Goal: Task Accomplishment & Management: Use online tool/utility

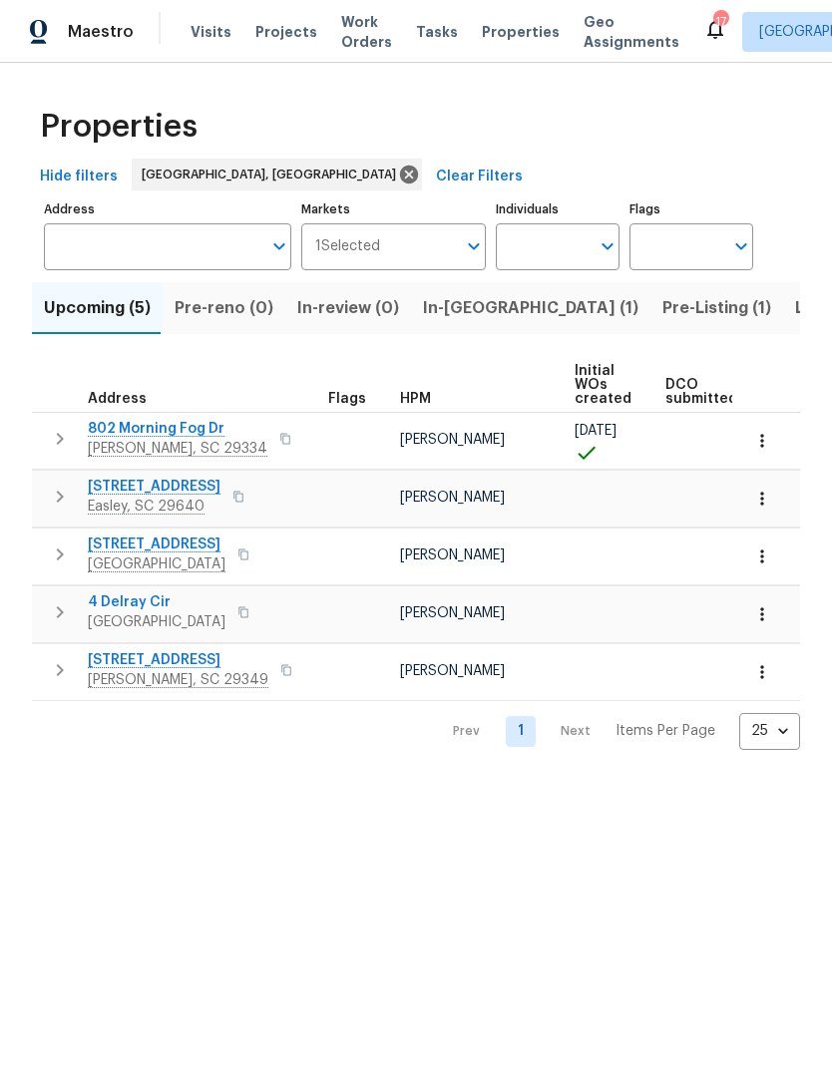
click at [795, 307] on span "Listed (37)" at bounding box center [837, 308] width 85 height 28
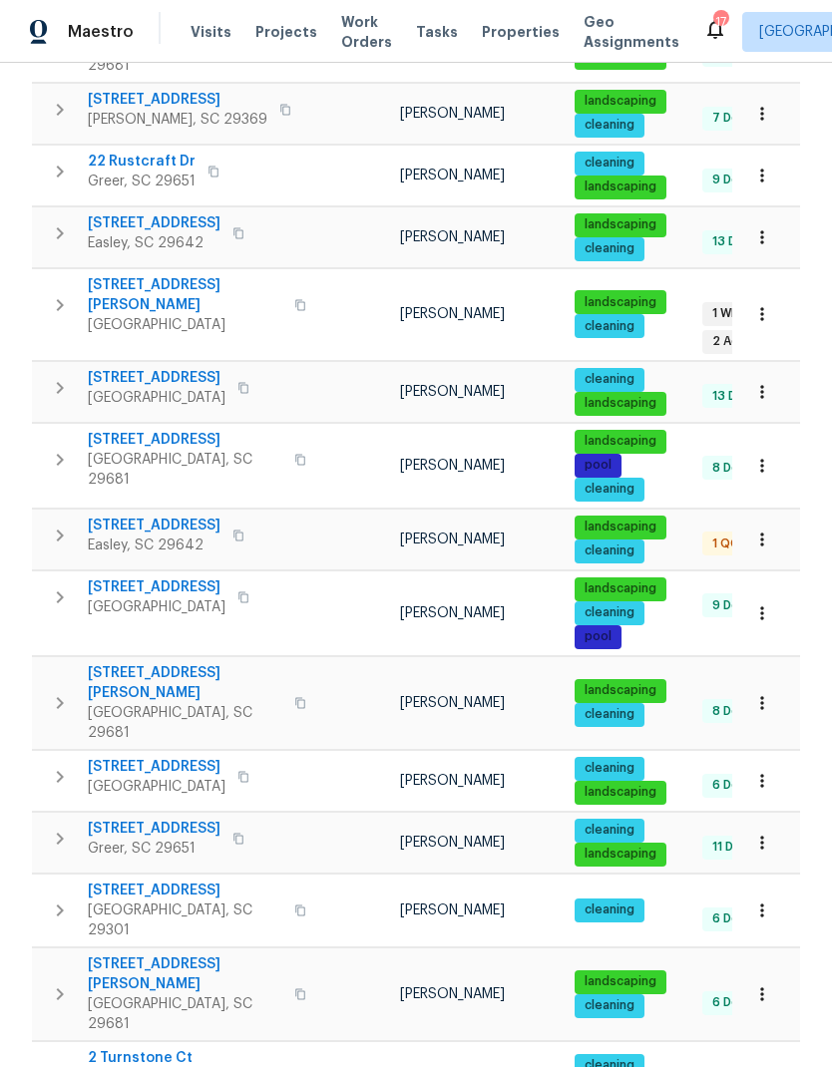
scroll to position [833, 0]
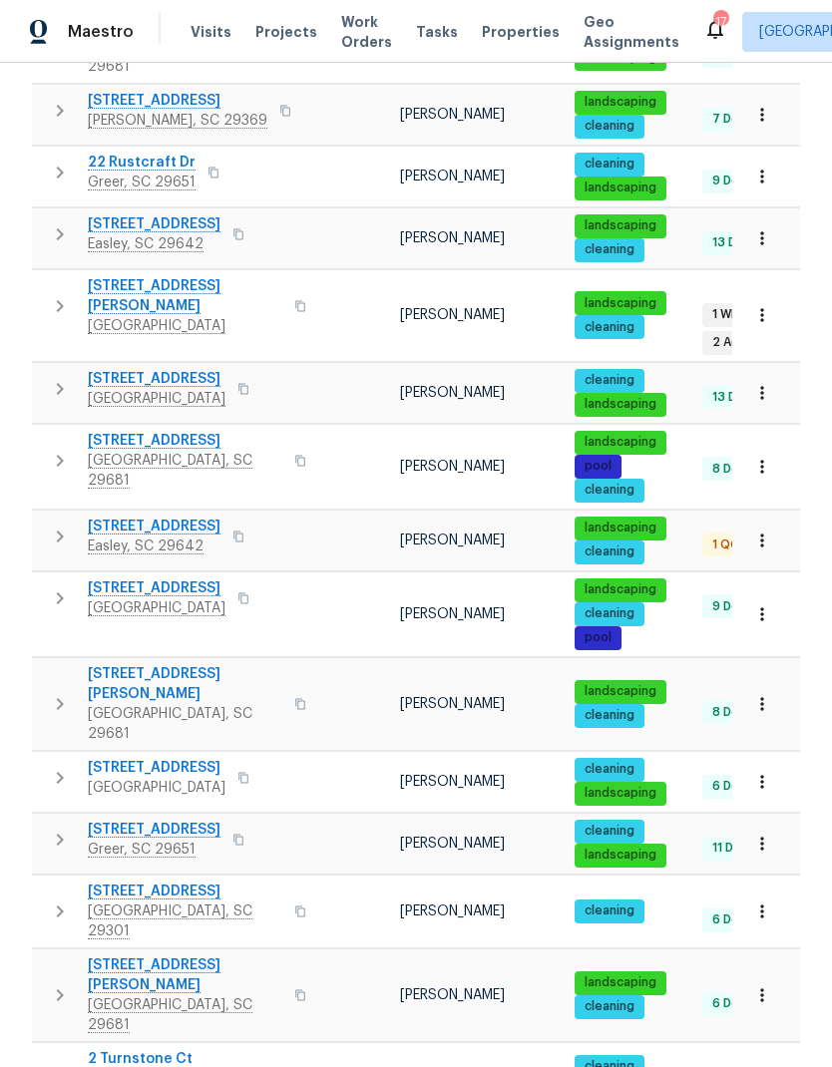
click at [755, 305] on icon "button" at bounding box center [762, 315] width 20 height 20
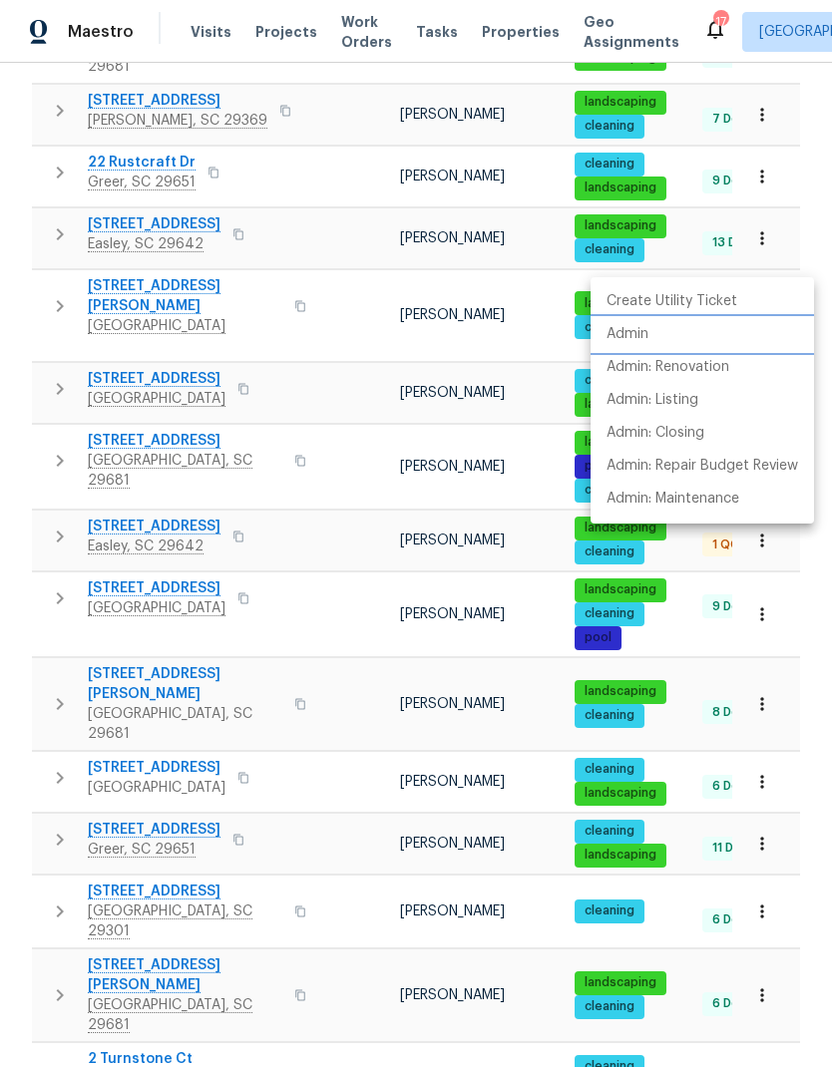
click at [632, 329] on p "Admin" at bounding box center [627, 334] width 42 height 21
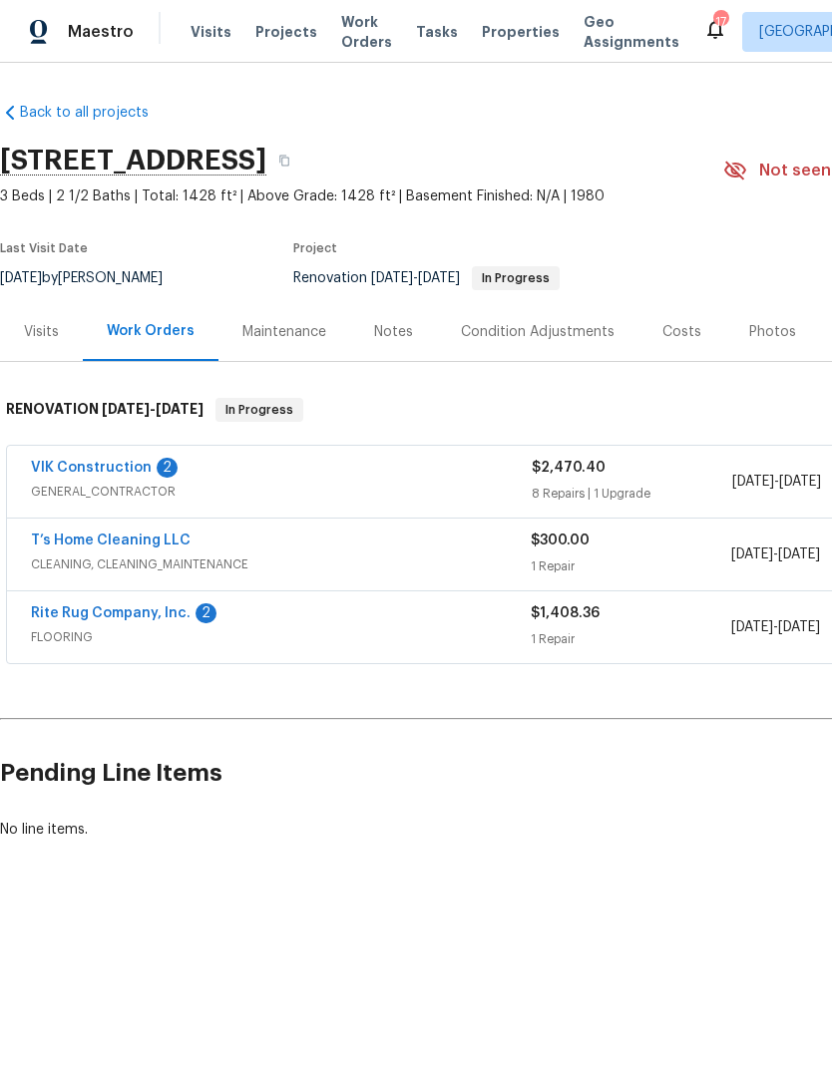
click at [396, 324] on div "Notes" at bounding box center [393, 332] width 39 height 20
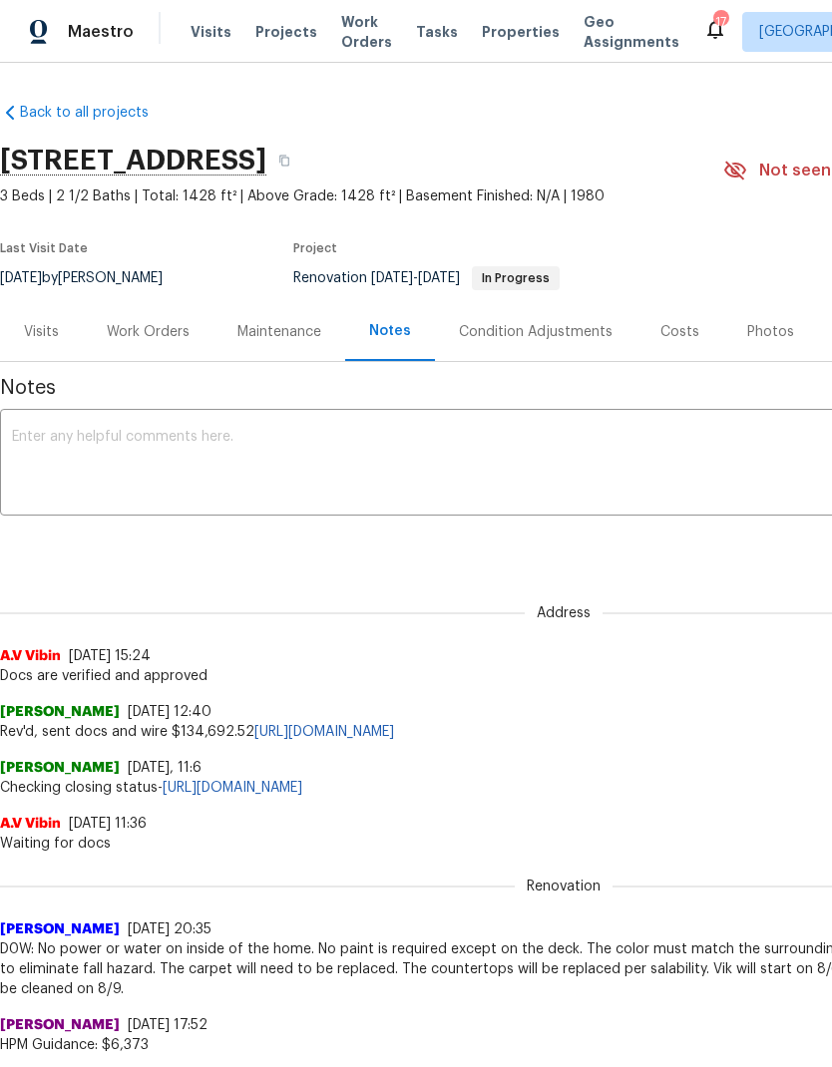
click at [280, 437] on textarea at bounding box center [563, 465] width 1103 height 70
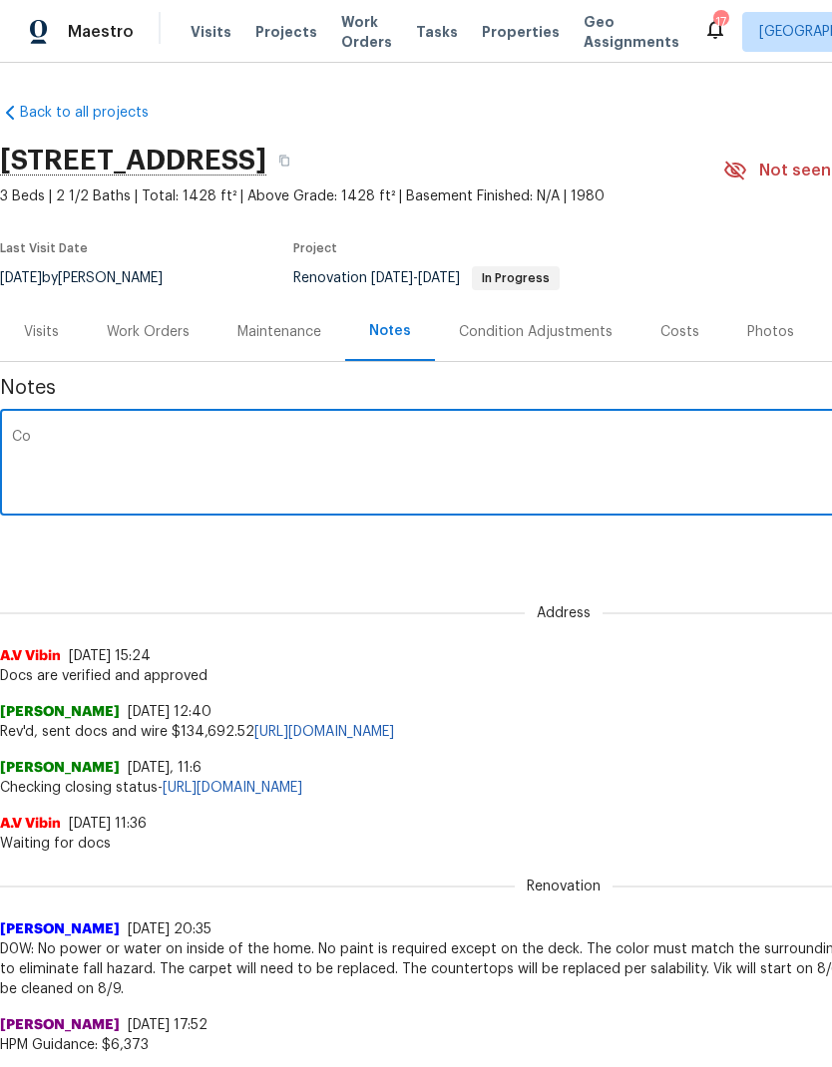
type textarea "C"
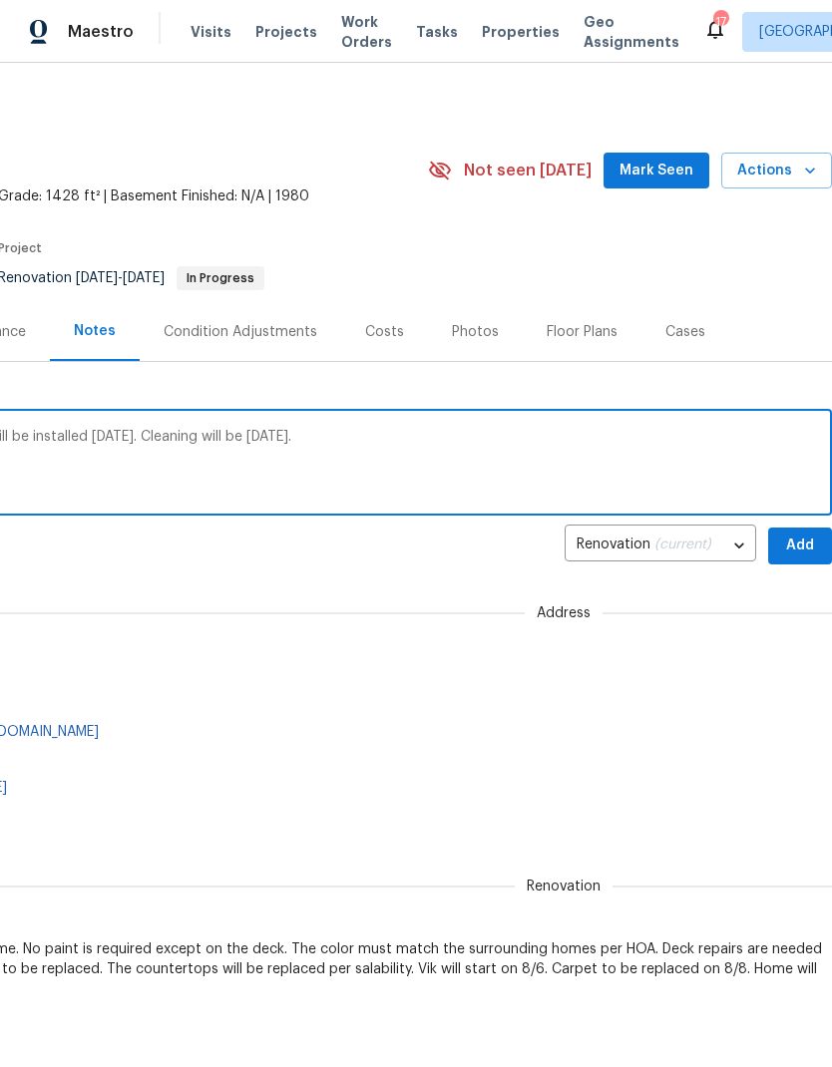
scroll to position [0, 295]
type textarea "Flooring has been installed. Countertops will be installed [DATE]. Cleaning wil…"
click at [793, 545] on span "Add" at bounding box center [800, 546] width 32 height 25
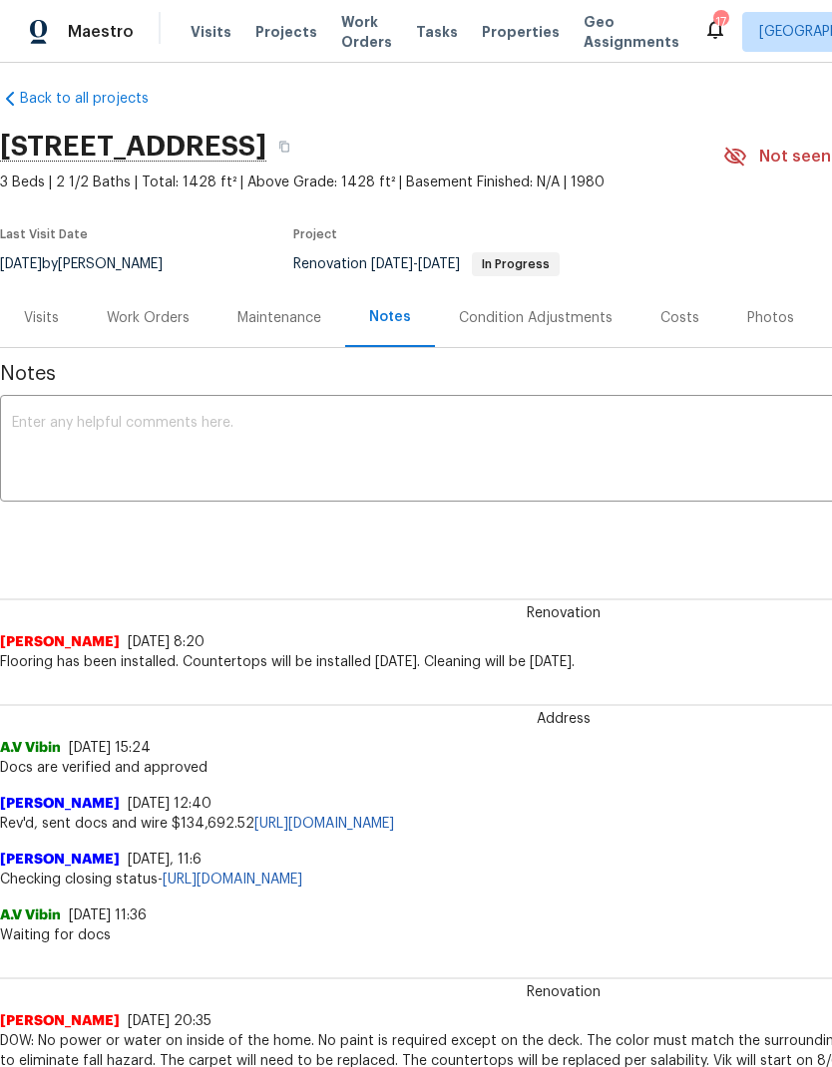
scroll to position [15, 0]
click at [148, 298] on div "Work Orders" at bounding box center [148, 316] width 131 height 59
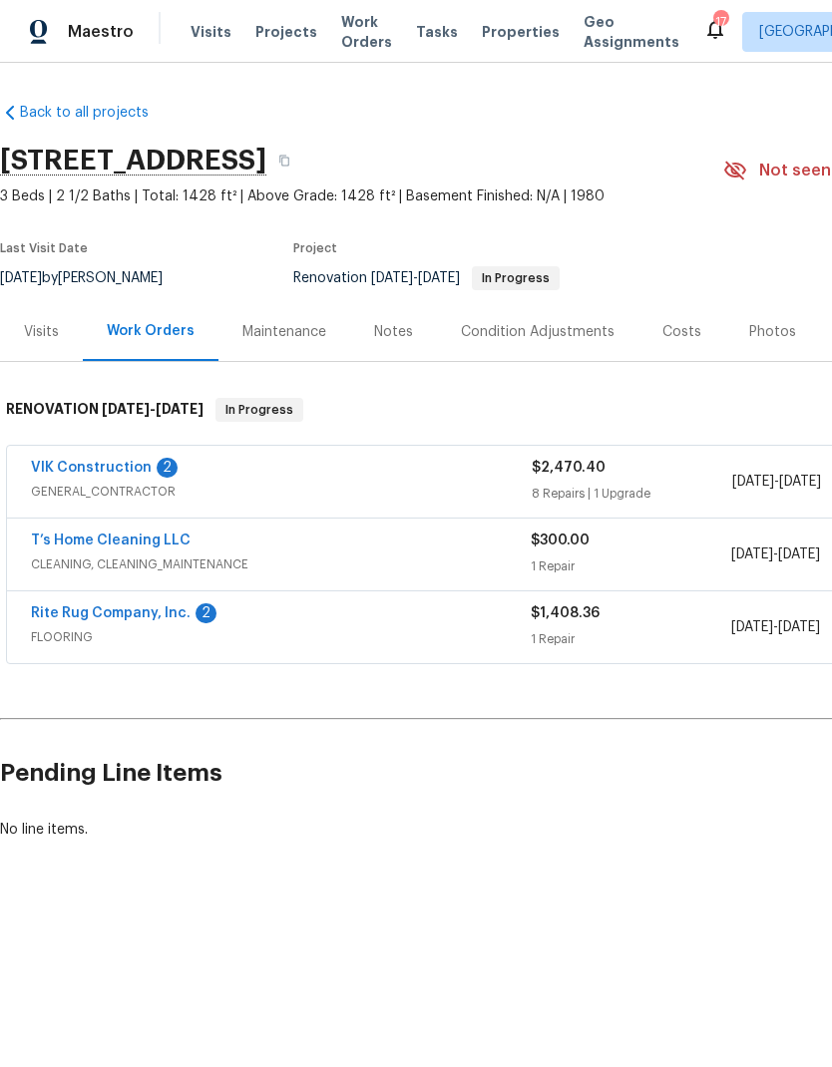
click at [83, 472] on link "VIK Construction" at bounding box center [91, 468] width 121 height 14
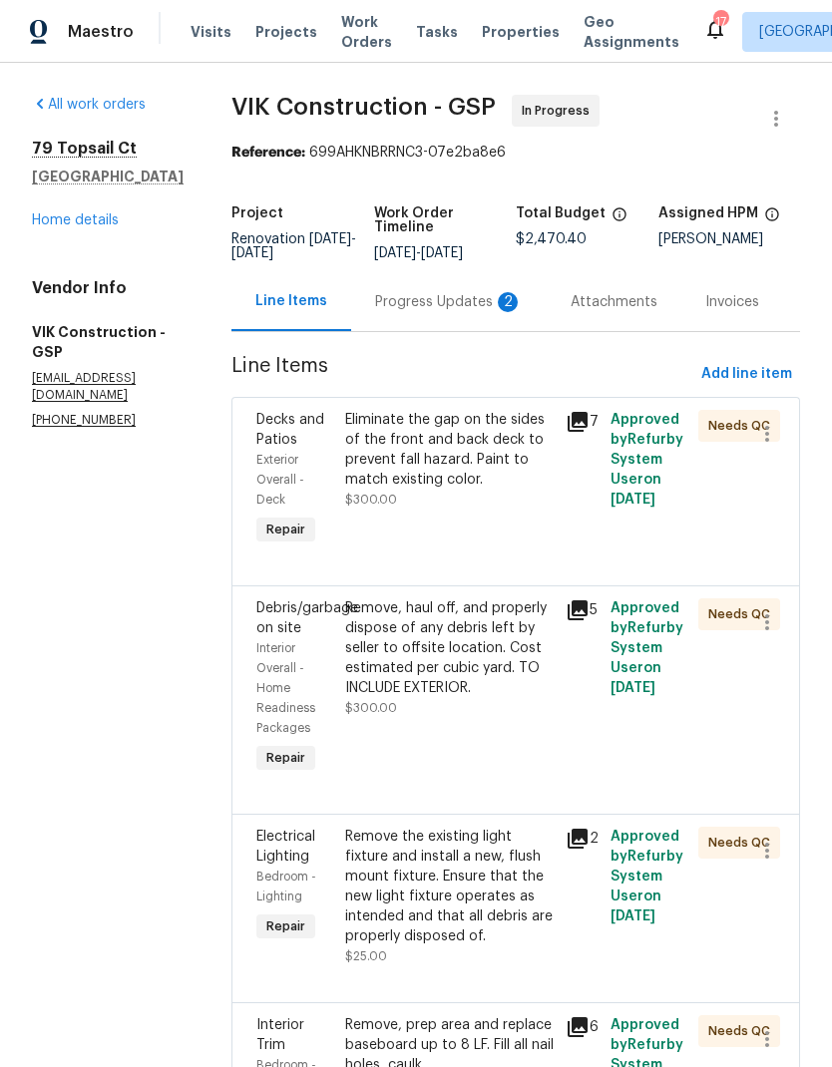
click at [430, 312] on div "Progress Updates 2" at bounding box center [449, 302] width 148 height 20
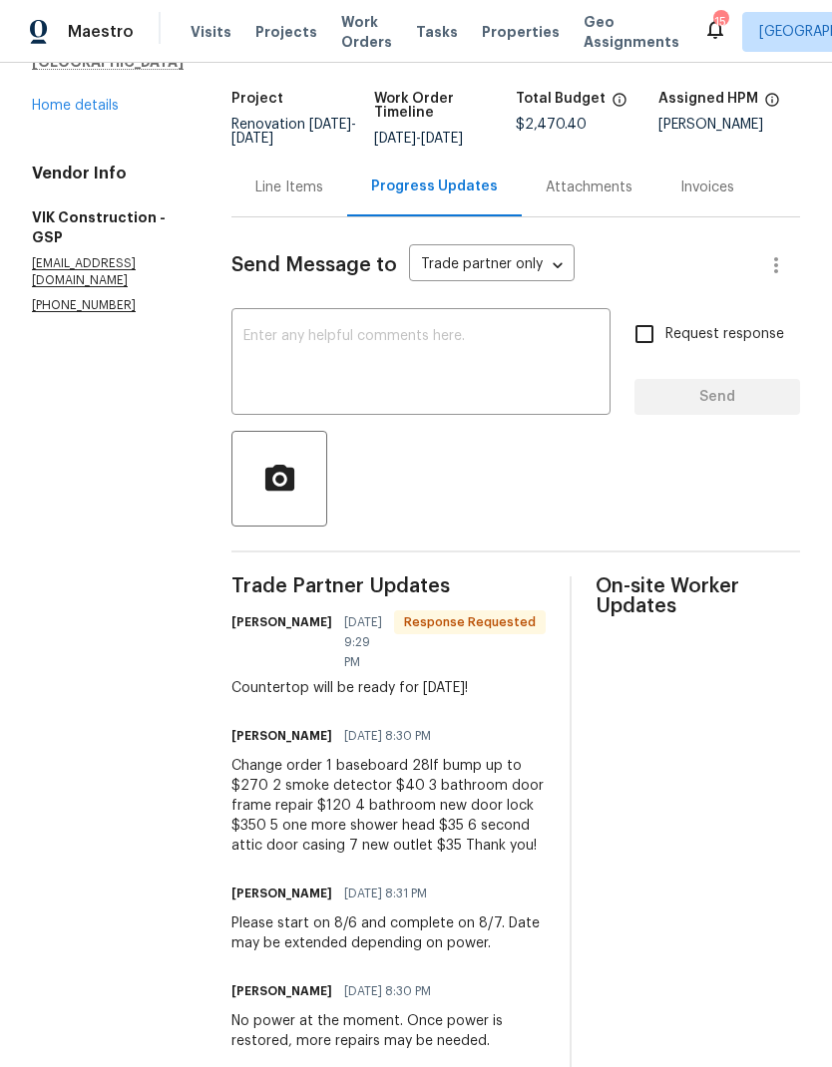
scroll to position [114, 0]
click at [323, 198] on div "Line Items" at bounding box center [289, 189] width 68 height 20
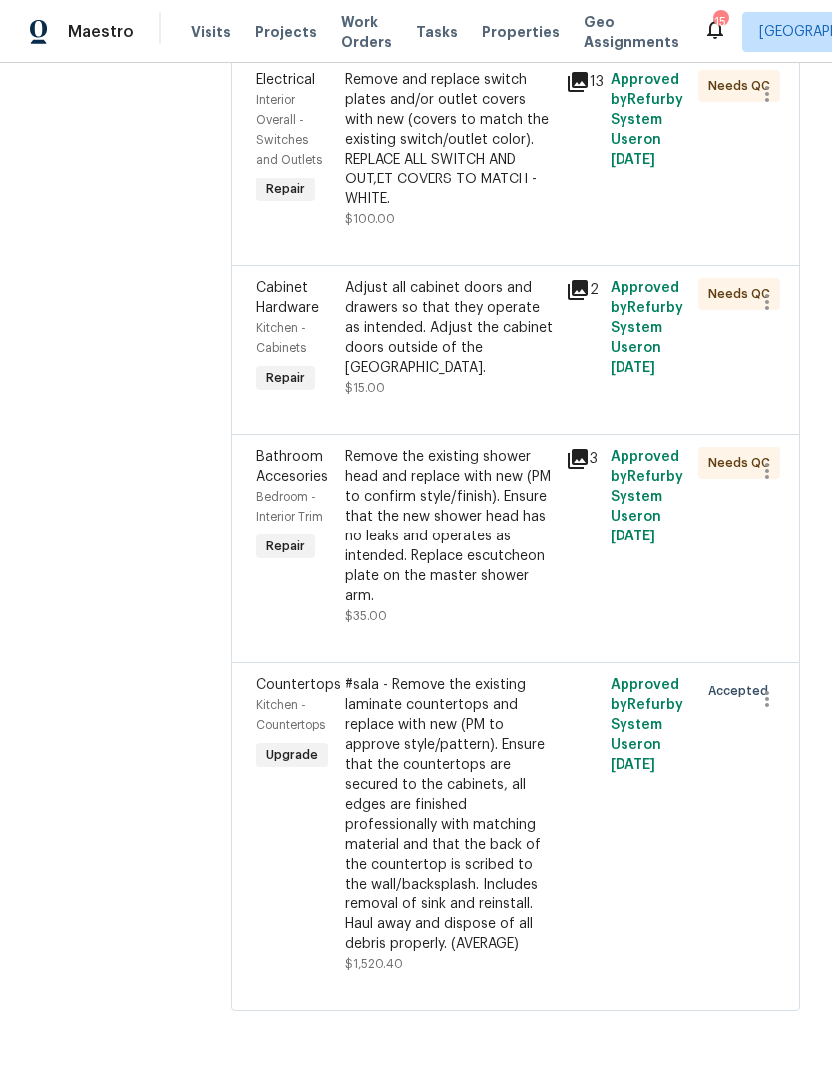
scroll to position [1872, 0]
click at [489, 924] on div "#sala - Remove the existing laminate countertops and replace with new (PM to ap…" at bounding box center [449, 814] width 209 height 279
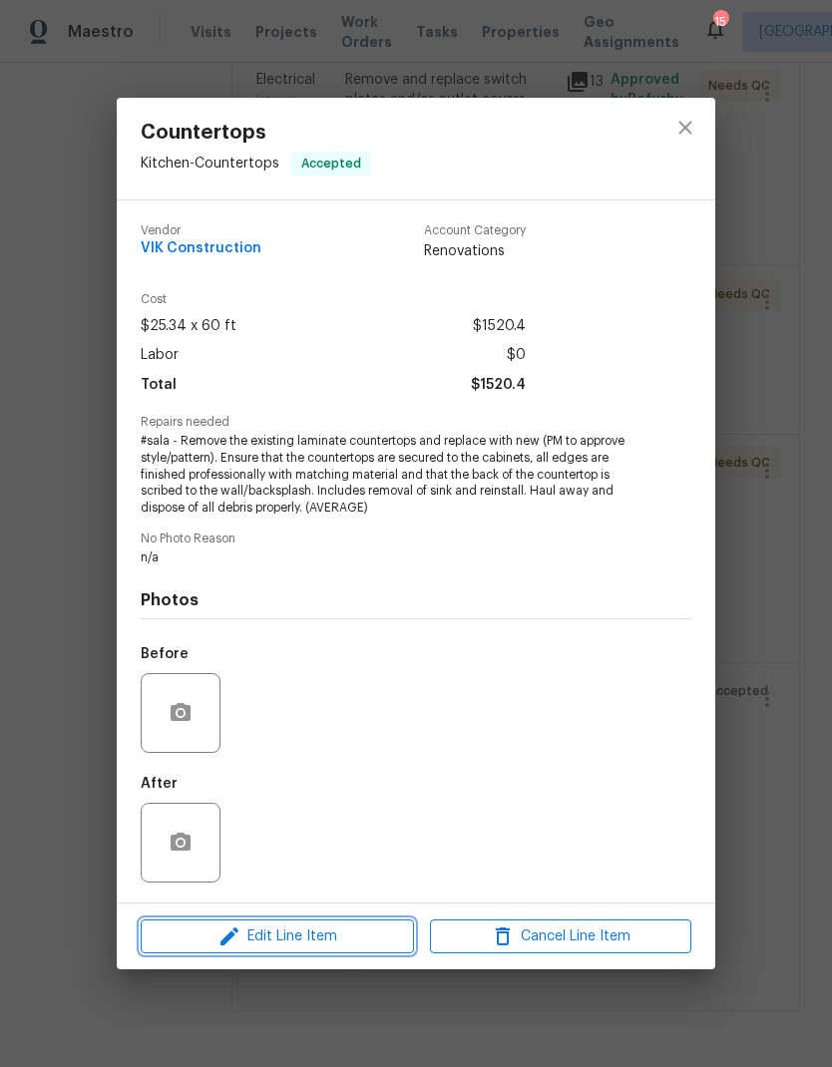
click at [346, 942] on span "Edit Line Item" at bounding box center [277, 937] width 261 height 25
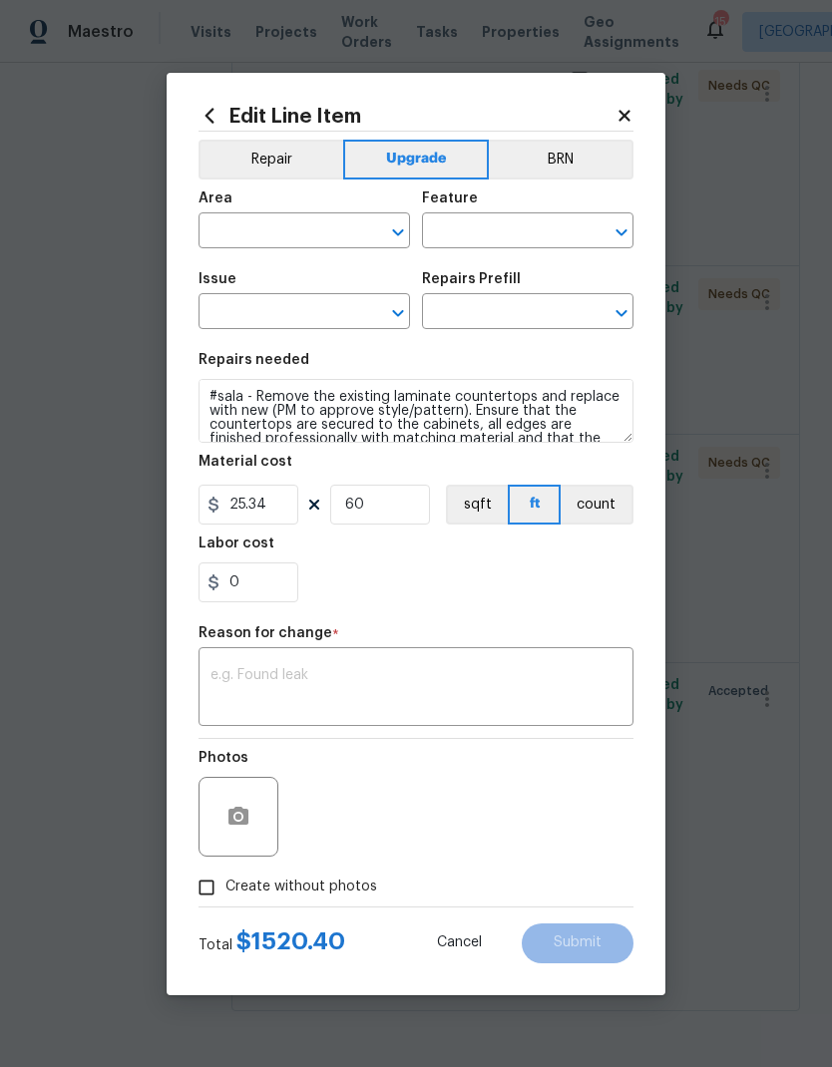
type input "Kitchen"
type input "Countertops"
type input "Laminate (average) $25.34"
click at [261, 509] on input "25.34" at bounding box center [248, 505] width 100 height 40
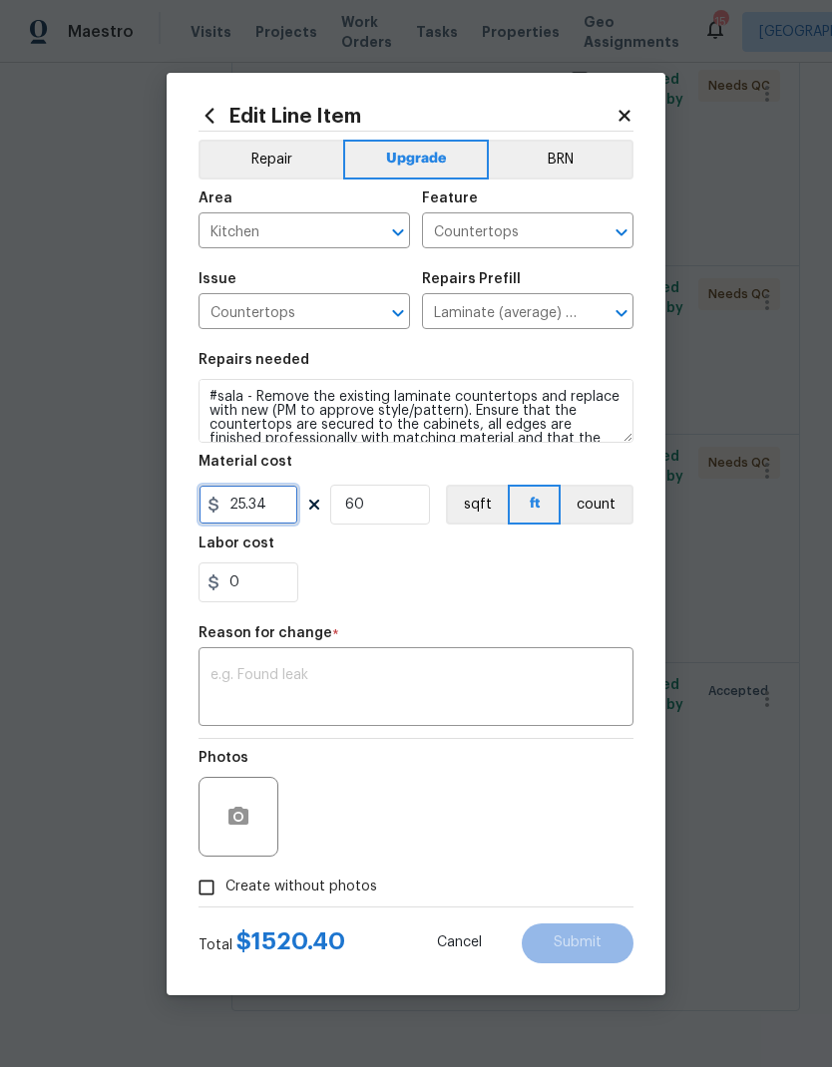
click at [261, 508] on input "25.34" at bounding box center [248, 505] width 100 height 40
click at [258, 509] on input "25.34" at bounding box center [248, 505] width 100 height 40
click at [257, 509] on input "25.34" at bounding box center [248, 505] width 100 height 40
type input "3150"
click at [368, 504] on input "60" at bounding box center [380, 505] width 100 height 40
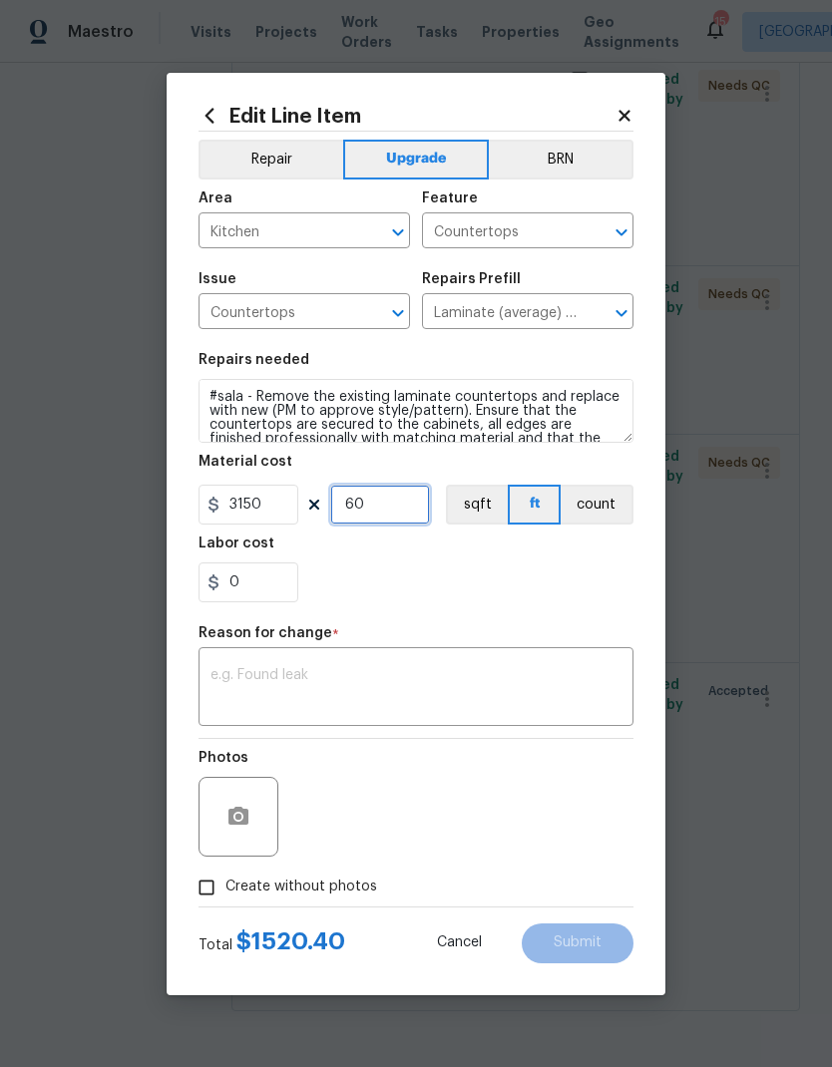
click at [367, 504] on input "60" at bounding box center [380, 505] width 100 height 40
click at [336, 524] on input "60" at bounding box center [380, 505] width 100 height 40
click at [342, 530] on section "Repairs needed #sala - Remove the existing laminate countertops and replace wit…" at bounding box center [415, 477] width 435 height 273
click at [358, 501] on input "60" at bounding box center [380, 505] width 100 height 40
click at [357, 501] on input "60" at bounding box center [380, 505] width 100 height 40
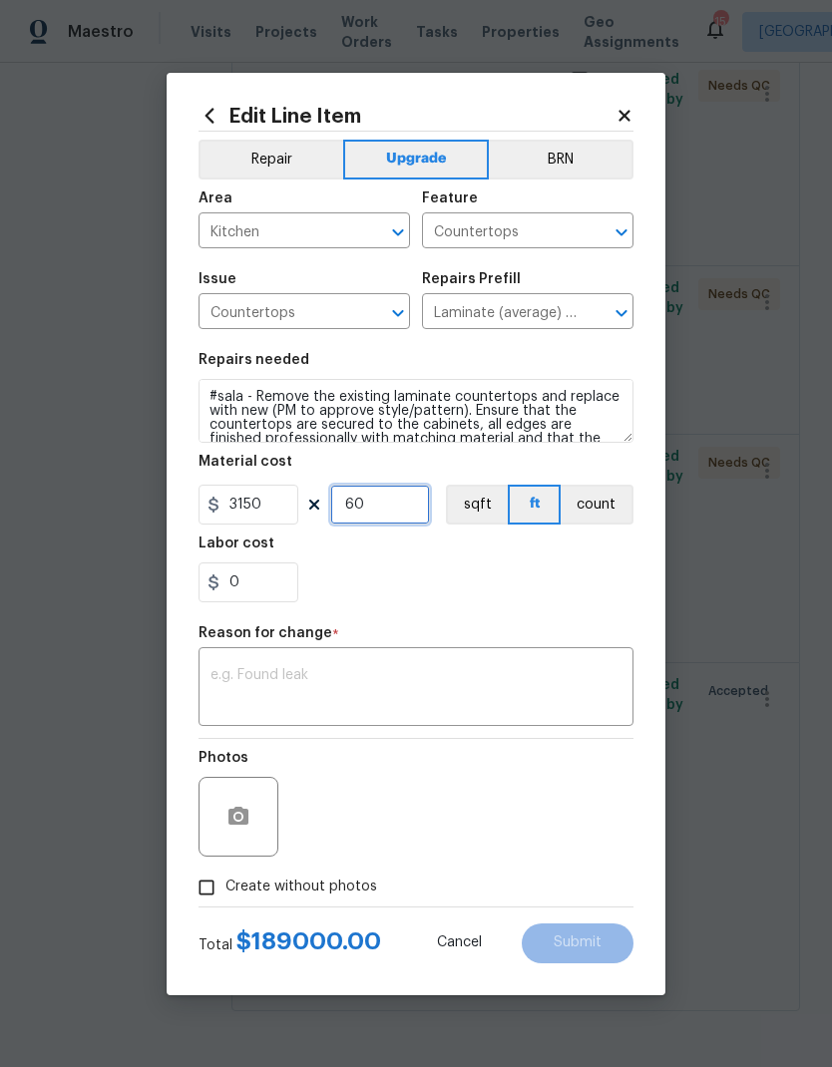
click at [359, 495] on input "60" at bounding box center [380, 505] width 100 height 40
click at [358, 494] on input "60" at bounding box center [380, 505] width 100 height 40
click at [375, 514] on input "60" at bounding box center [380, 505] width 100 height 40
type input "1"
click at [431, 608] on section "Repairs needed #sala - Remove the existing laminate countertops and replace wit…" at bounding box center [415, 477] width 435 height 273
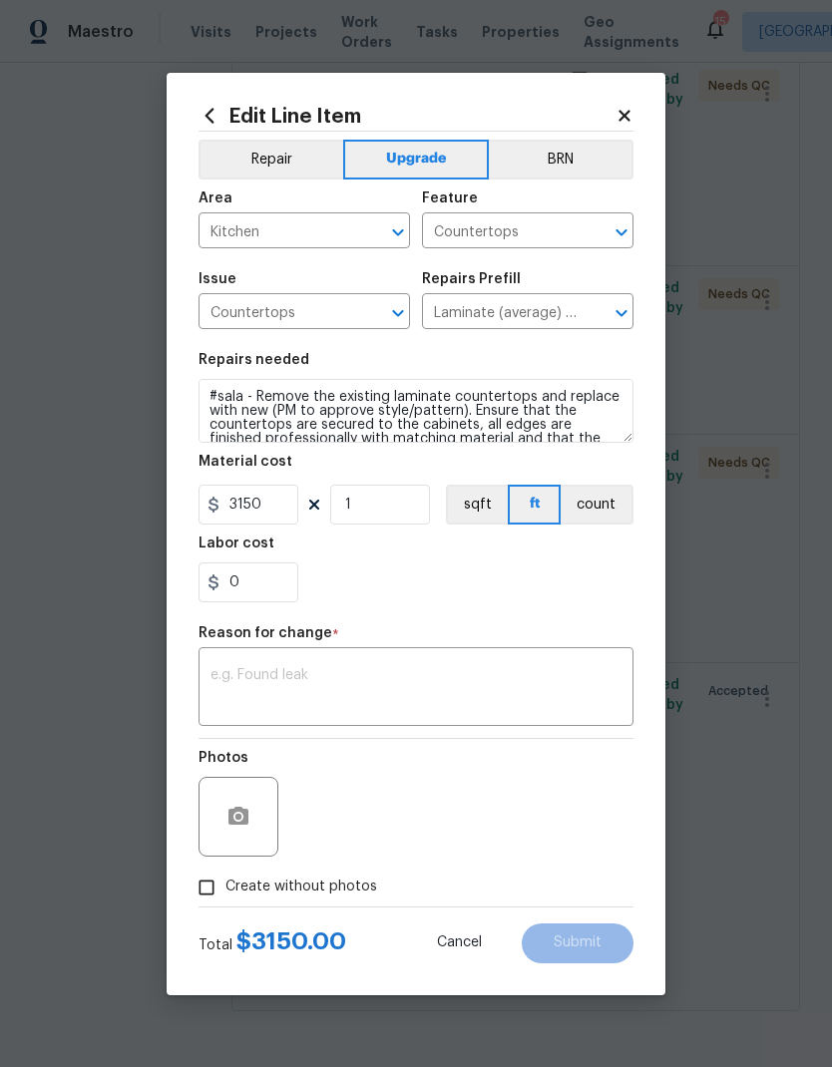
click at [388, 708] on textarea at bounding box center [415, 689] width 411 height 42
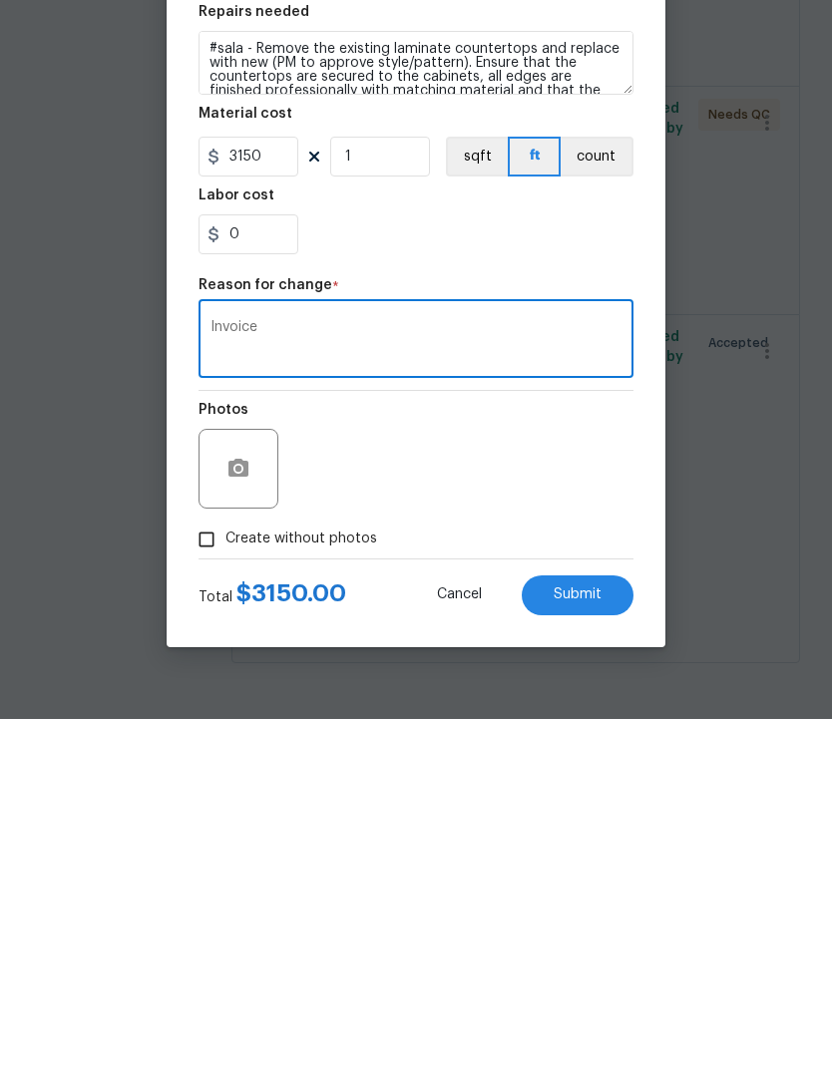
type textarea "Invoice"
click at [583, 924] on button "Submit" at bounding box center [578, 944] width 112 height 40
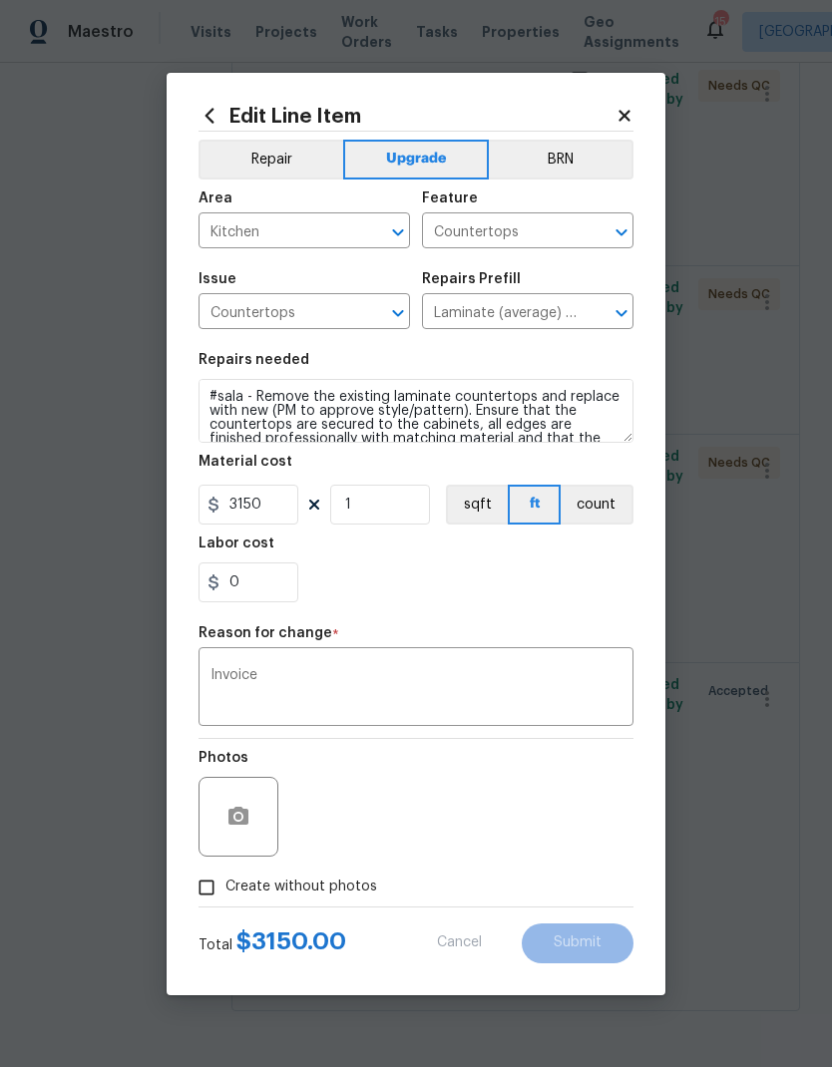
type input "60"
type input "25.34"
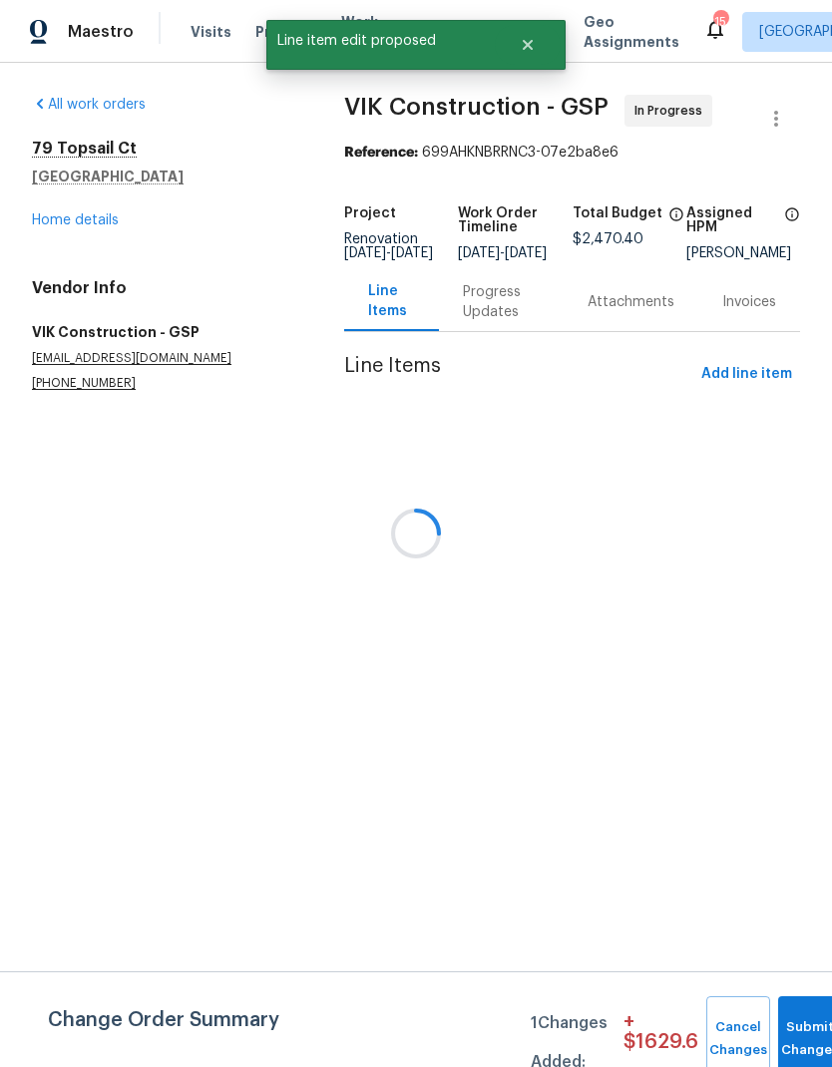
scroll to position [0, 0]
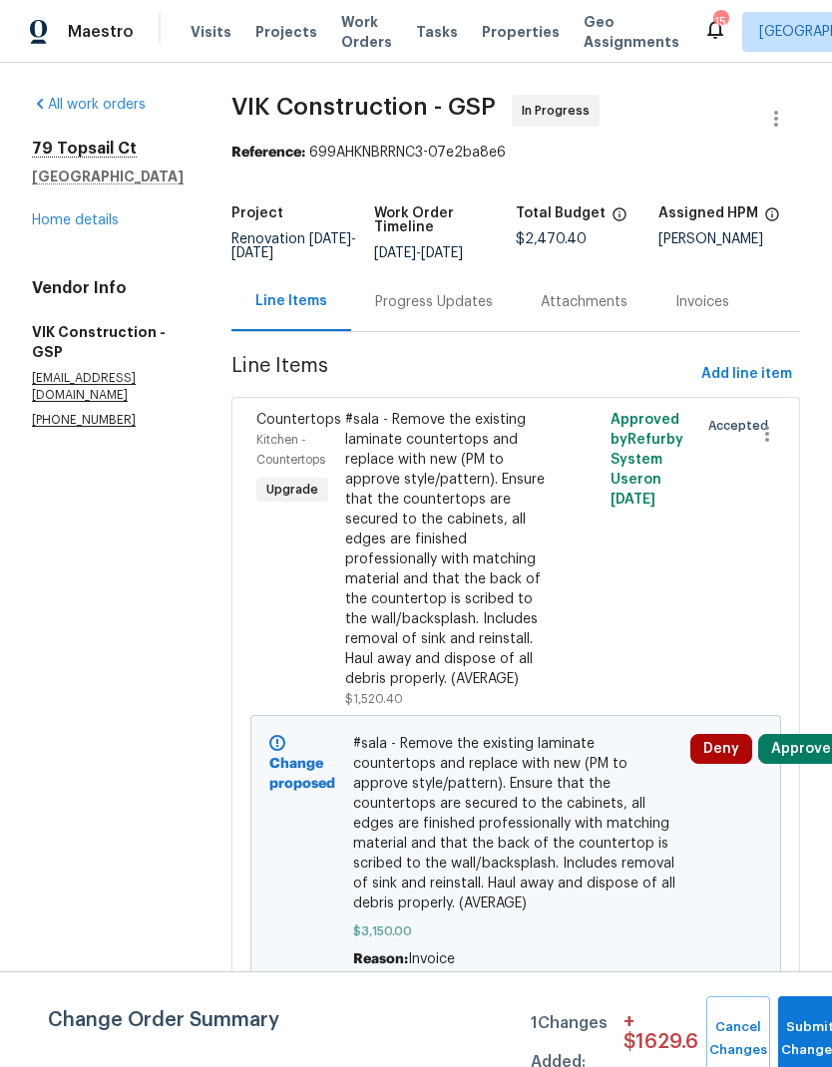
click at [297, 599] on div "Countertops Kitchen - Countertops Upgrade" at bounding box center [294, 559] width 89 height 311
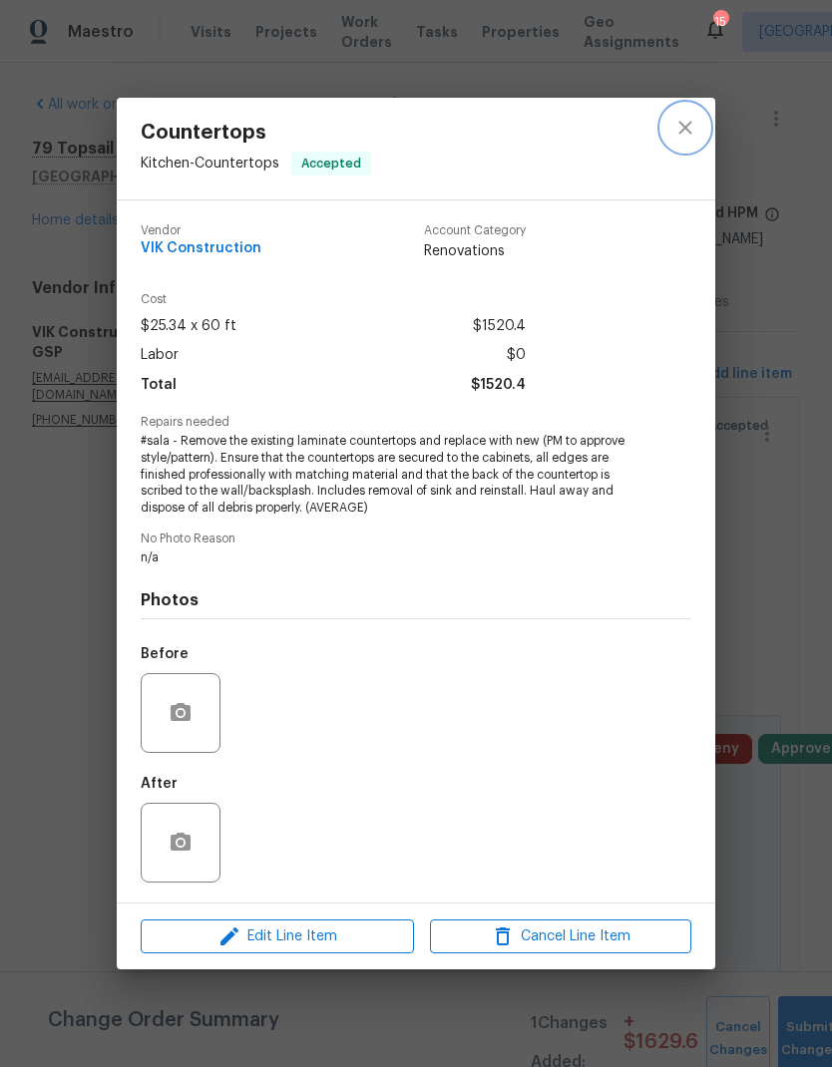
click at [688, 132] on icon "close" at bounding box center [685, 128] width 24 height 24
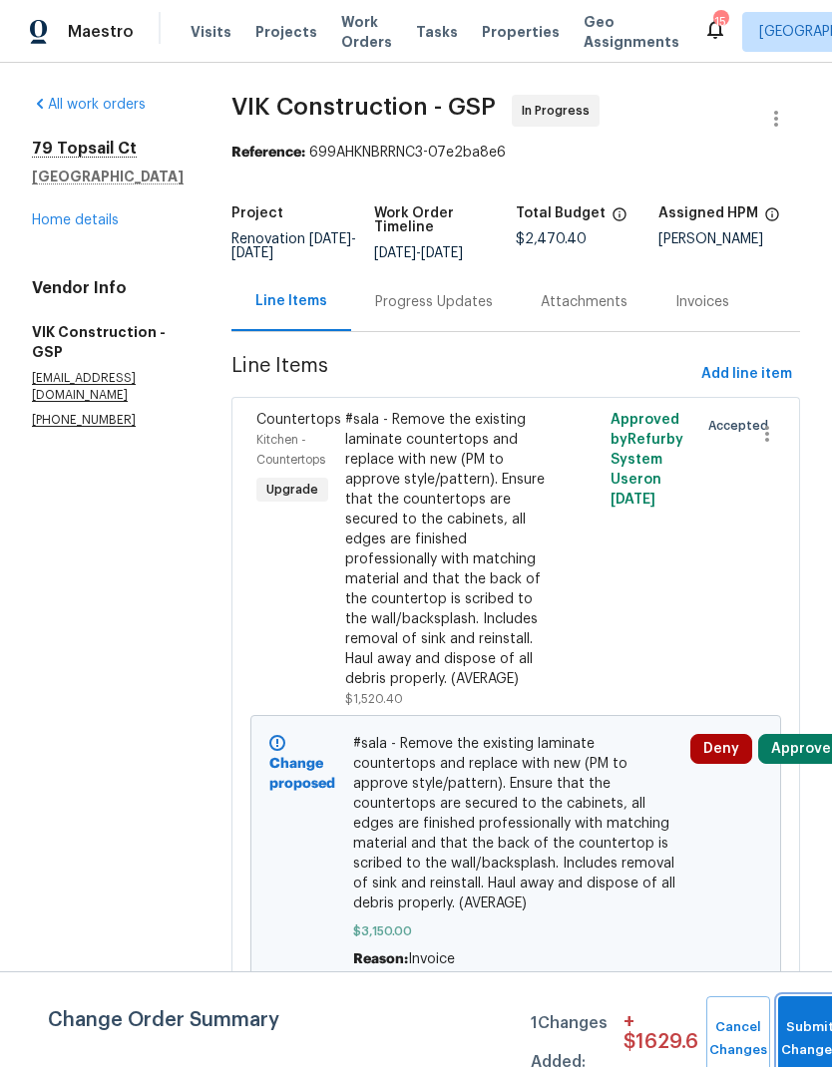
click at [803, 1025] on button "Submit Changes" at bounding box center [810, 1039] width 64 height 86
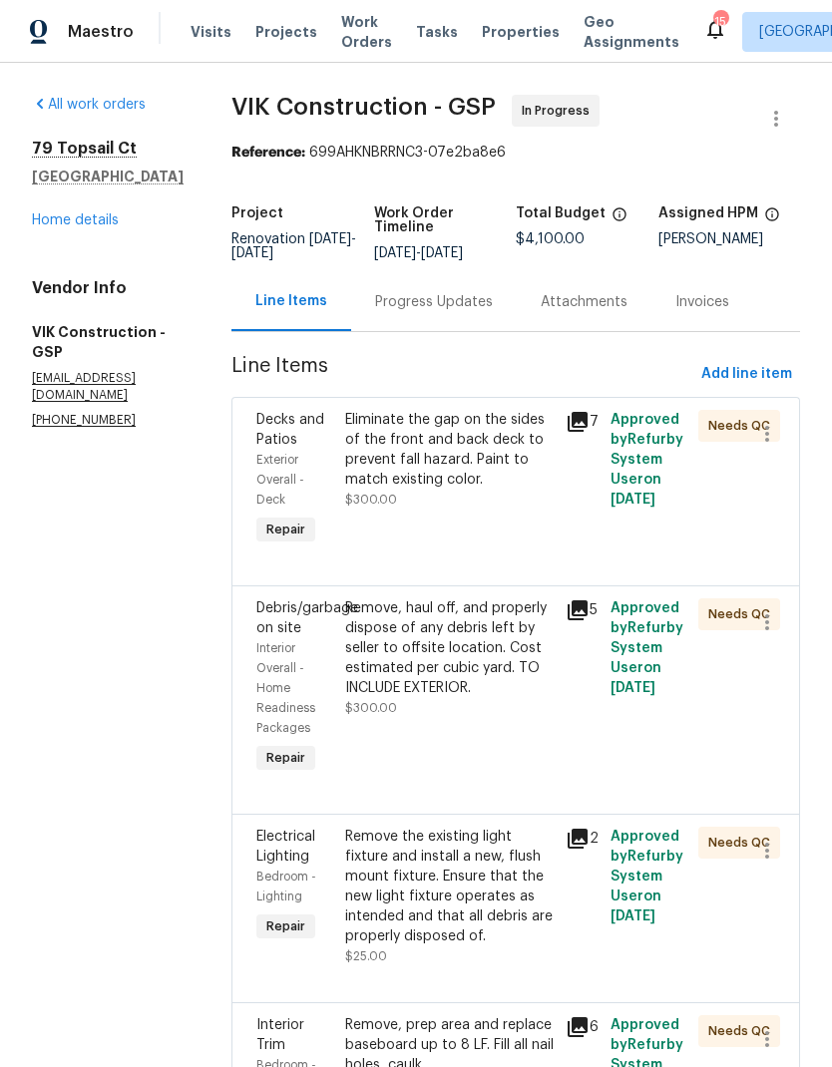
click at [488, 312] on div "Progress Updates" at bounding box center [434, 302] width 118 height 20
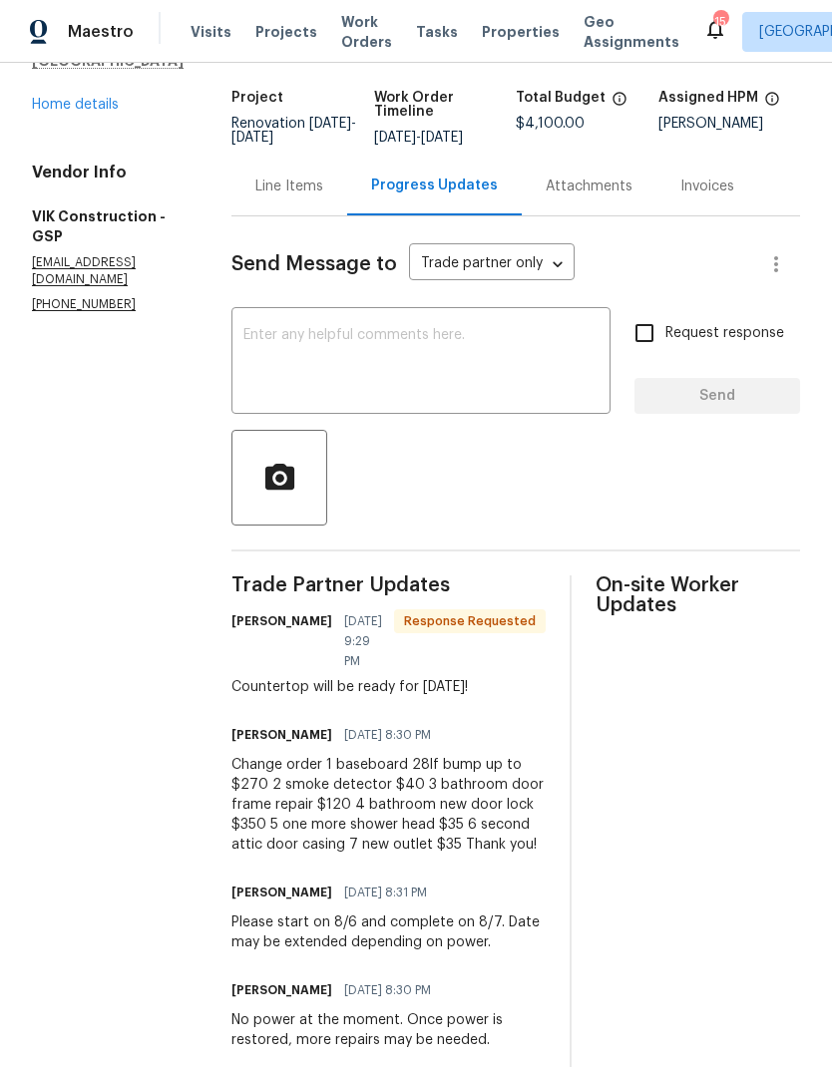
scroll to position [114, 0]
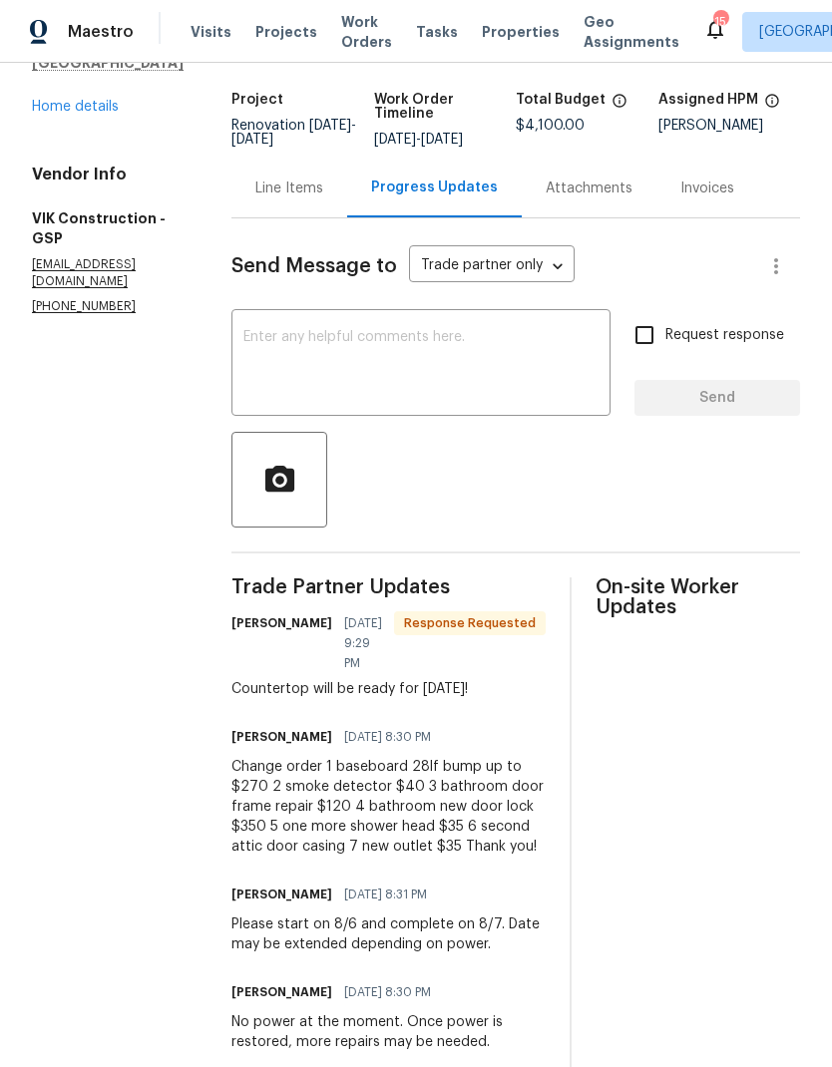
click at [344, 213] on div "Line Items" at bounding box center [289, 188] width 116 height 59
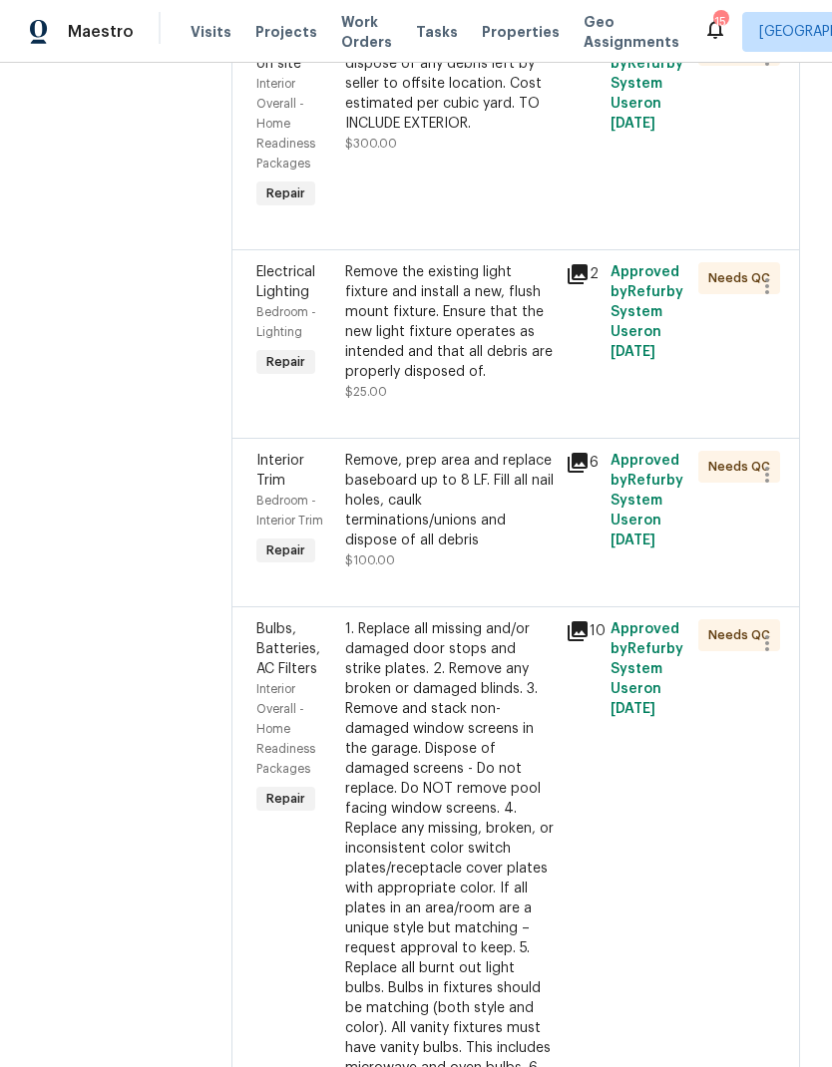
scroll to position [566, 0]
click at [473, 550] on div "Remove, prep area and replace baseboard up to 8 LF. Fill all nail holes, caulk …" at bounding box center [449, 500] width 209 height 100
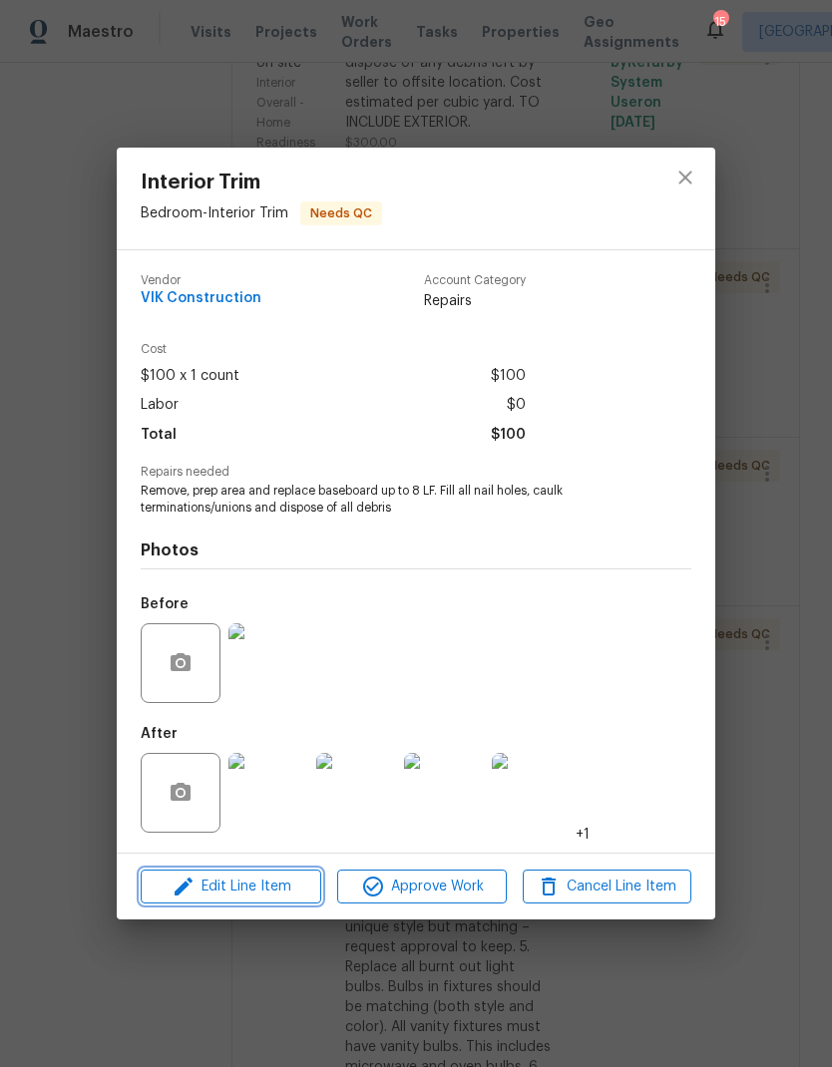
click at [300, 887] on span "Edit Line Item" at bounding box center [231, 887] width 169 height 25
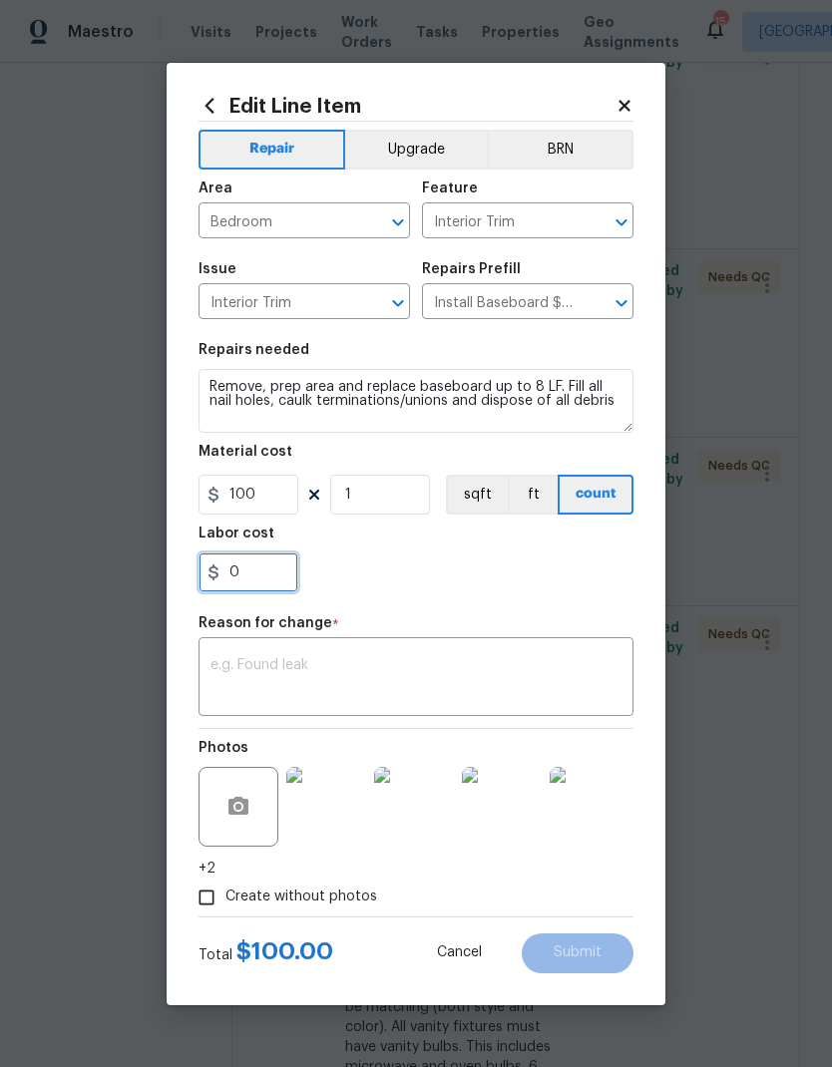
click at [240, 581] on input "0" at bounding box center [248, 573] width 100 height 40
click at [245, 574] on input "0" at bounding box center [248, 573] width 100 height 40
type input "170"
click at [502, 585] on div "170" at bounding box center [415, 573] width 435 height 40
click at [424, 672] on textarea at bounding box center [415, 679] width 411 height 42
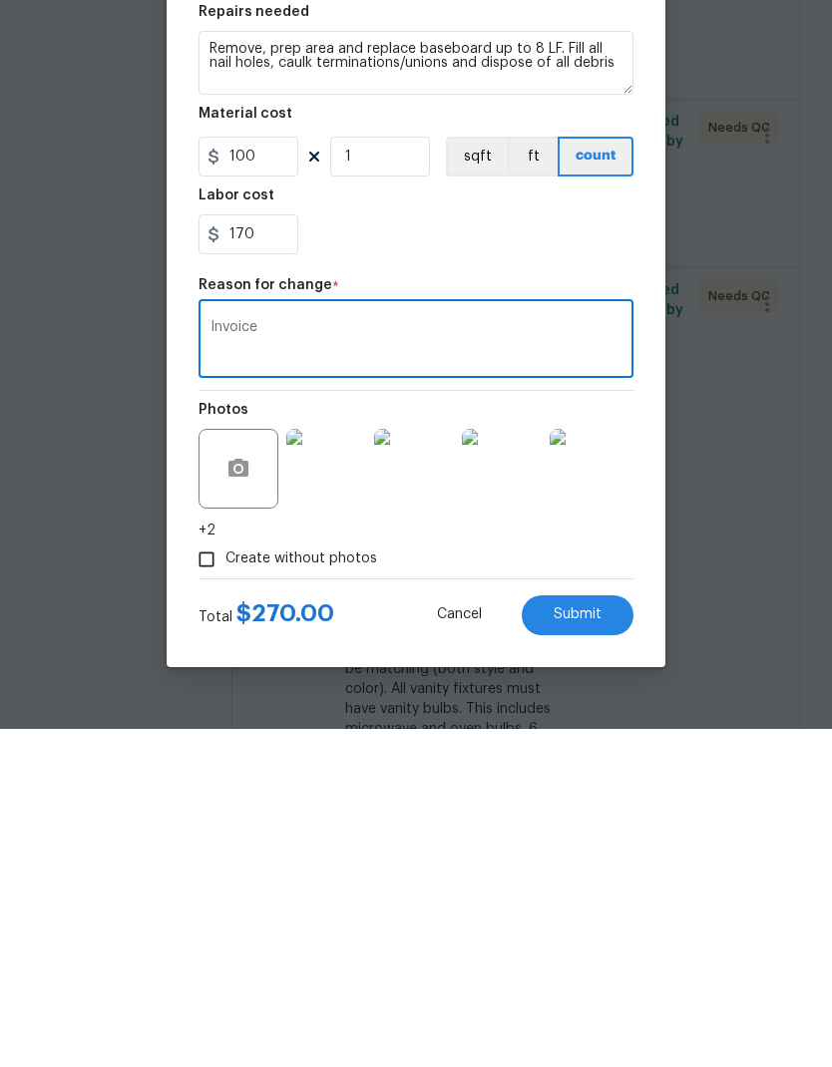
type textarea "Invoice"
click at [565, 934] on button "Submit" at bounding box center [578, 954] width 112 height 40
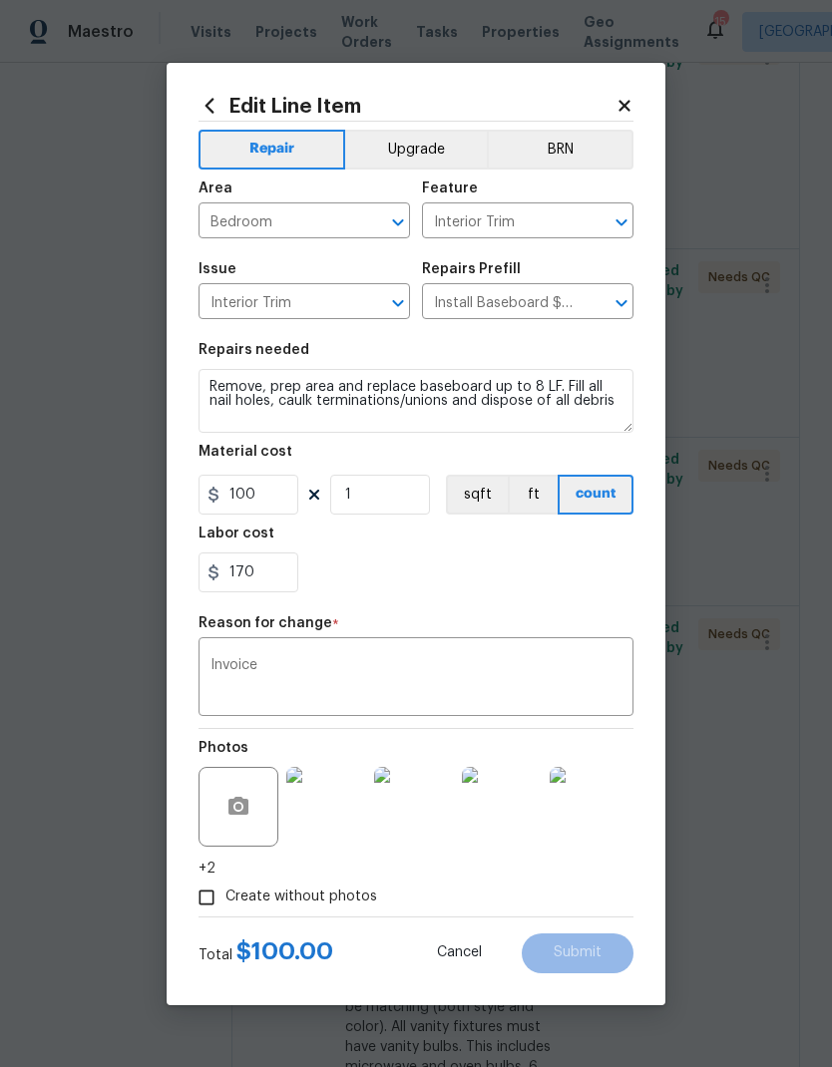
scroll to position [0, 0]
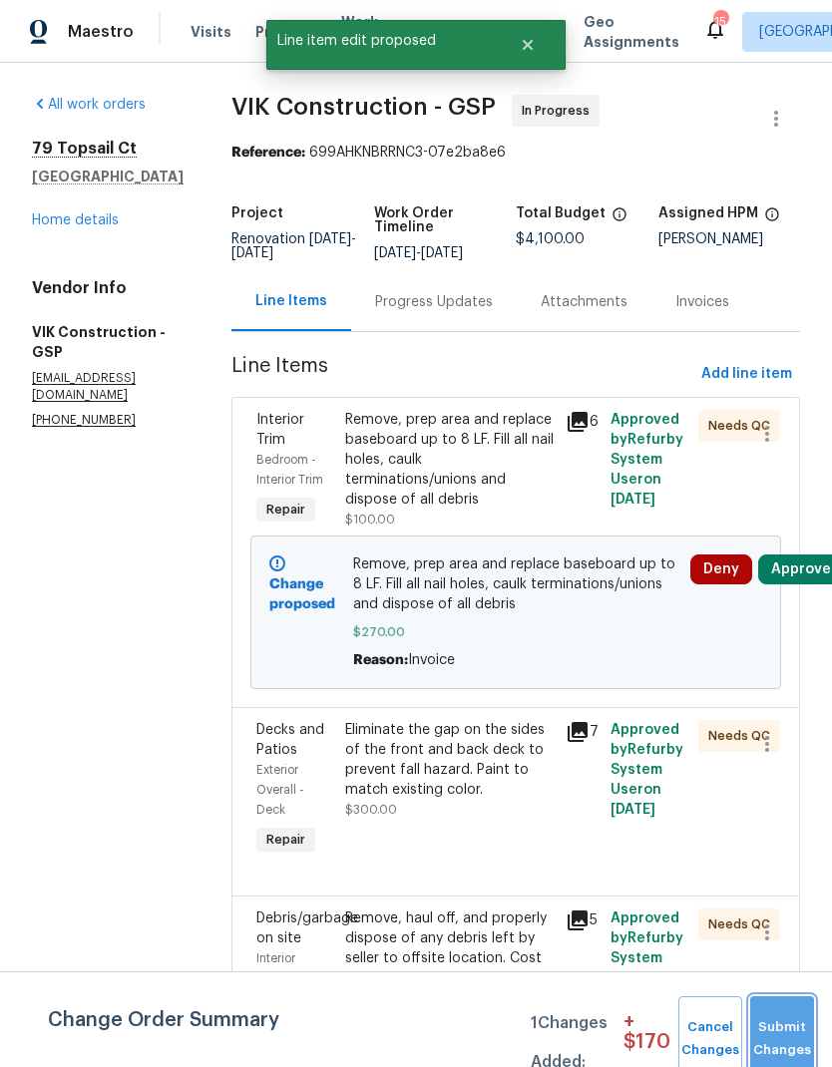
click at [788, 1031] on button "Submit Changes" at bounding box center [782, 1039] width 64 height 86
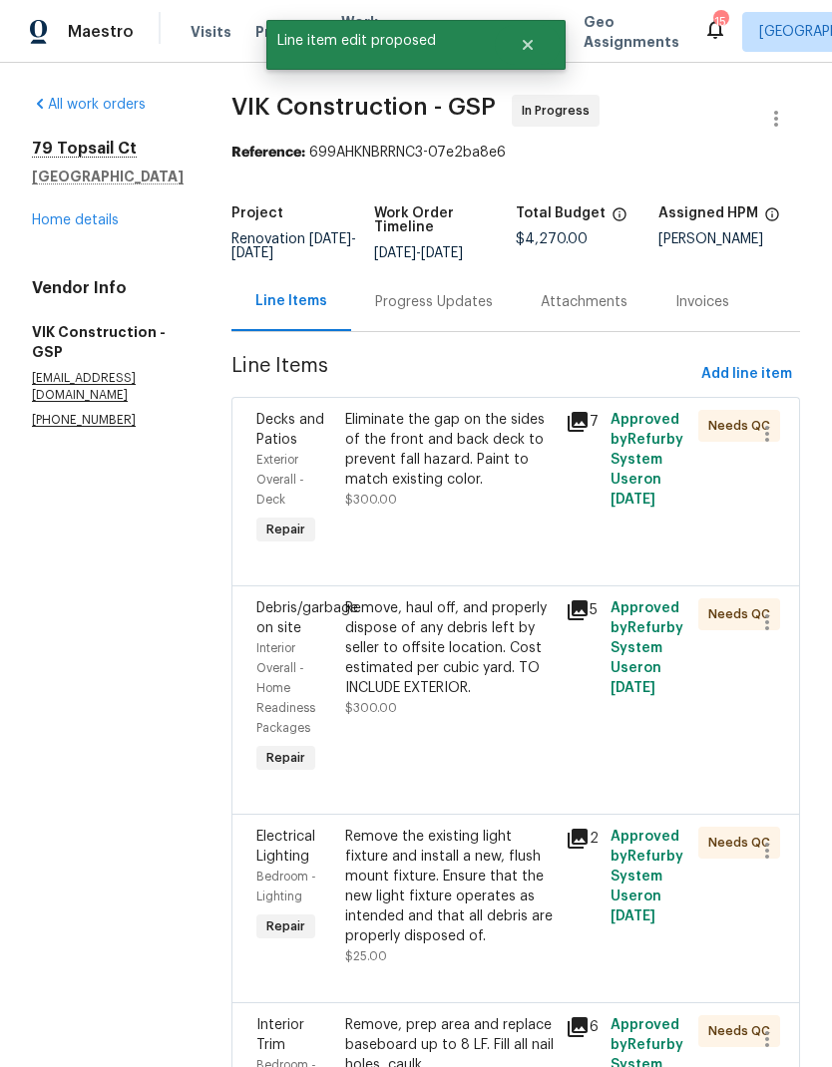
click at [80, 224] on link "Home details" at bounding box center [75, 220] width 87 height 14
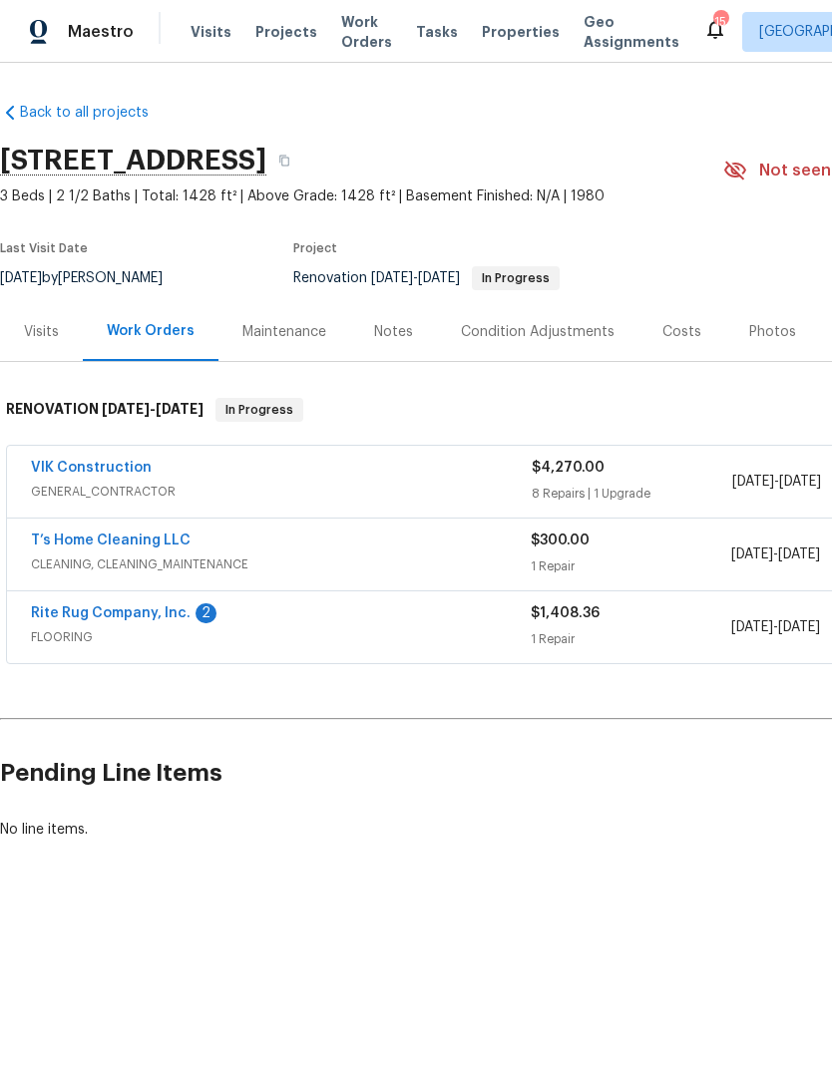
click at [120, 473] on link "VIK Construction" at bounding box center [91, 468] width 121 height 14
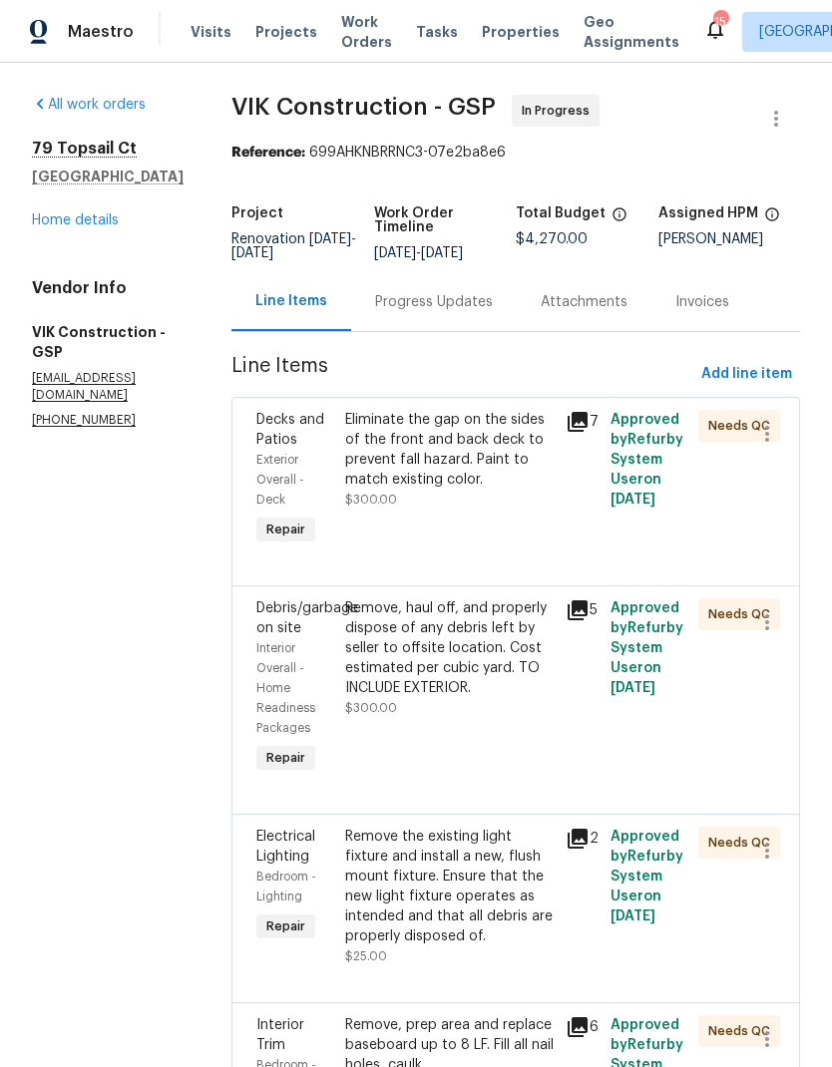
click at [481, 304] on div "Progress Updates" at bounding box center [434, 301] width 166 height 59
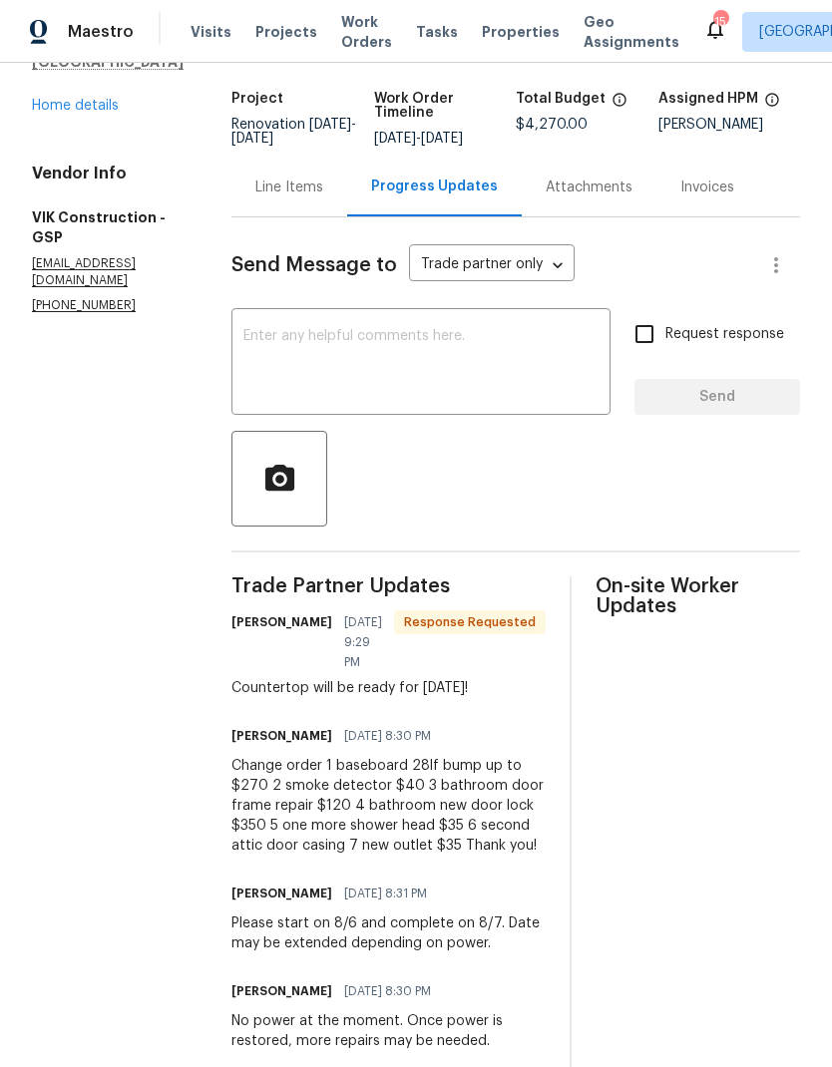
scroll to position [114, 0]
click at [323, 198] on div "Line Items" at bounding box center [289, 189] width 68 height 20
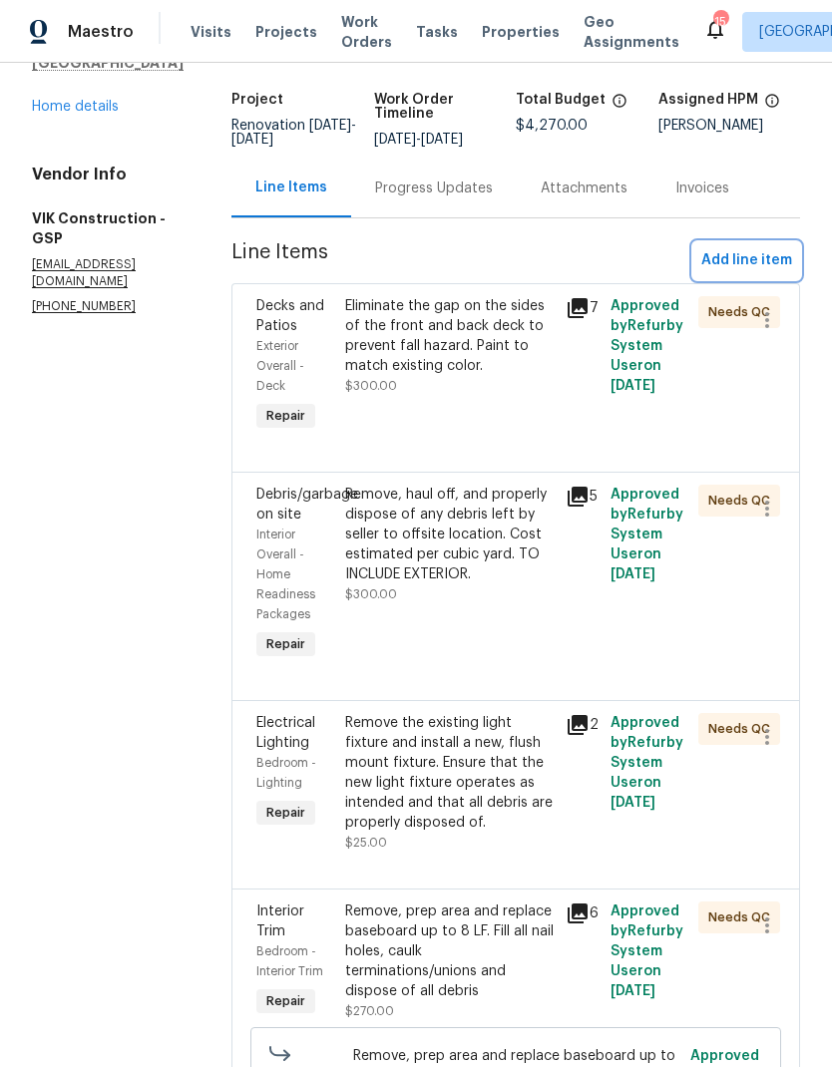
click at [748, 273] on span "Add line item" at bounding box center [746, 260] width 91 height 25
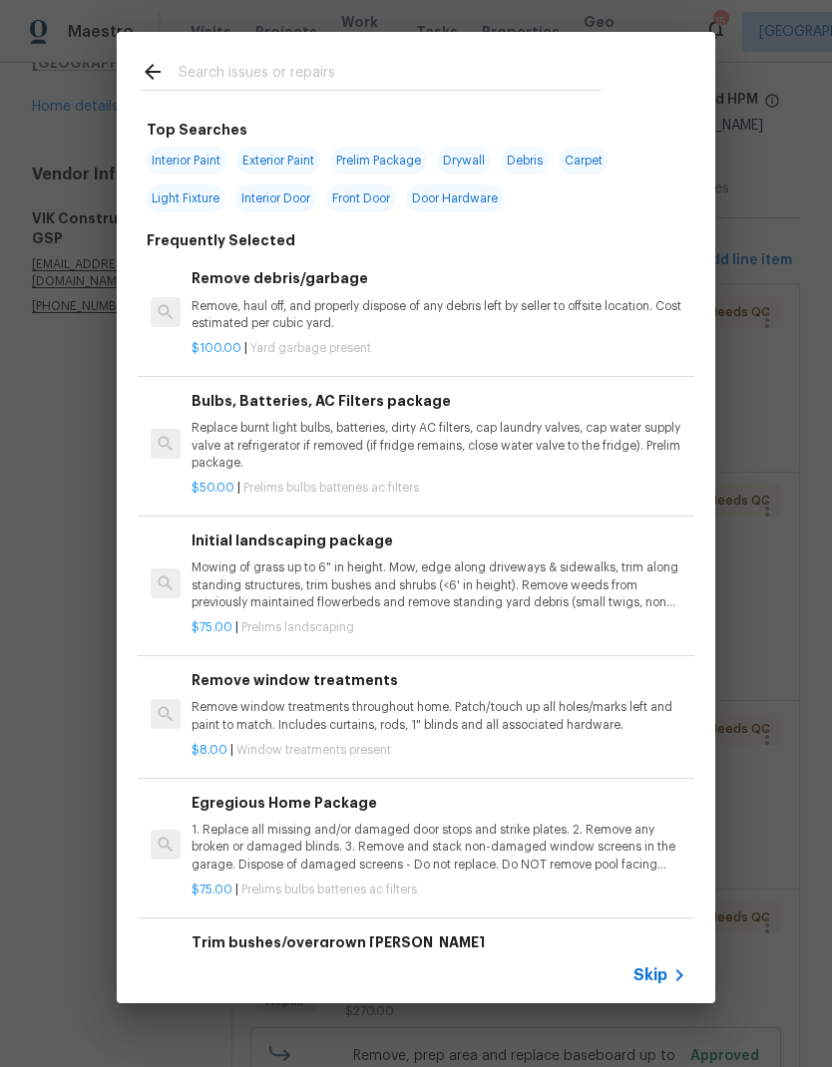
click at [443, 64] on input "text" at bounding box center [390, 75] width 423 height 30
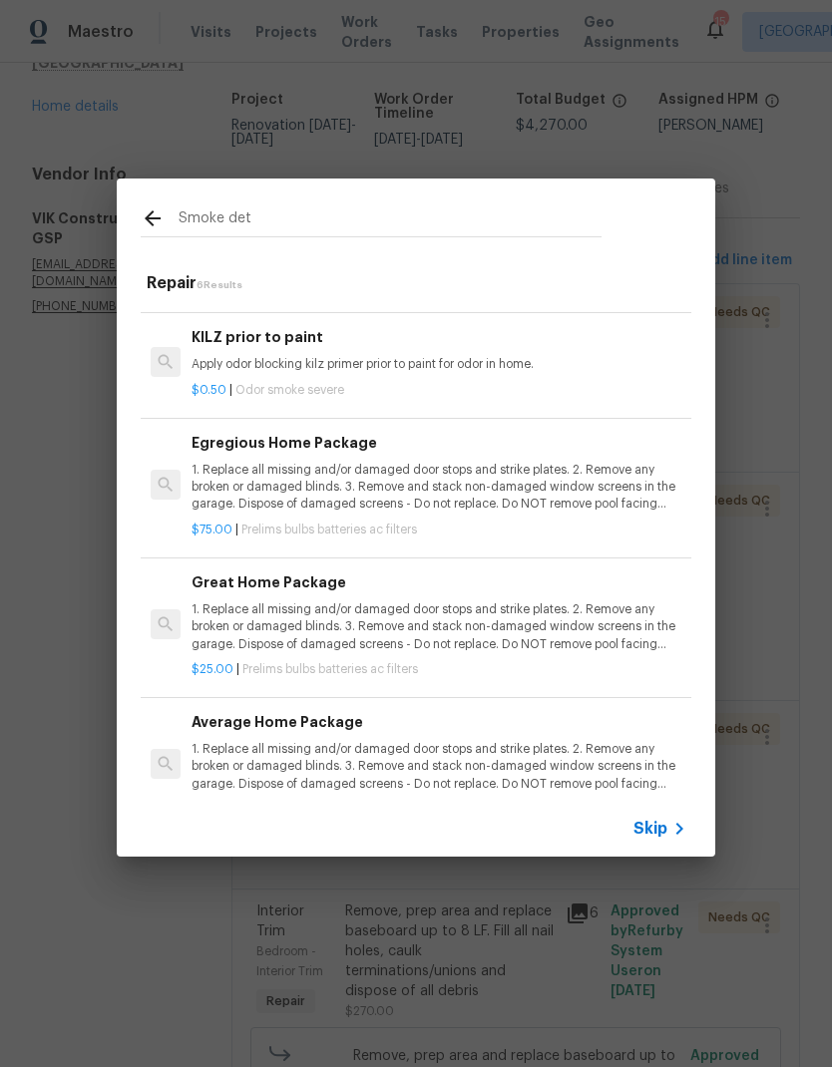
scroll to position [230, 0]
type input "Smoke detector"
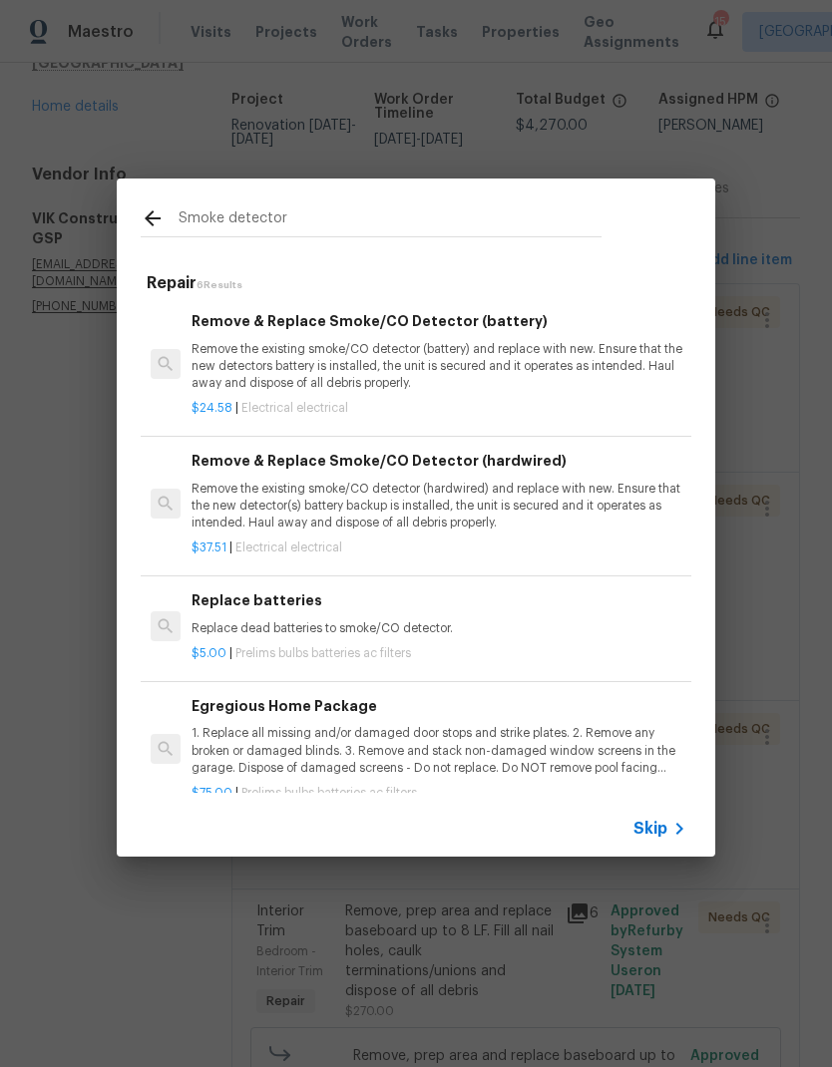
scroll to position [0, 0]
click at [413, 359] on p "Remove the existing smoke/CO detector (battery) and replace with new. Ensure th…" at bounding box center [439, 366] width 495 height 51
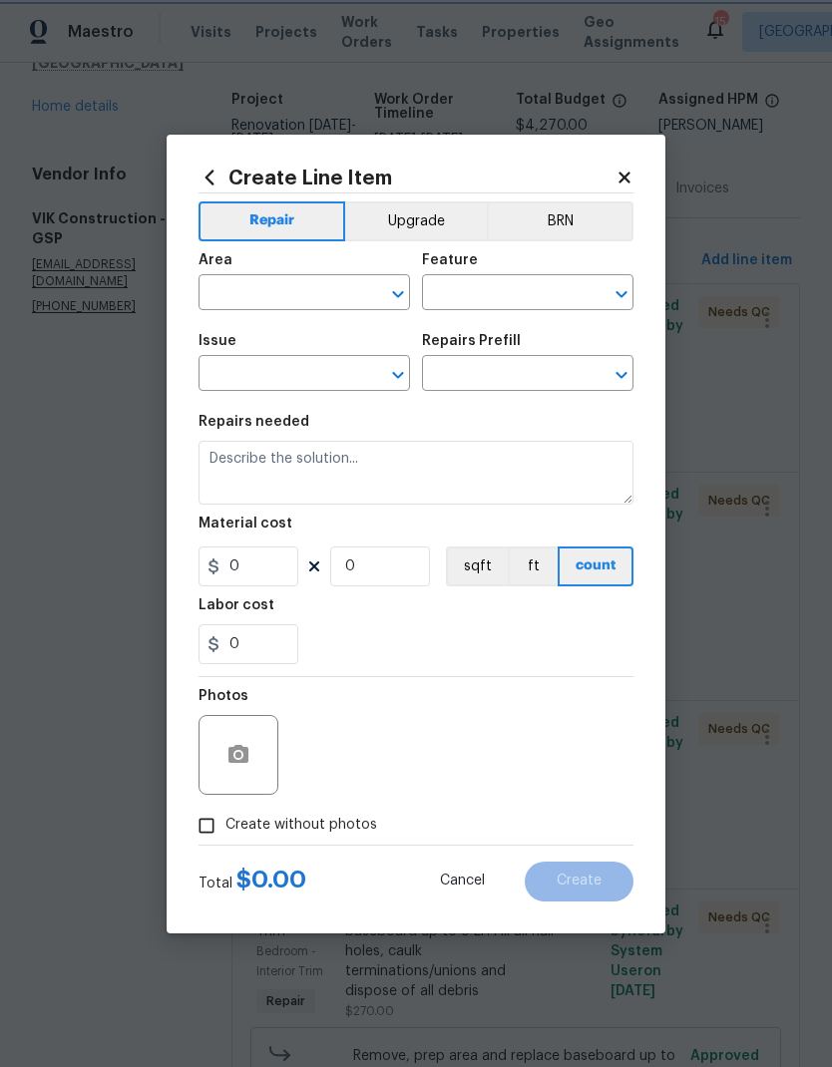
type input "Electrical"
type textarea "Remove the existing smoke/CO detector (battery) and replace with new. Ensure th…"
type input "1"
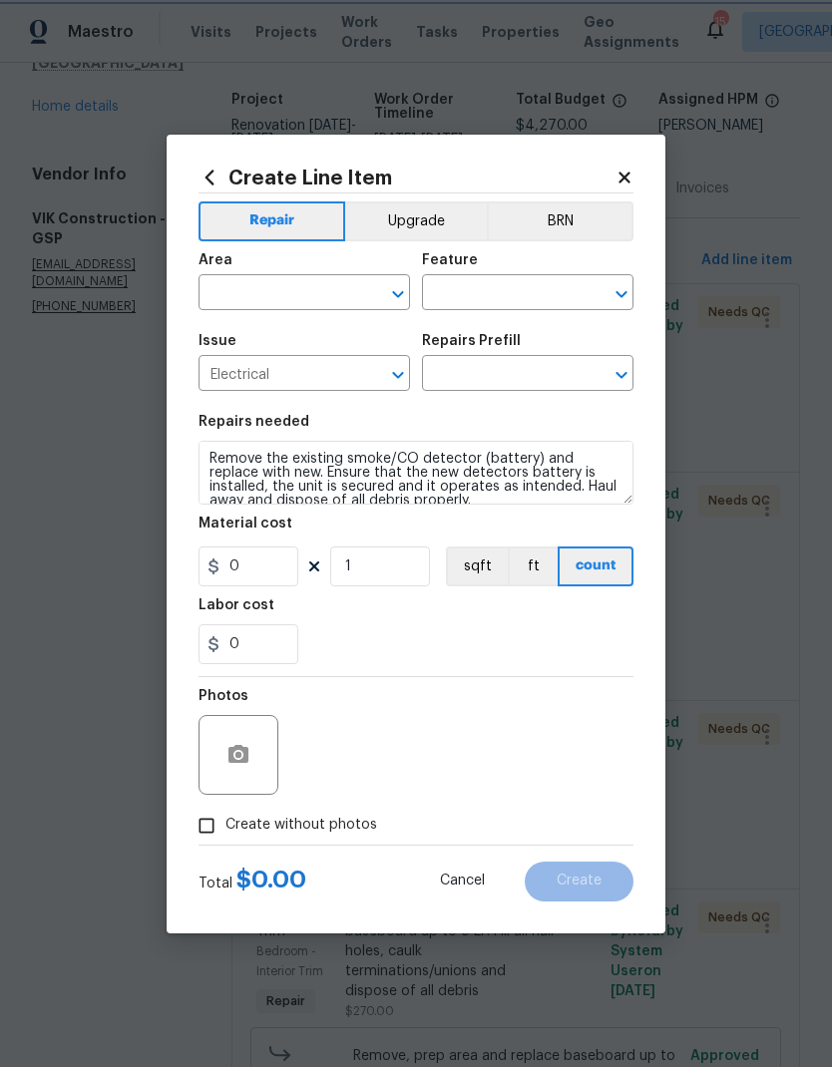
type input "Remove & Replace Smoke/CO Detector (battery) $24.58"
click at [257, 571] on input "24.58" at bounding box center [248, 567] width 100 height 40
click at [256, 571] on input "24.58" at bounding box center [248, 567] width 100 height 40
click at [250, 557] on input "24.58" at bounding box center [248, 567] width 100 height 40
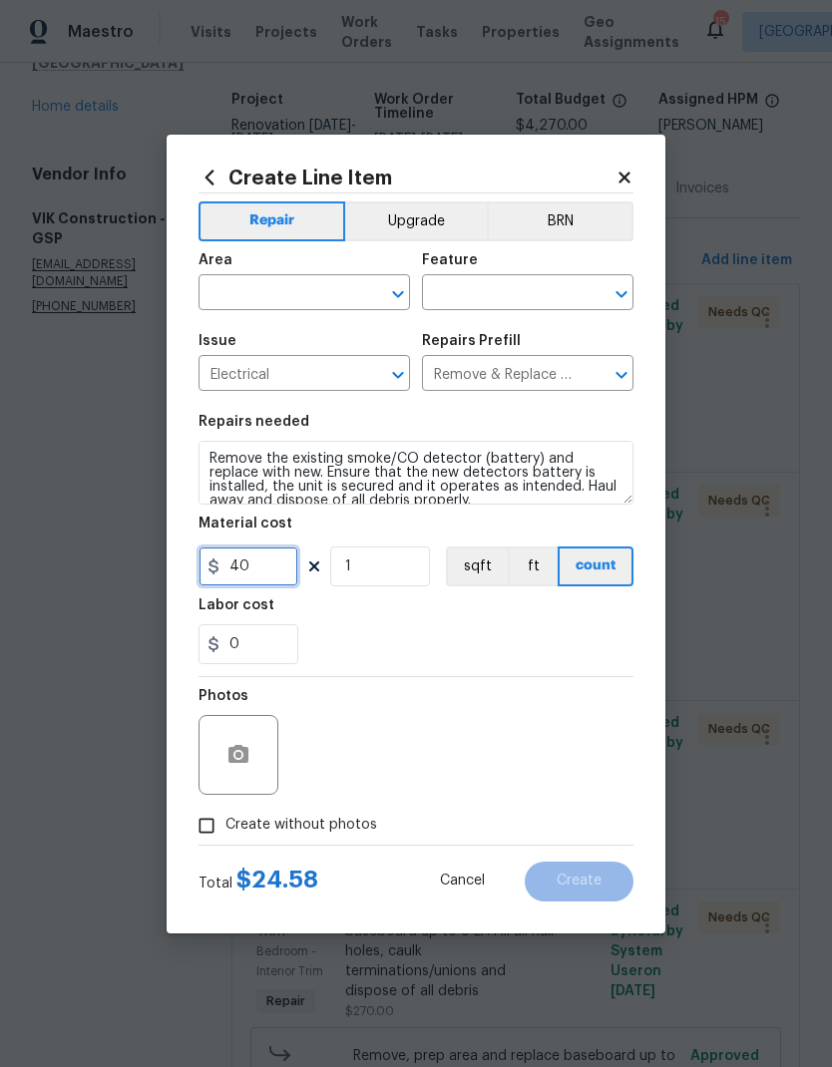
type input "40"
click at [355, 569] on input "1" at bounding box center [380, 567] width 100 height 40
click at [354, 568] on input "1" at bounding box center [380, 567] width 100 height 40
click at [367, 561] on input "1" at bounding box center [380, 567] width 100 height 40
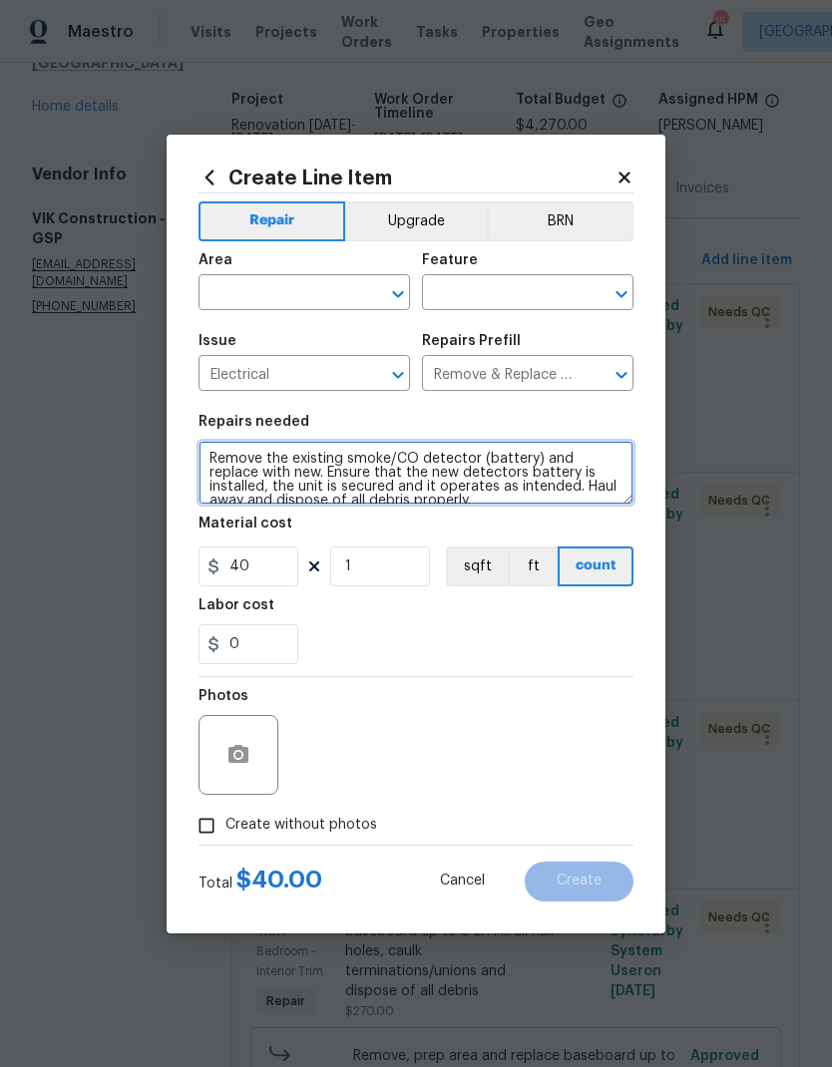
click at [506, 505] on textarea "Remove the existing smoke/CO detector (battery) and replace with new. Ensure th…" at bounding box center [415, 473] width 435 height 64
click at [336, 280] on input "text" at bounding box center [276, 294] width 156 height 31
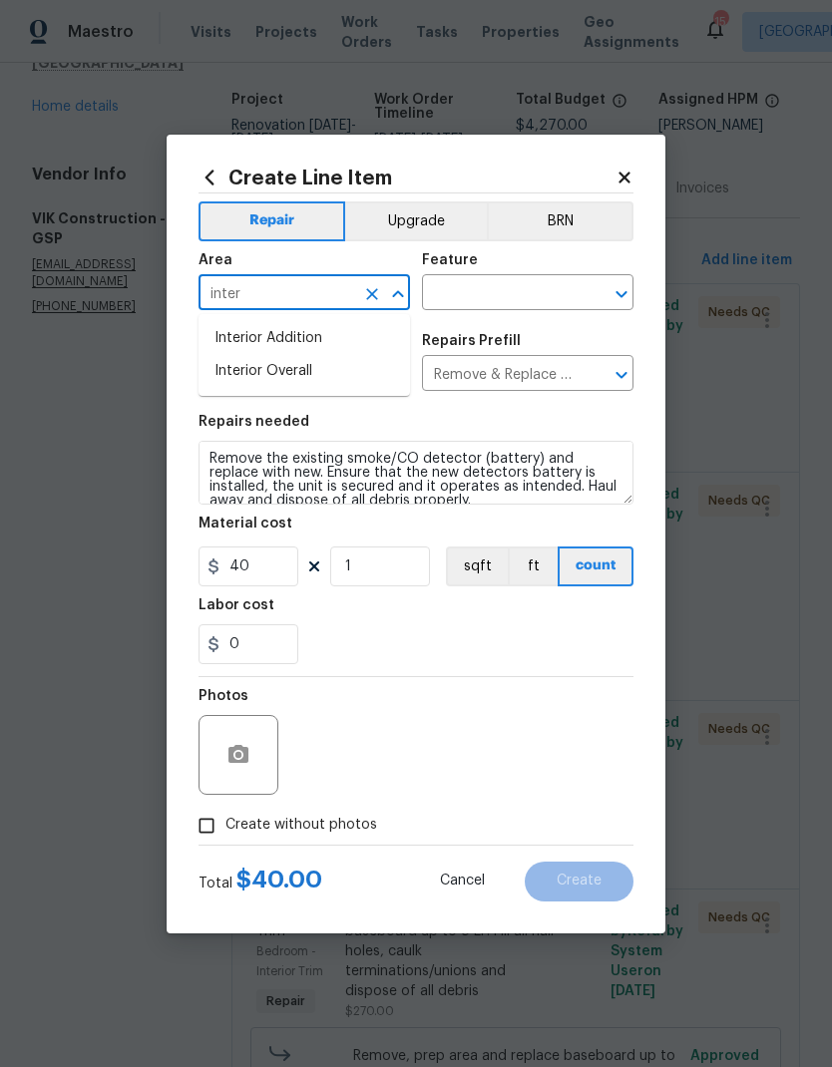
click at [307, 379] on li "Interior Overall" at bounding box center [303, 371] width 211 height 33
type input "Interior Overall"
click at [531, 303] on input "text" at bounding box center [500, 294] width 156 height 31
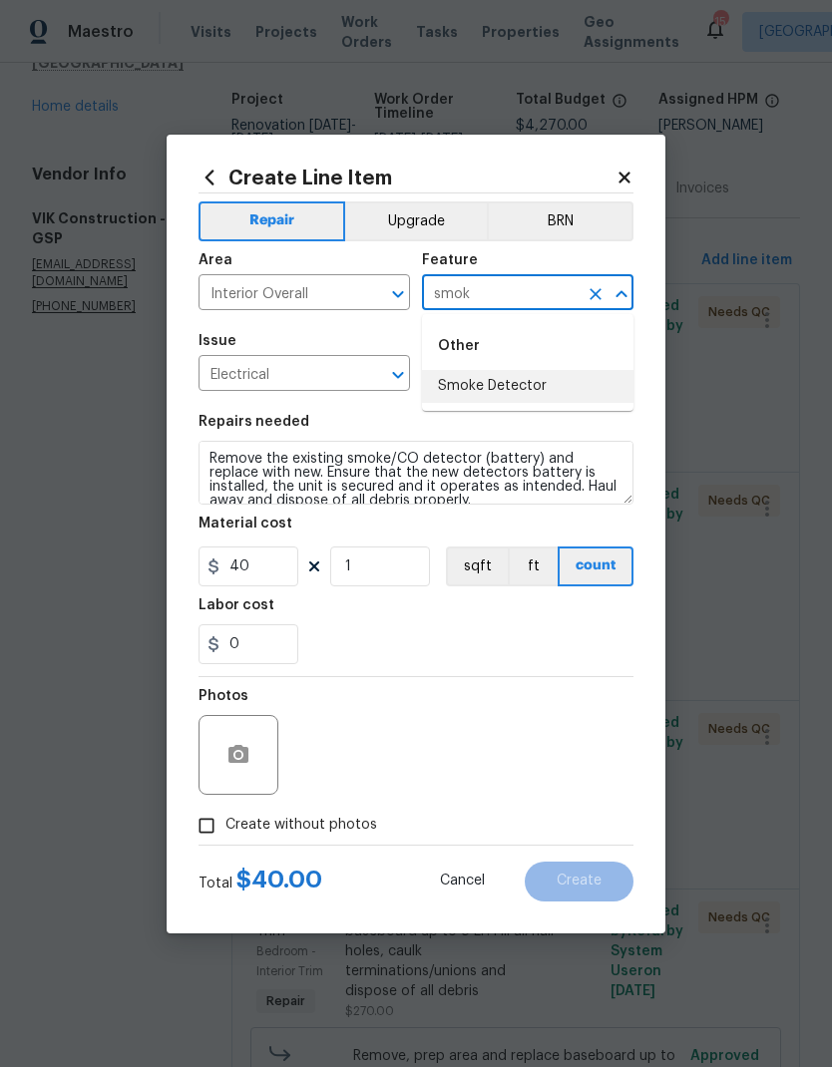
click at [518, 376] on li "Smoke Detector" at bounding box center [527, 386] width 211 height 33
type input "Smoke Detector"
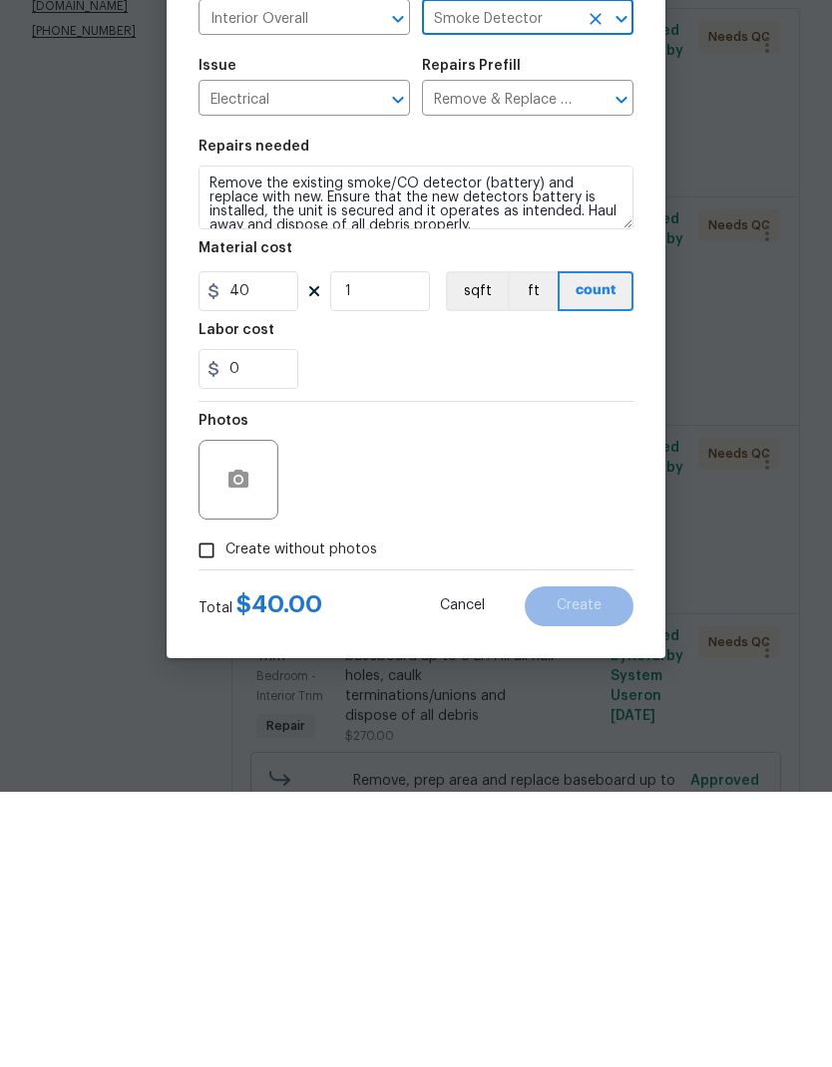
click at [217, 807] on input "Create without photos" at bounding box center [207, 826] width 38 height 38
checkbox input "true"
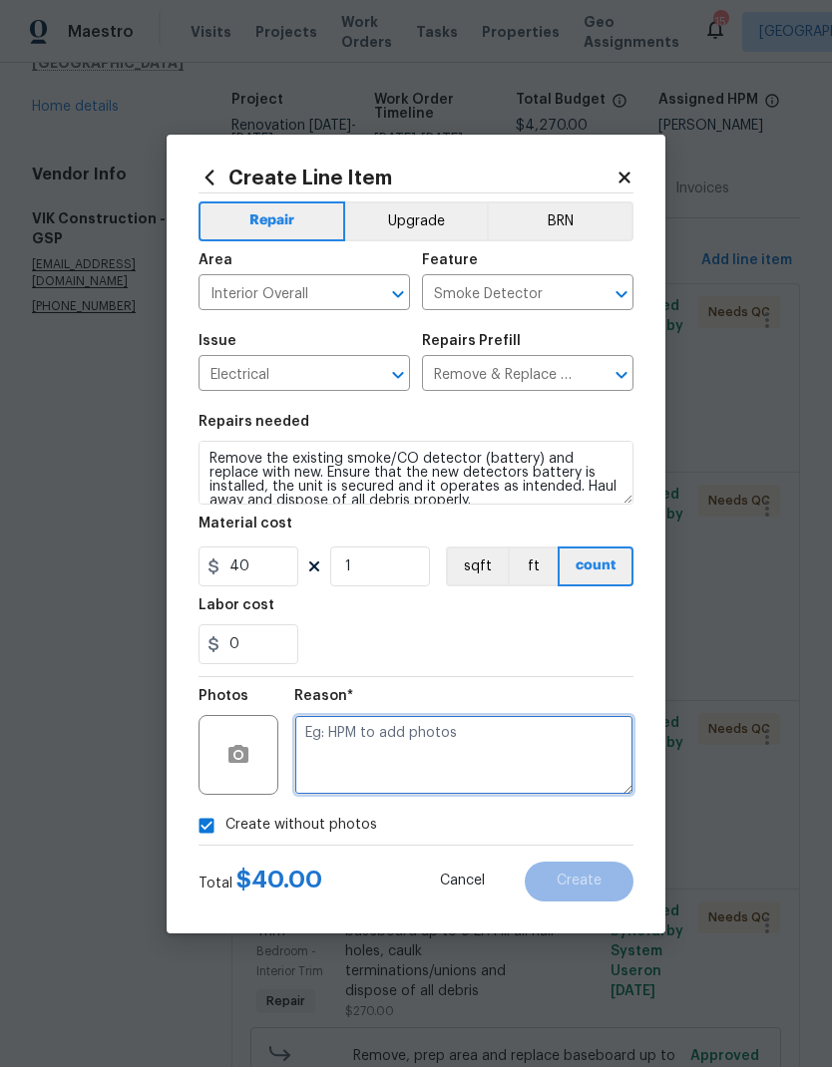
click at [439, 744] on textarea at bounding box center [463, 755] width 339 height 80
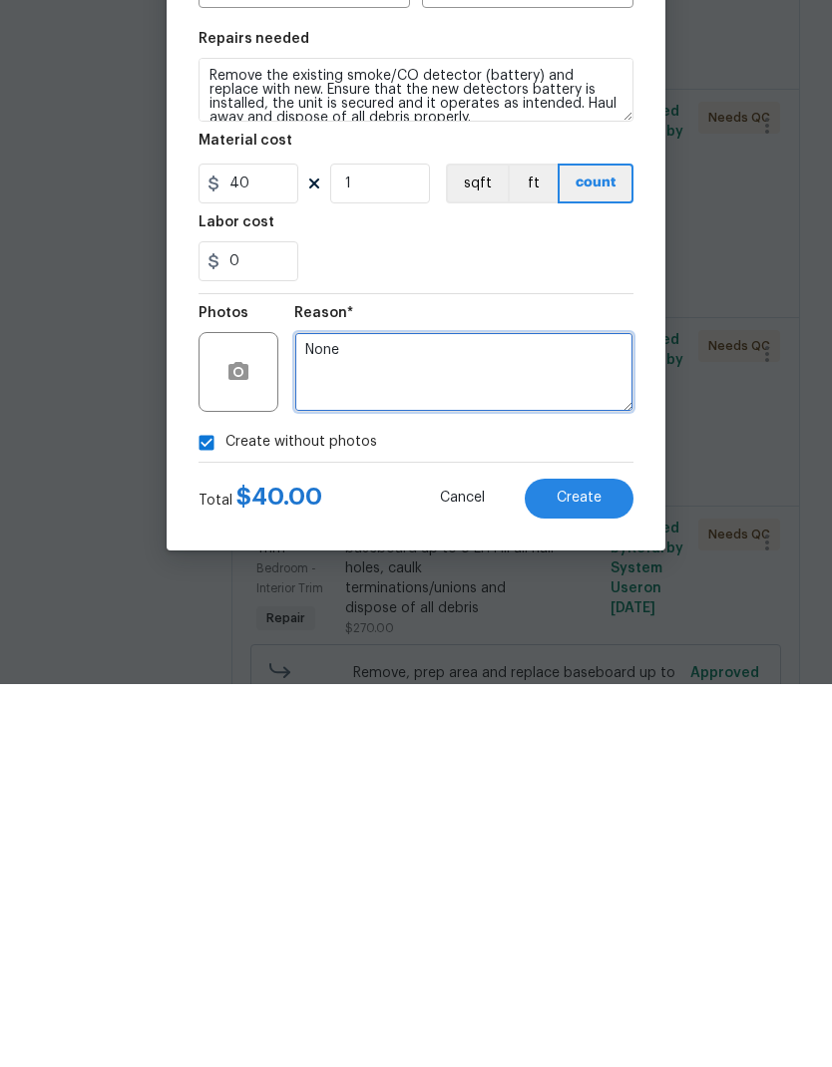
type textarea "None"
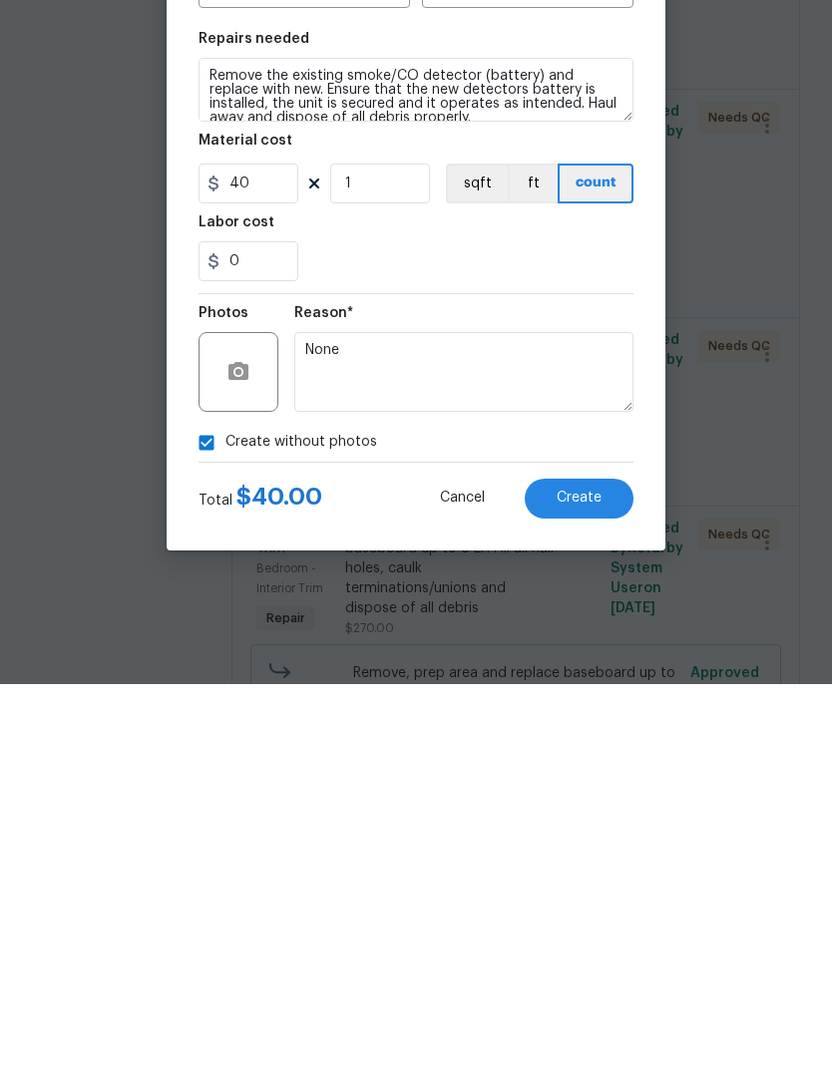
click at [582, 862] on button "Create" at bounding box center [579, 882] width 109 height 40
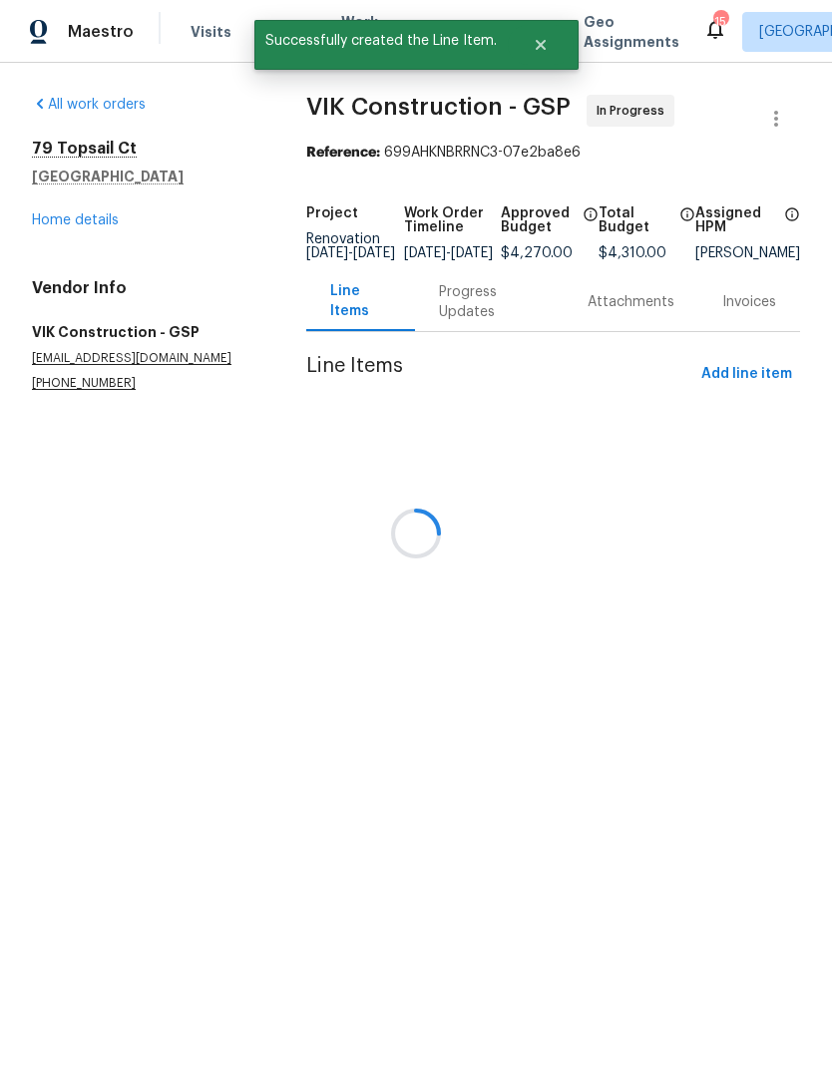
scroll to position [0, 0]
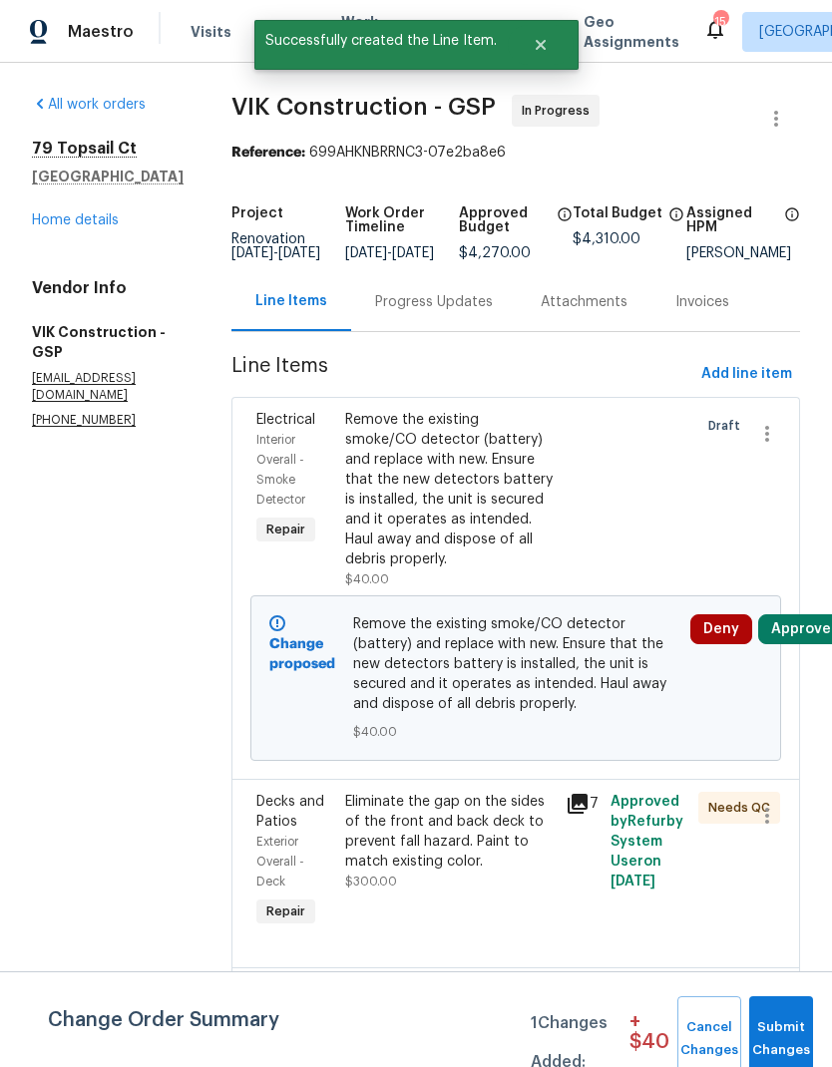
click at [479, 312] on div "Progress Updates" at bounding box center [434, 302] width 118 height 20
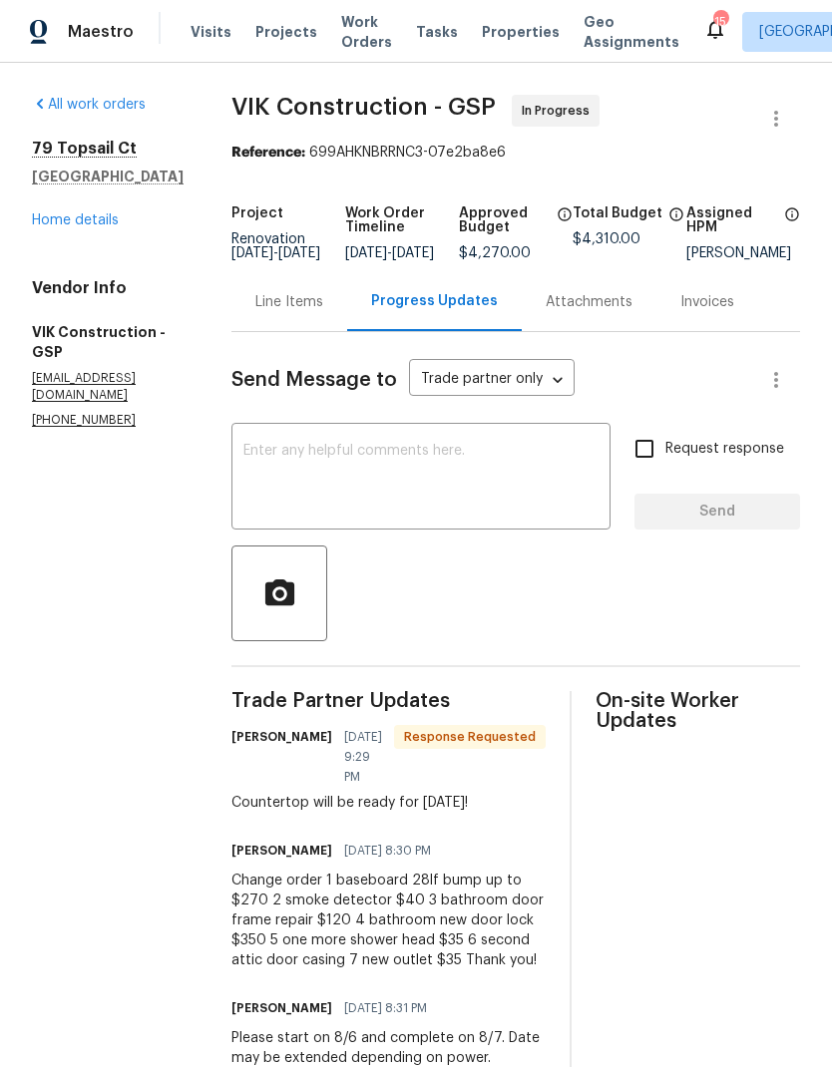
click at [320, 292] on div "Line Items" at bounding box center [289, 301] width 116 height 59
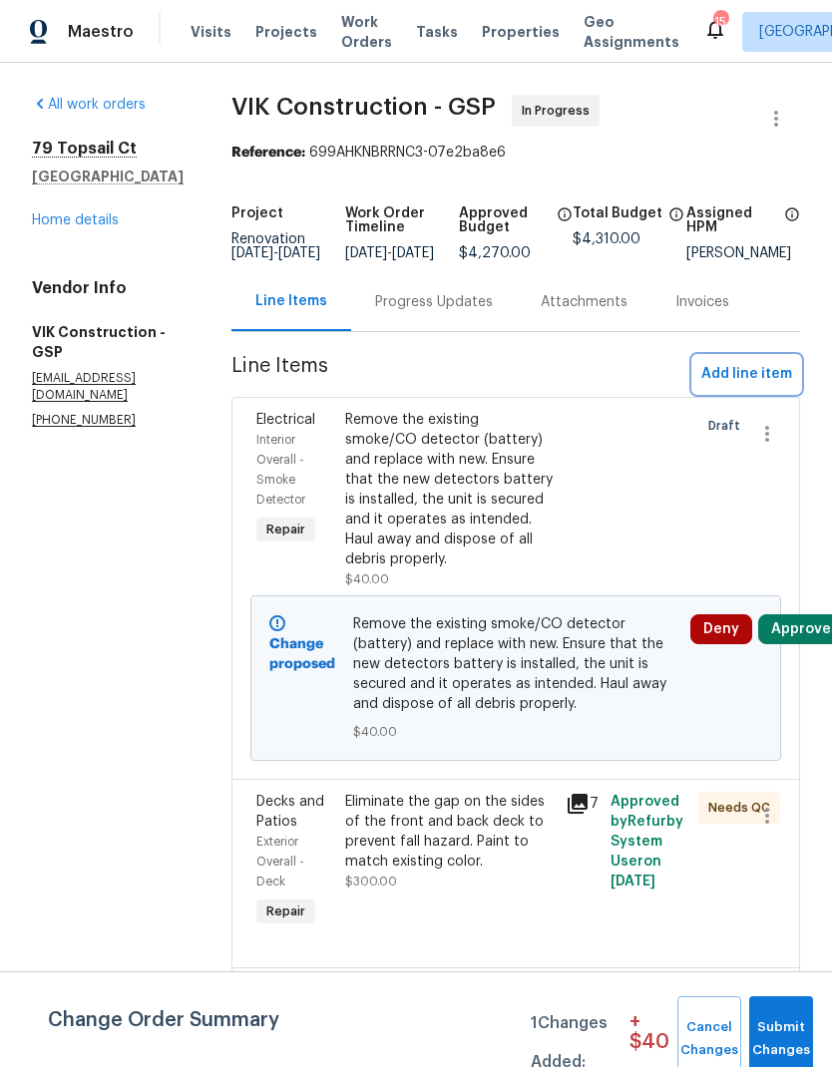
click at [772, 387] on span "Add line item" at bounding box center [746, 374] width 91 height 25
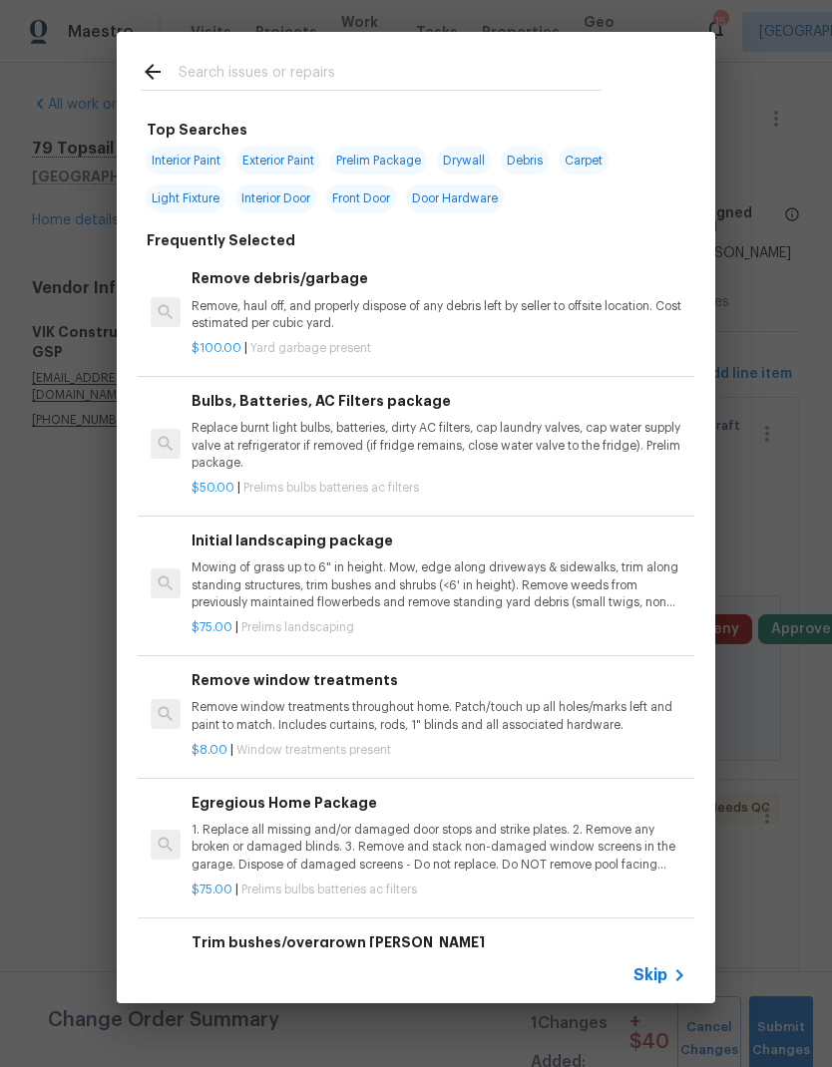
click at [517, 77] on input "text" at bounding box center [390, 75] width 423 height 30
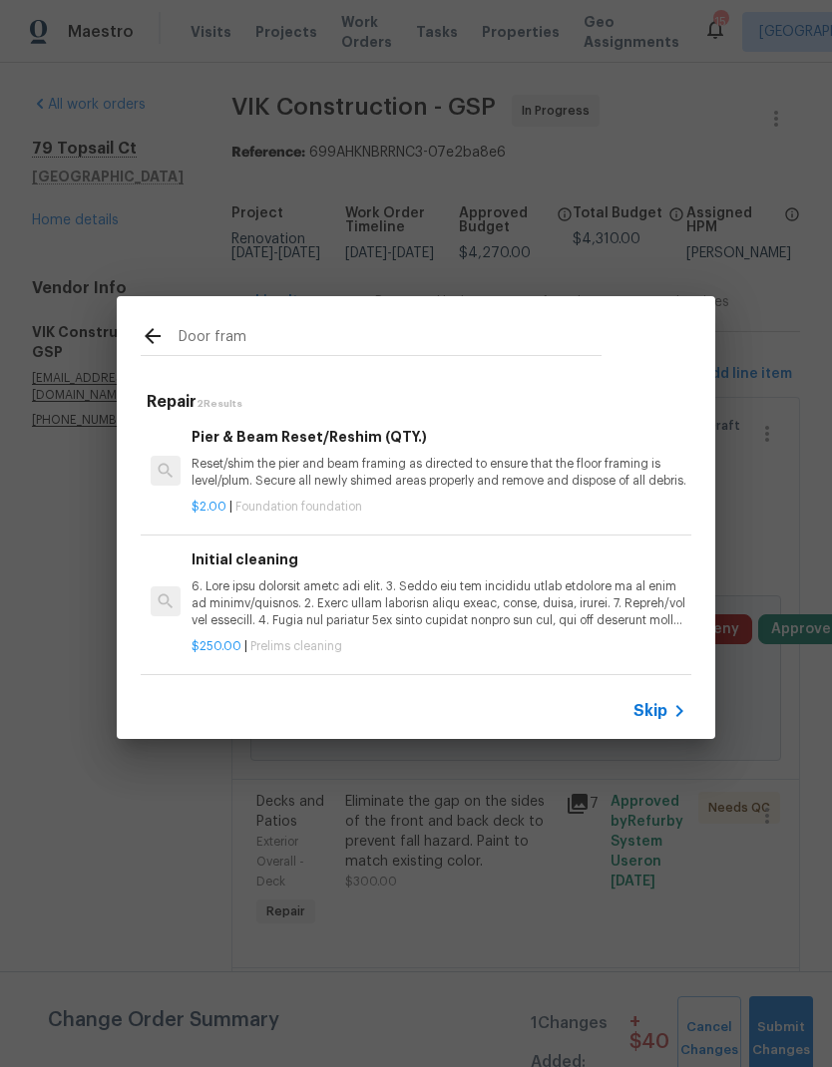
scroll to position [3, 0]
type input "D"
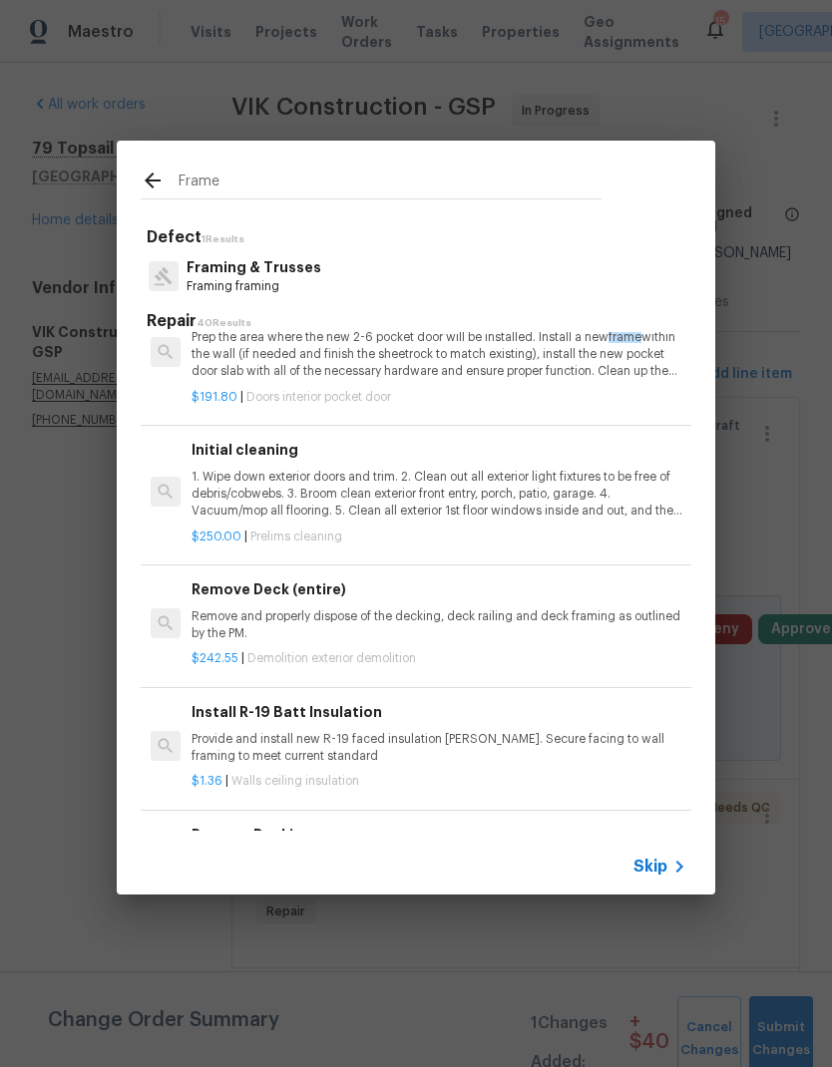
scroll to position [2354, 0]
type input "F"
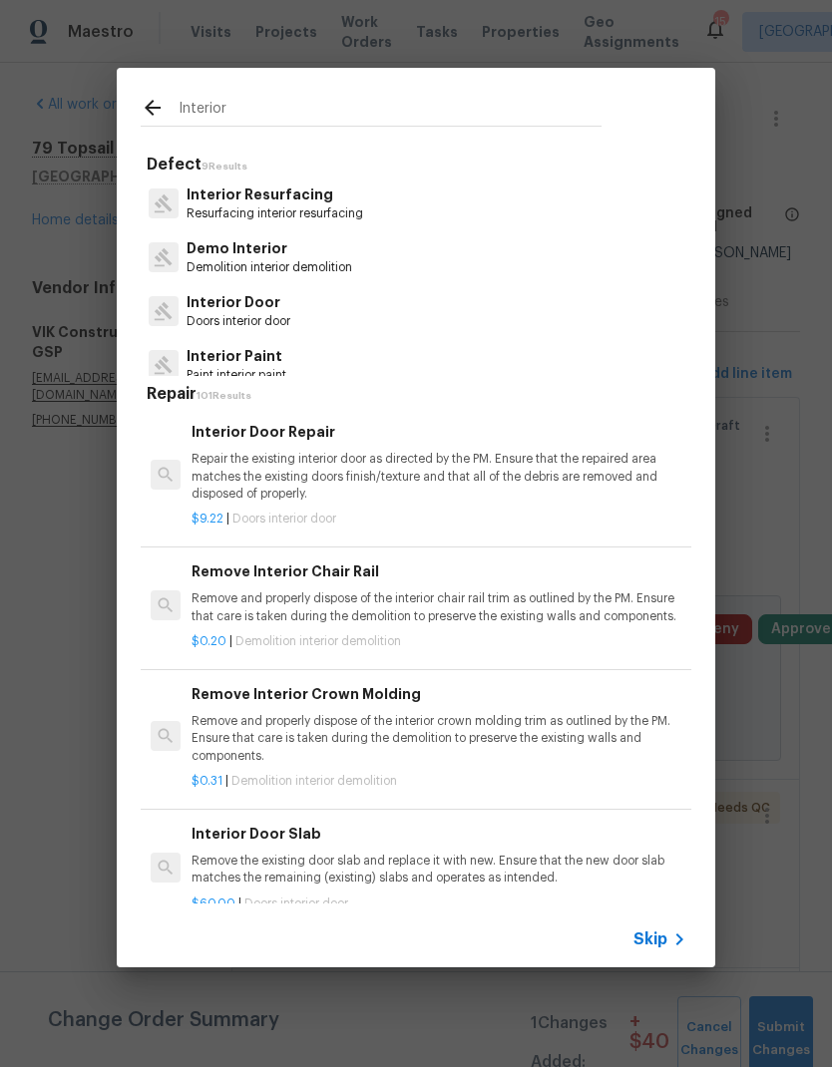
type input "Interior"
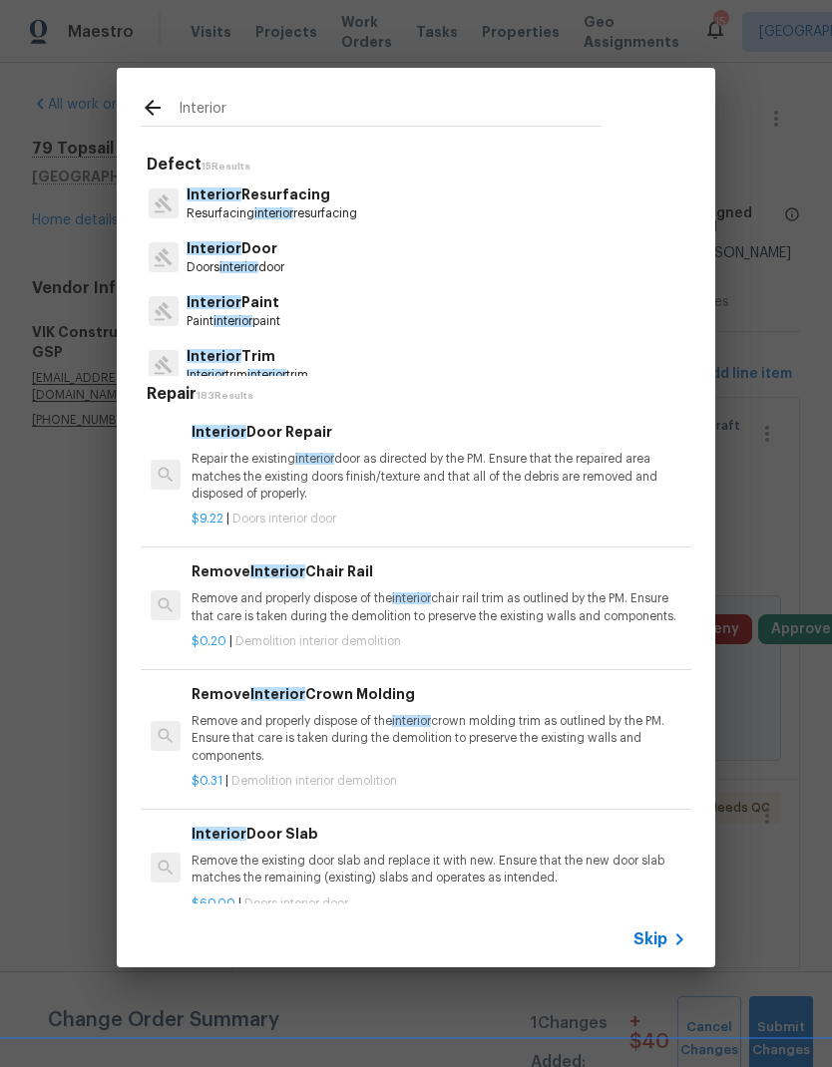
click at [257, 250] on p "Interior Door" at bounding box center [236, 248] width 98 height 21
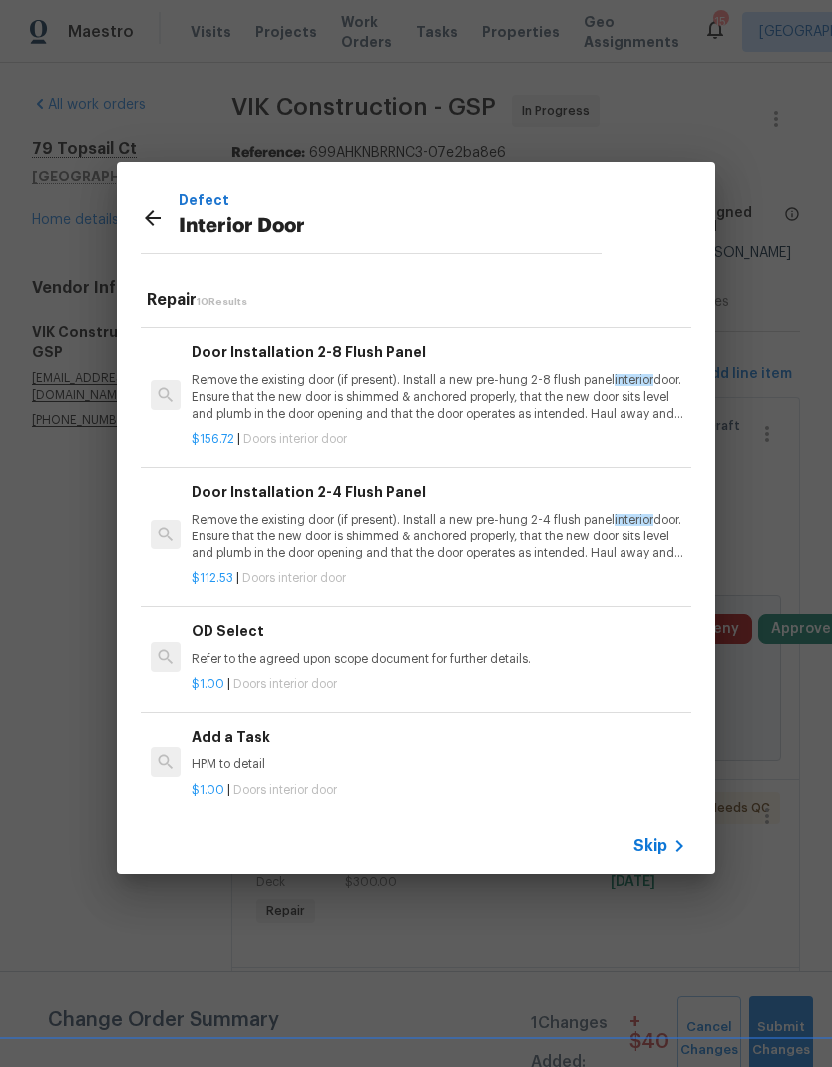
scroll to position [806, 0]
click at [318, 757] on p "HPM to detail" at bounding box center [439, 765] width 495 height 17
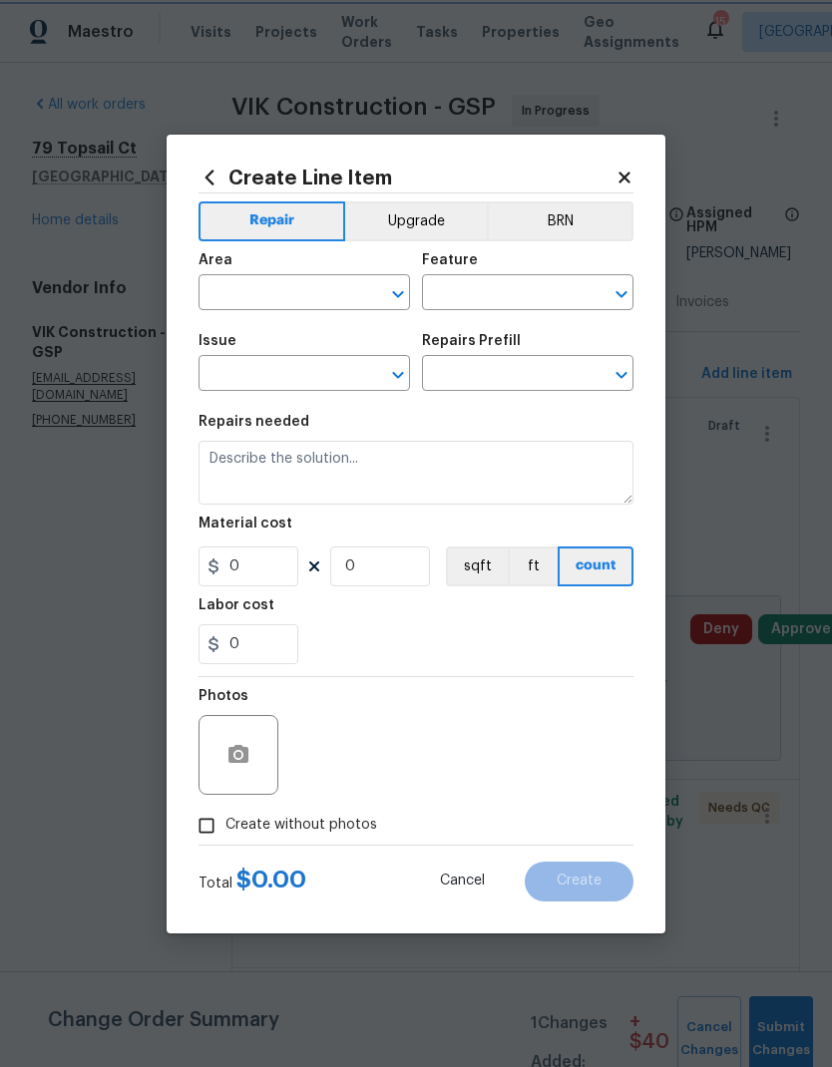
type input "Interior Door"
type textarea "HPM to detail"
type input "1"
type input "Add a Task $1.00"
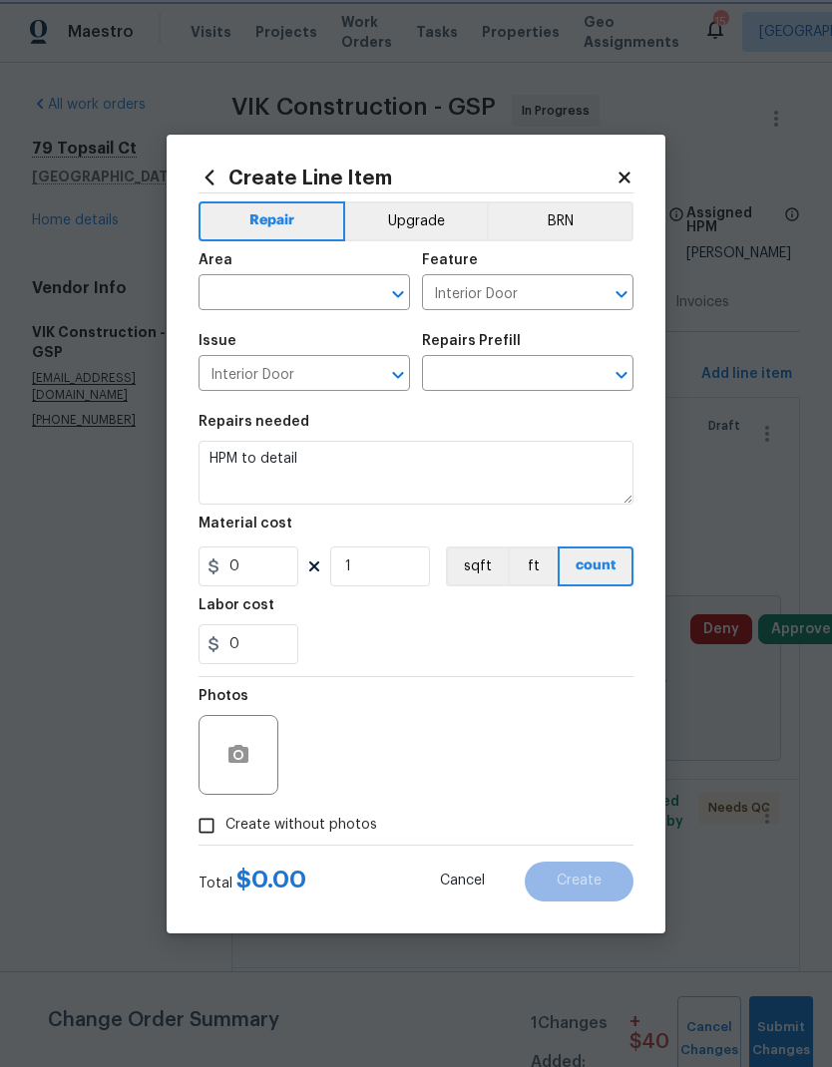
type input "1"
click at [310, 293] on input "text" at bounding box center [276, 294] width 156 height 31
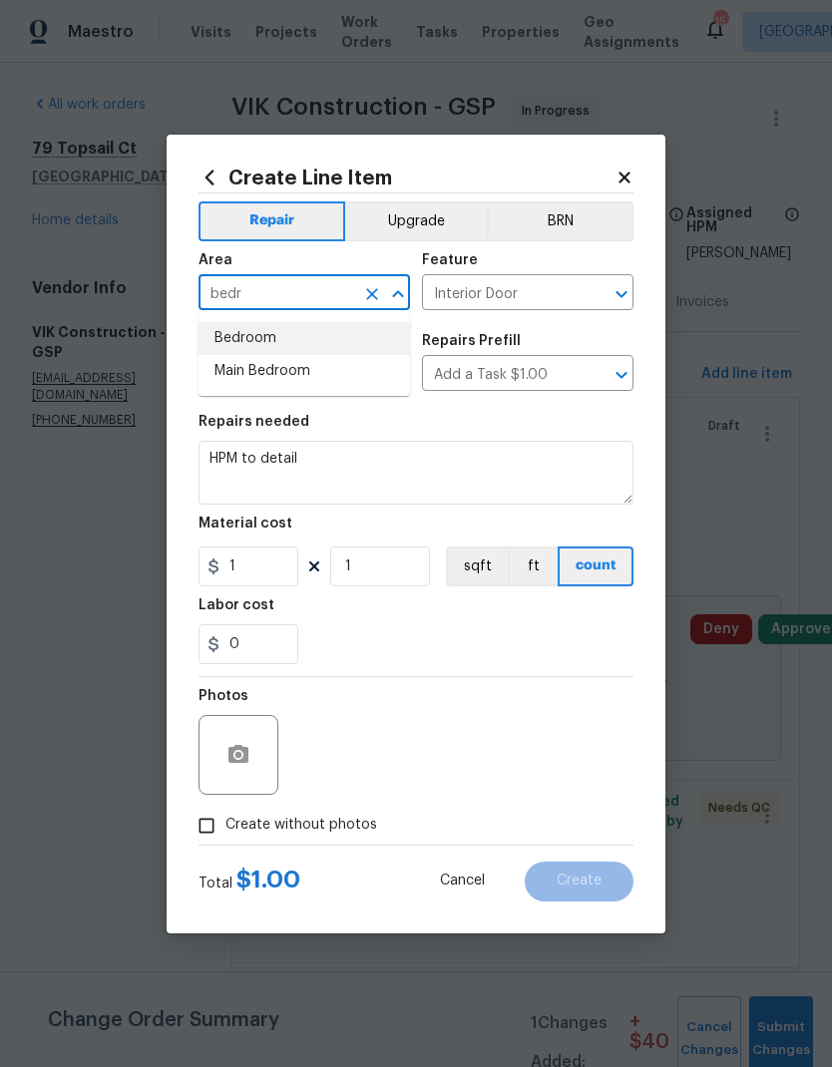
click at [257, 330] on li "Bedroom" at bounding box center [303, 338] width 211 height 33
type input "Bedroom"
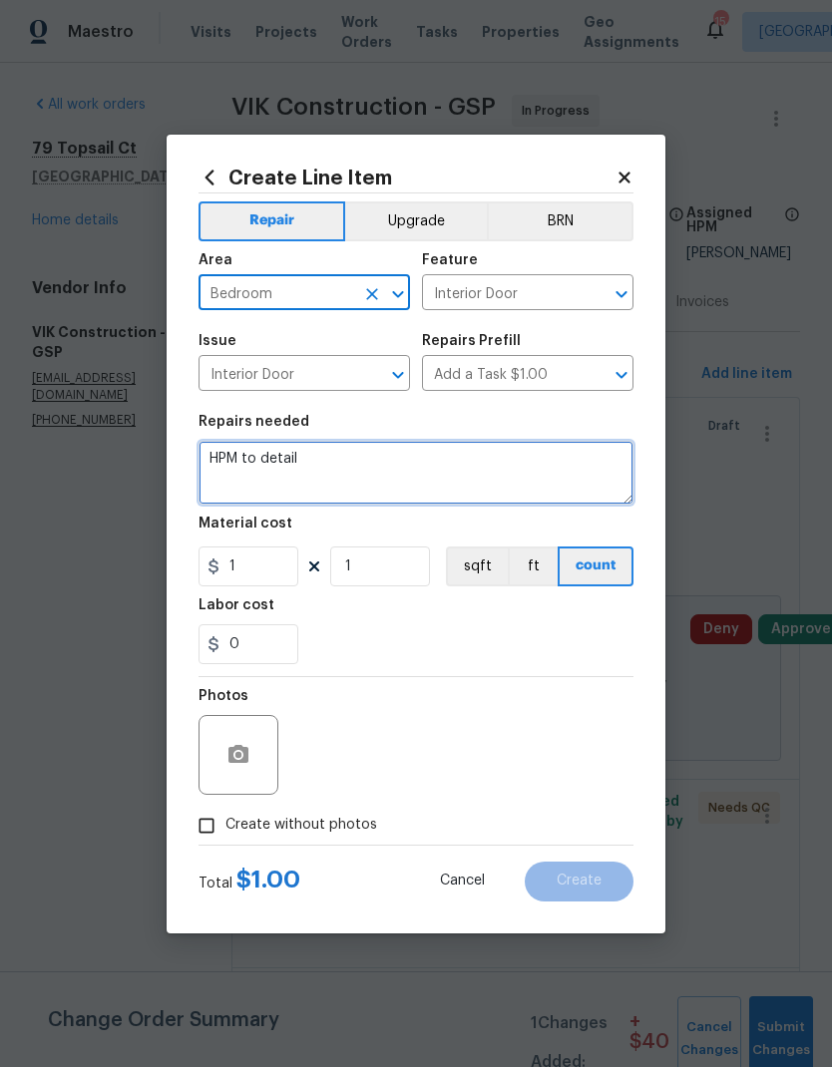
click at [308, 479] on textarea "HPM to detail" at bounding box center [415, 473] width 435 height 64
click at [307, 478] on textarea "HPM to detail" at bounding box center [415, 473] width 435 height 64
click at [302, 473] on textarea "HPM to detail" at bounding box center [415, 473] width 435 height 64
click at [302, 472] on textarea "HPM to detail" at bounding box center [415, 473] width 435 height 64
click at [316, 459] on textarea "HPM to detail" at bounding box center [415, 473] width 435 height 64
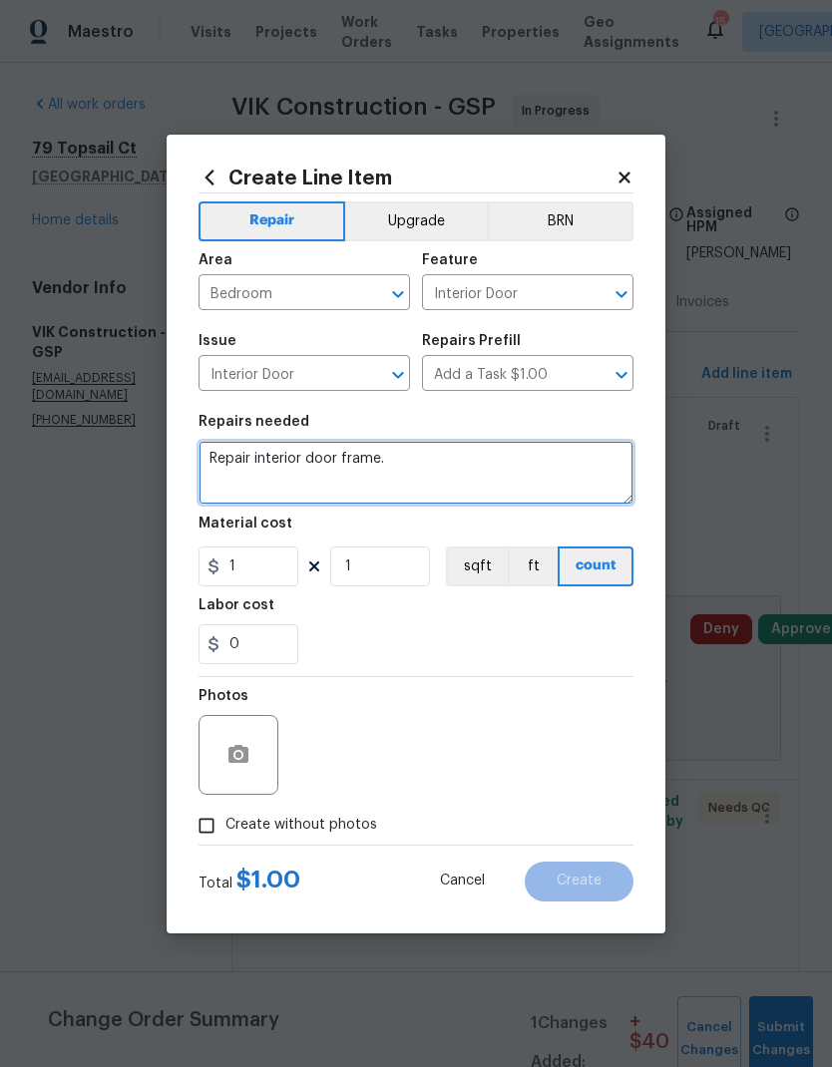
type textarea "Repair interior door frame."
click at [538, 423] on div "Repairs needed" at bounding box center [415, 428] width 435 height 26
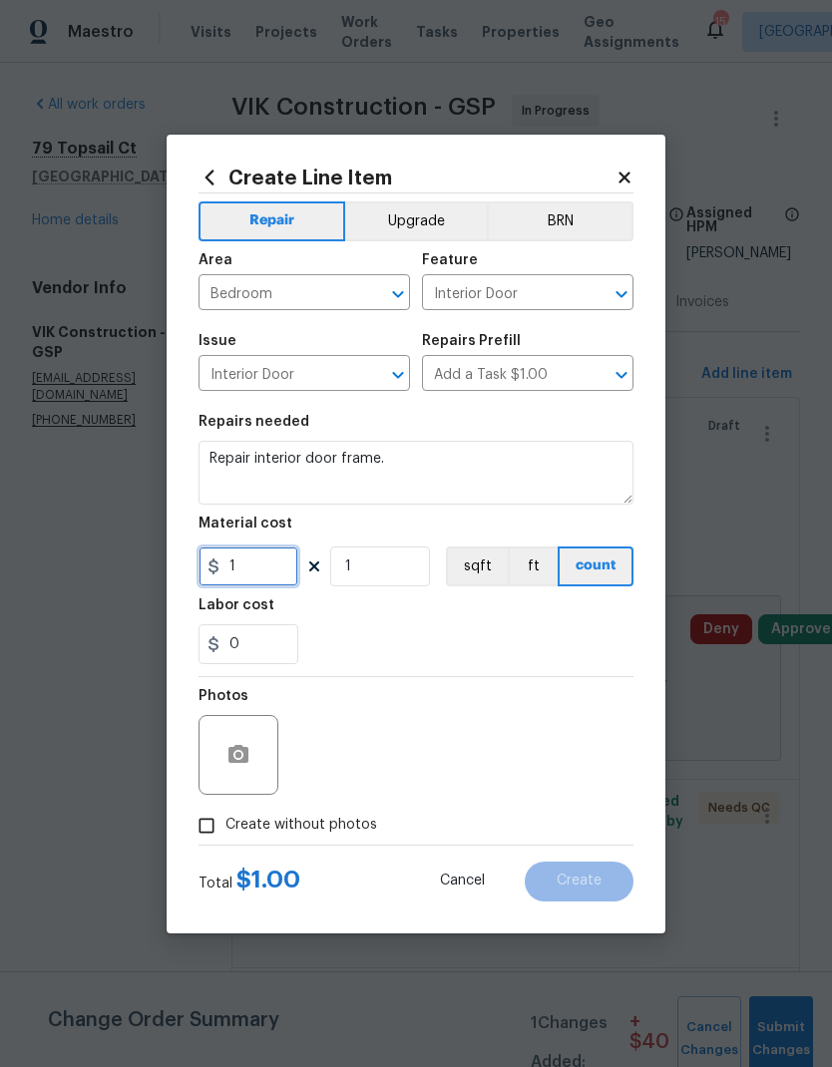
click at [261, 575] on input "1" at bounding box center [248, 567] width 100 height 40
type input "170"
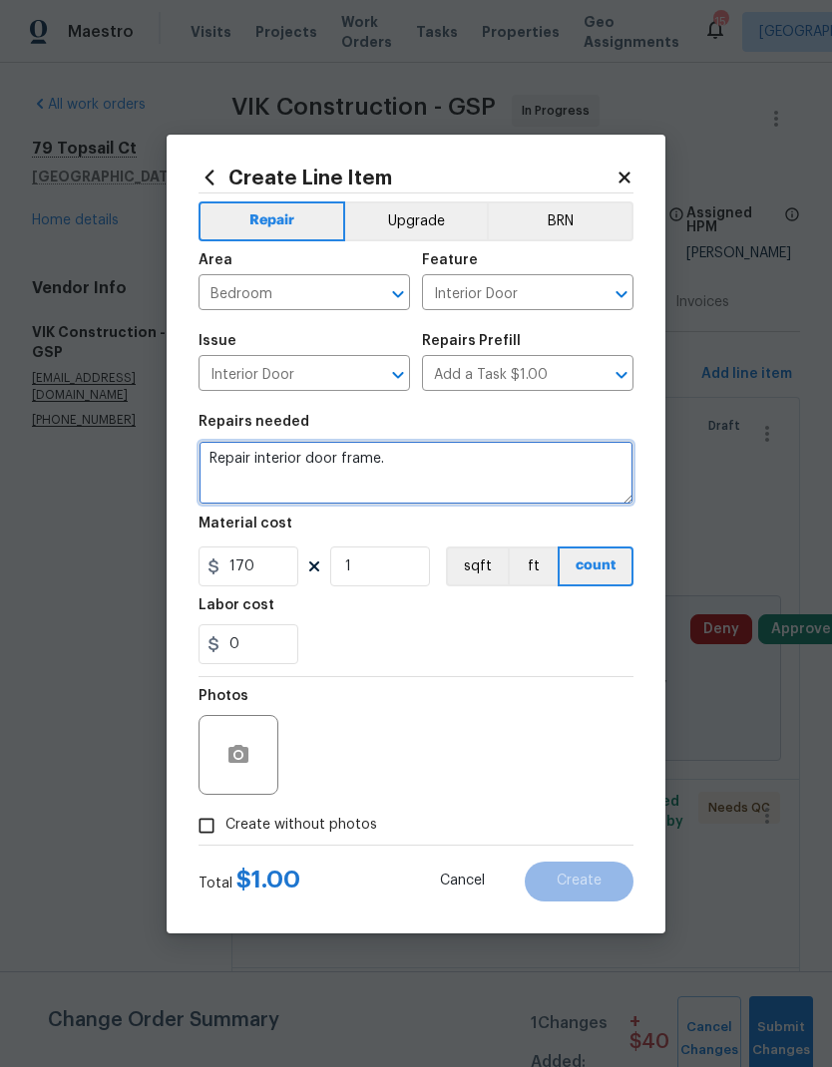
click at [504, 449] on textarea "Repair interior door frame." at bounding box center [415, 473] width 435 height 64
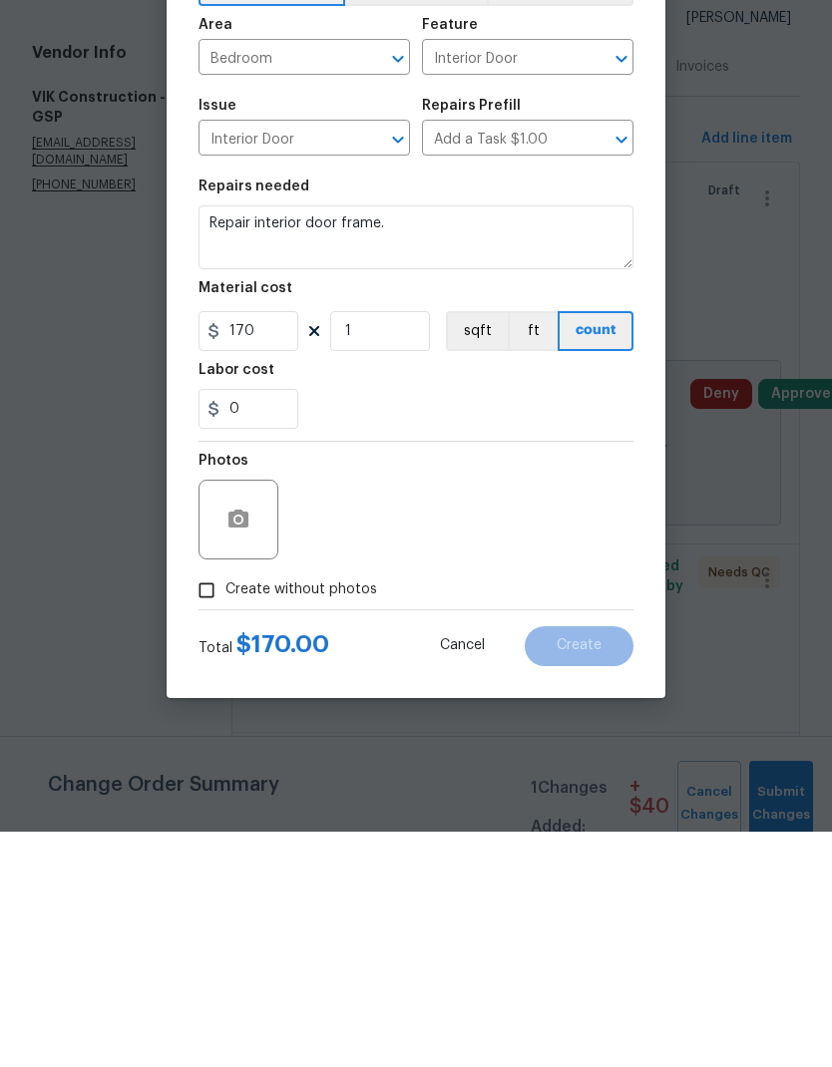
click at [211, 807] on input "Create without photos" at bounding box center [207, 826] width 38 height 38
checkbox input "true"
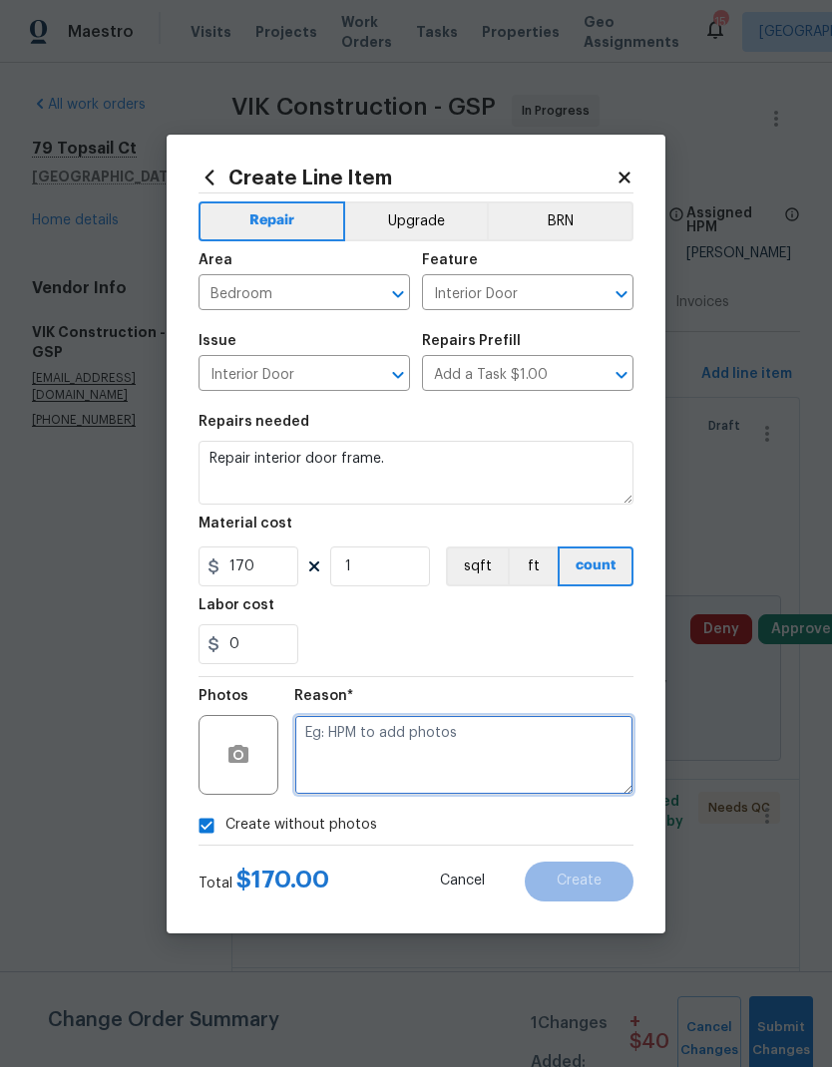
click at [462, 772] on textarea at bounding box center [463, 755] width 339 height 80
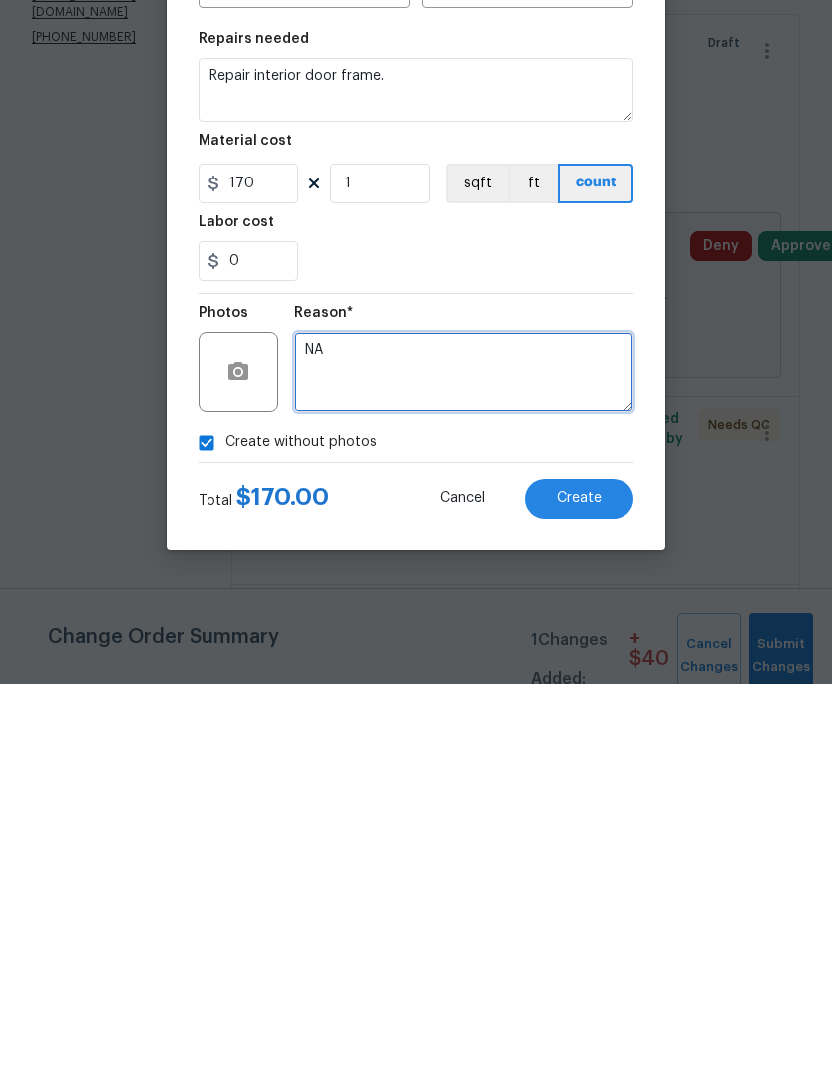
type textarea "NA"
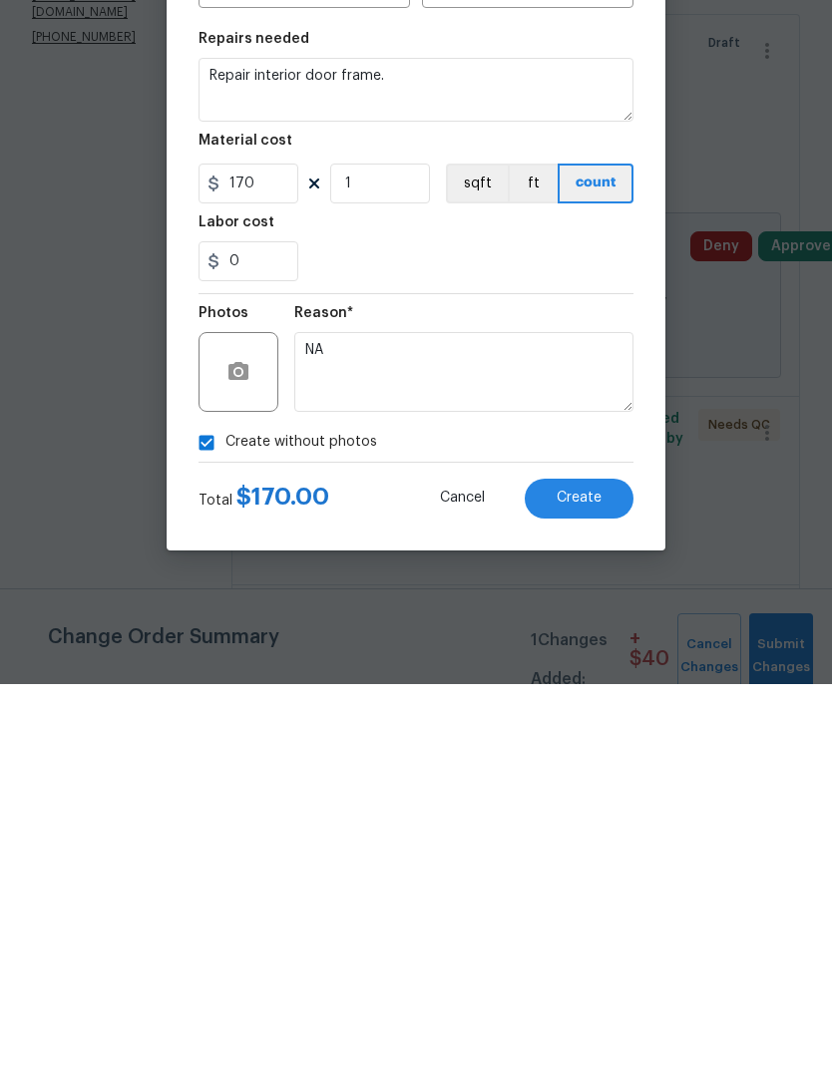
click at [602, 862] on button "Create" at bounding box center [579, 882] width 109 height 40
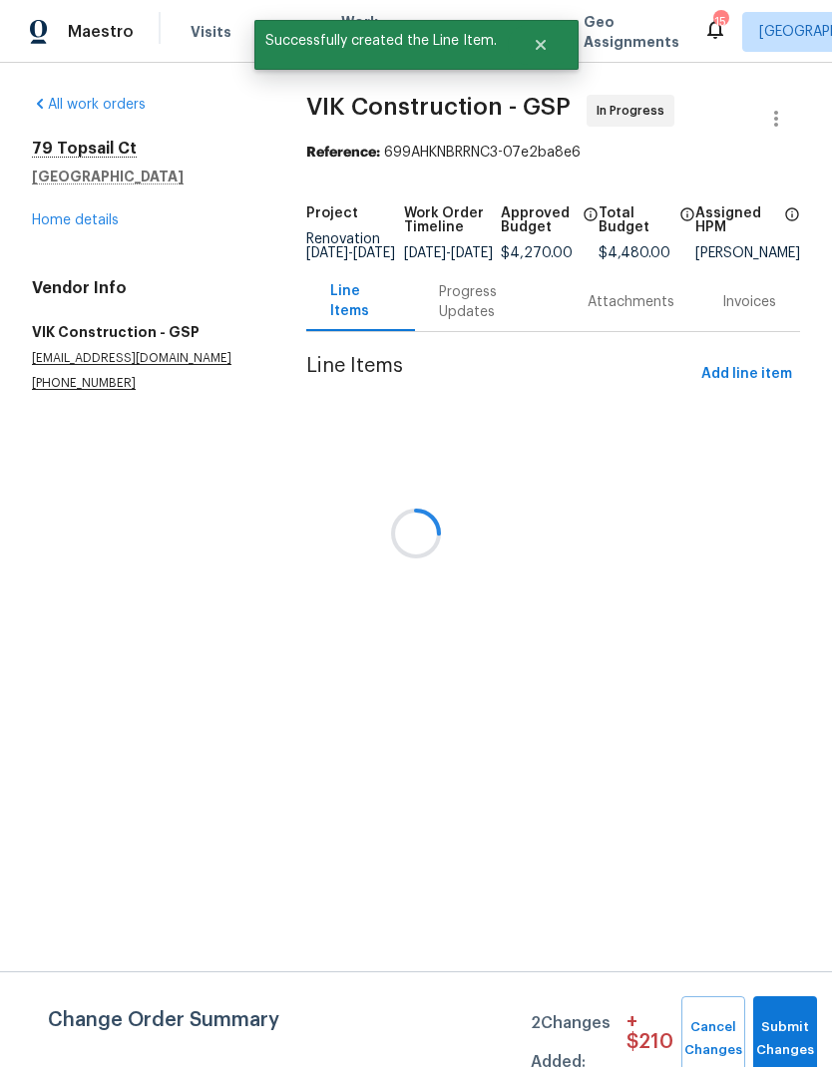
scroll to position [0, 0]
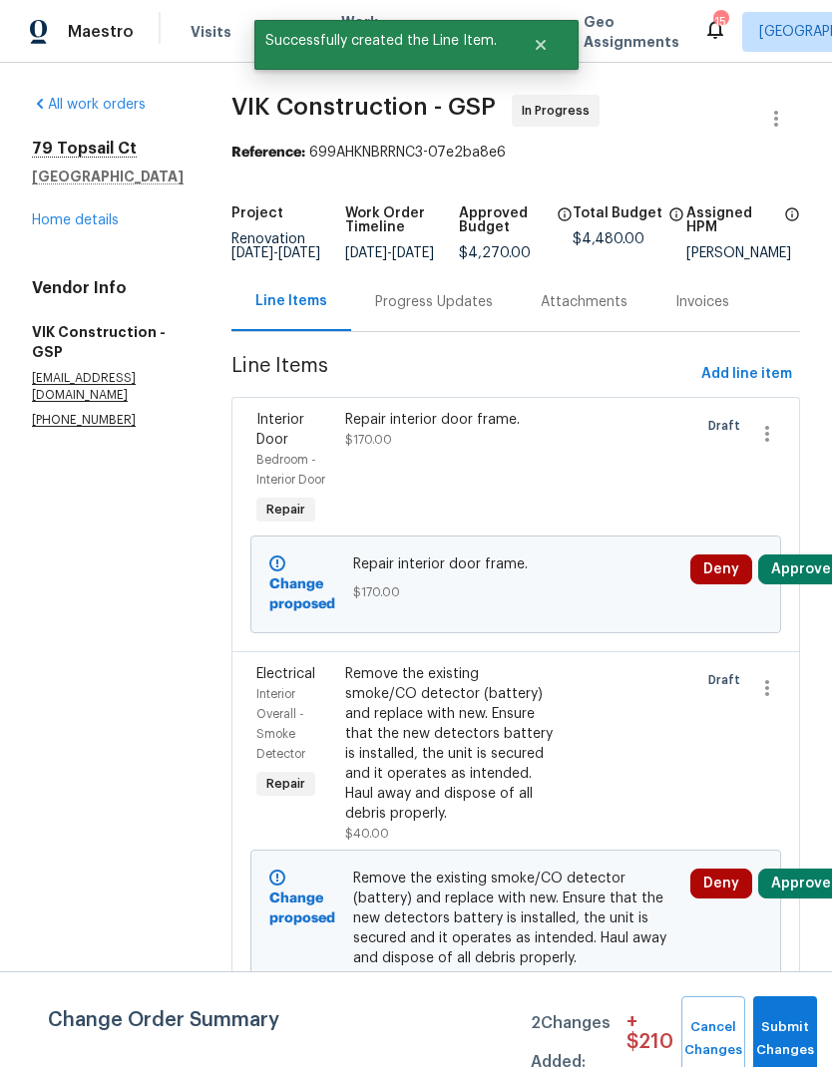
click at [473, 312] on div "Progress Updates" at bounding box center [434, 302] width 118 height 20
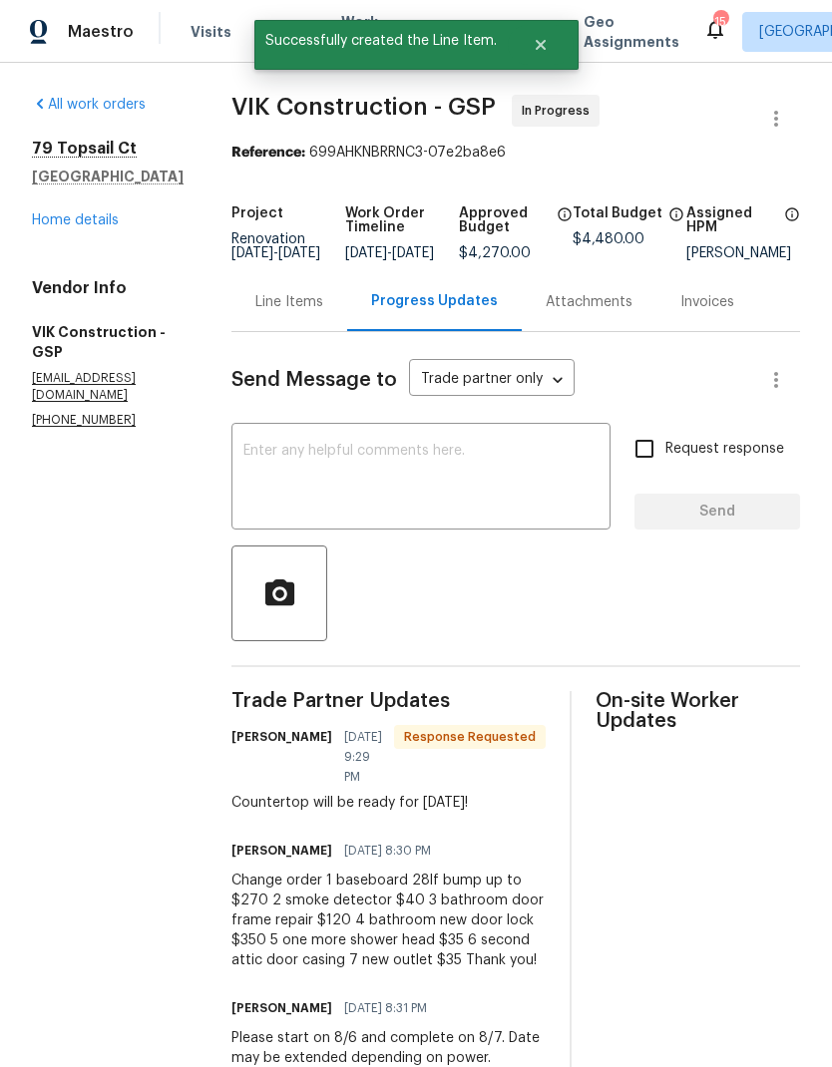
click at [323, 306] on div "Line Items" at bounding box center [289, 302] width 68 height 20
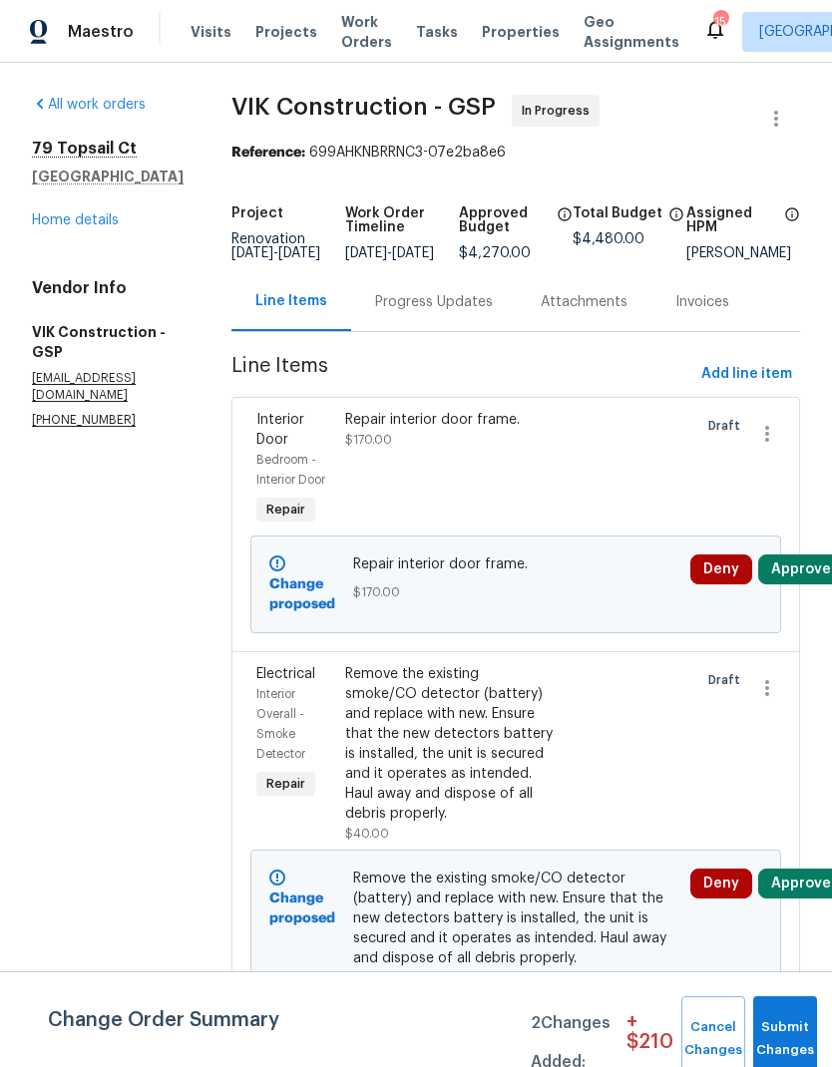
click at [547, 518] on div "Repair interior door frame. $170.00" at bounding box center [449, 470] width 221 height 132
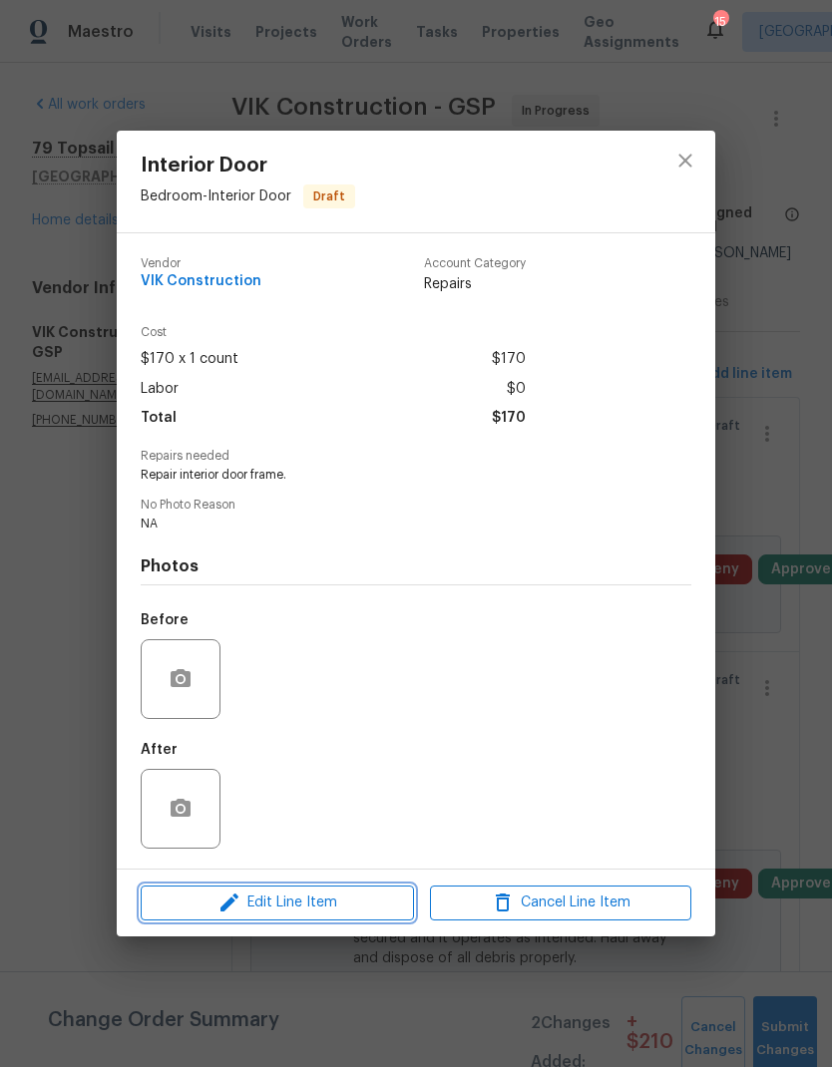
click at [357, 909] on span "Edit Line Item" at bounding box center [277, 903] width 261 height 25
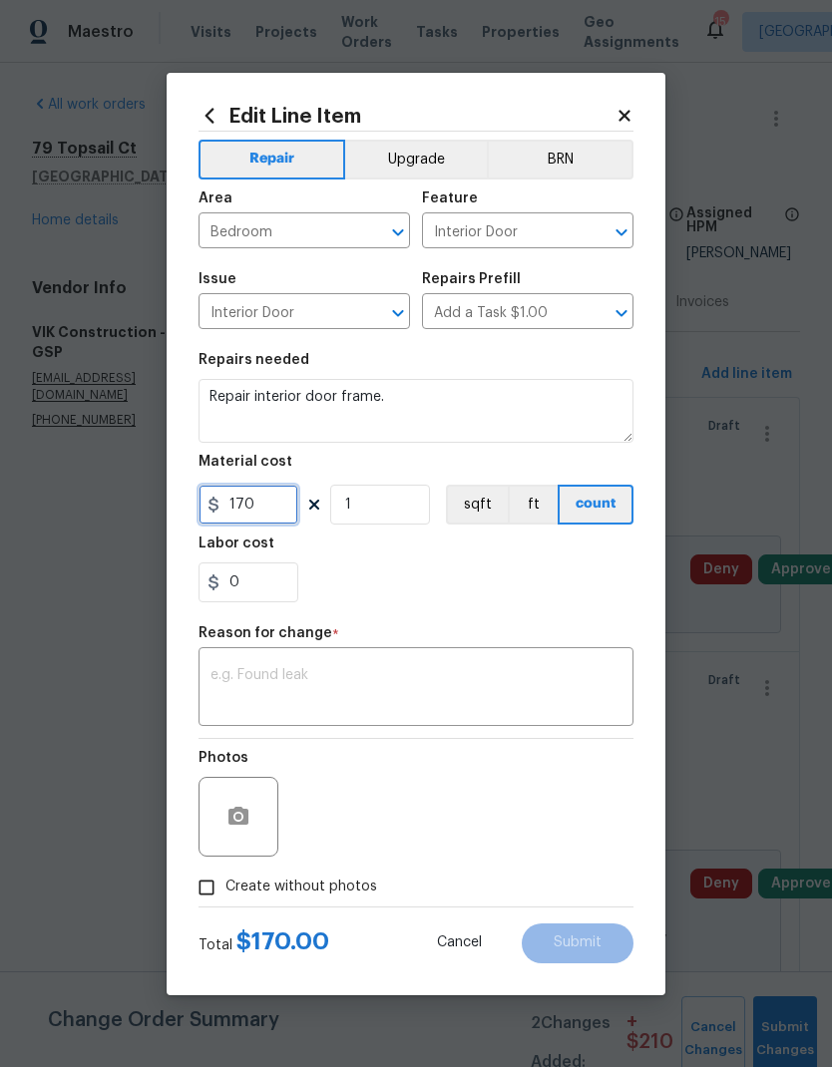
click at [255, 500] on input "170" at bounding box center [248, 505] width 100 height 40
type input "120"
click at [527, 558] on div "Labor cost" at bounding box center [415, 550] width 435 height 26
click at [449, 674] on textarea at bounding box center [415, 689] width 411 height 42
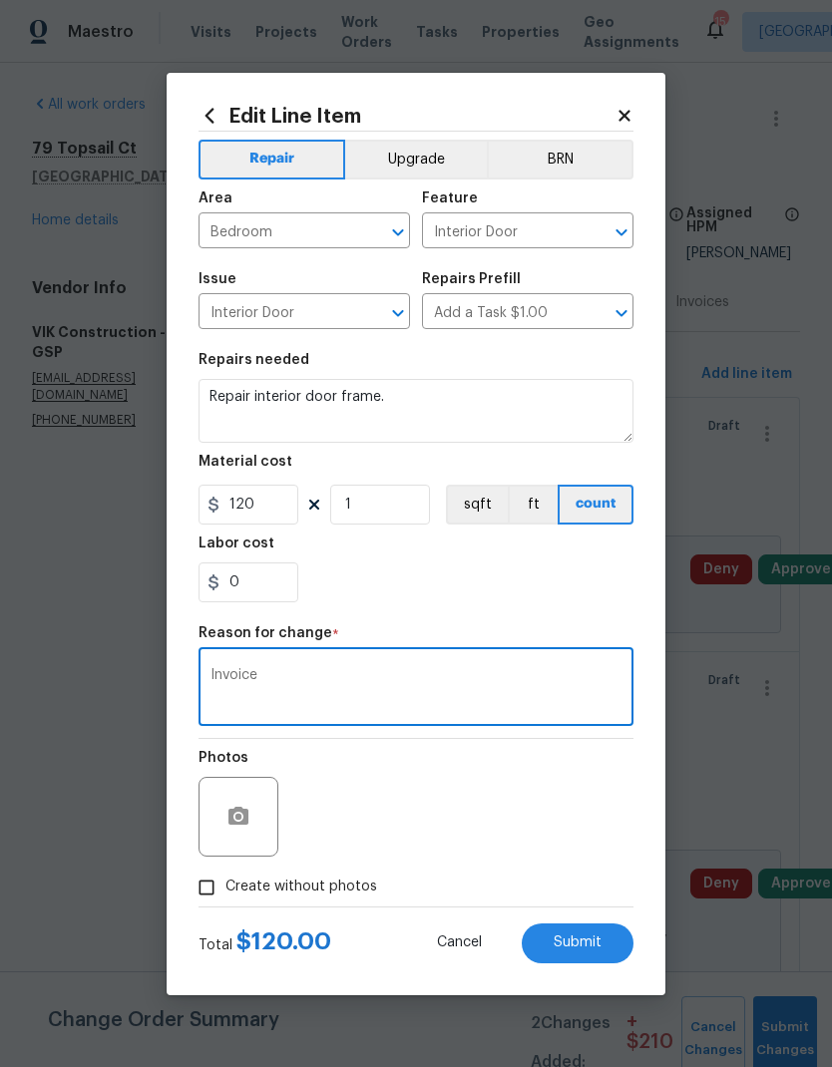
type textarea "Invoice"
click at [586, 591] on div "0" at bounding box center [415, 583] width 435 height 40
click at [599, 940] on span "Submit" at bounding box center [578, 943] width 48 height 15
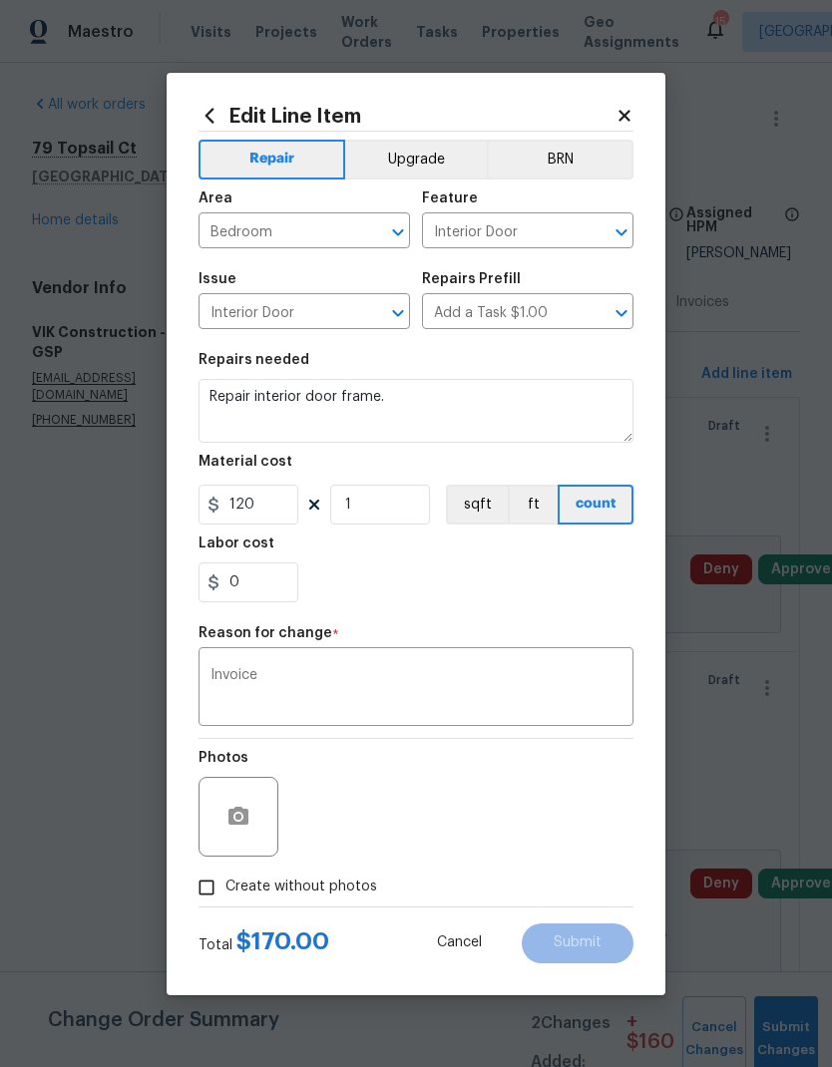
type input "170"
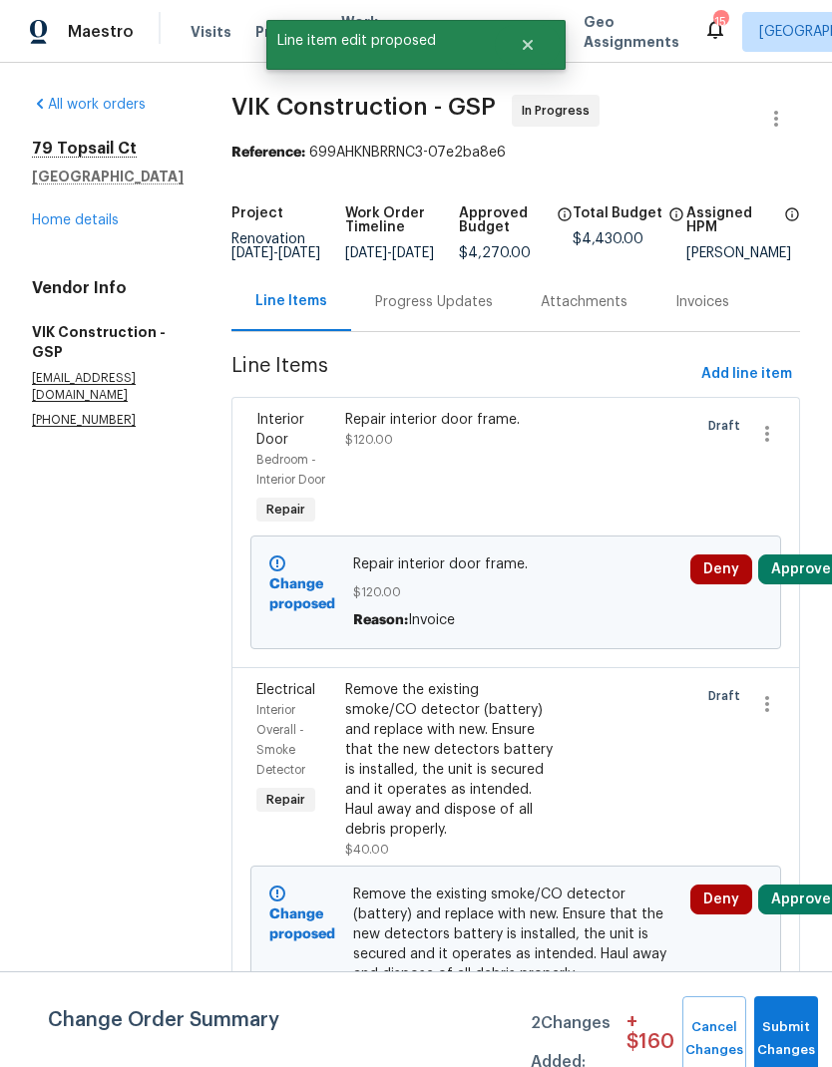
click at [492, 305] on div "Progress Updates" at bounding box center [434, 301] width 166 height 59
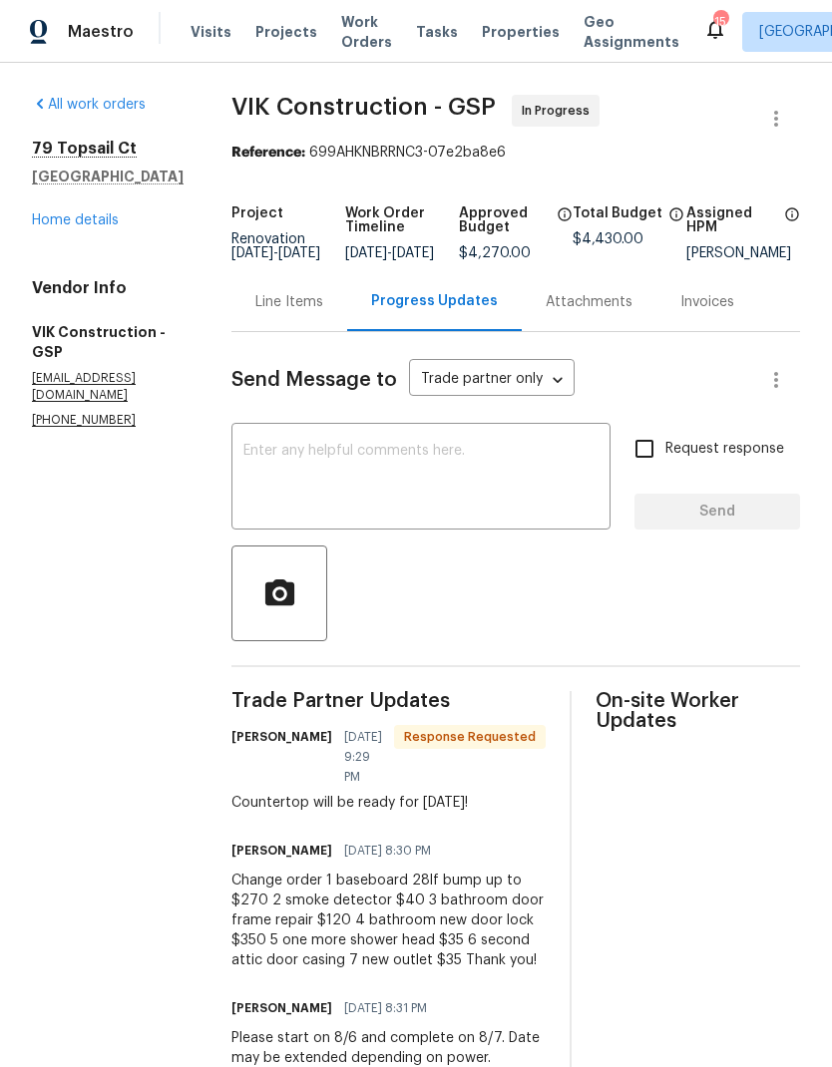
click at [520, 492] on textarea at bounding box center [420, 479] width 355 height 70
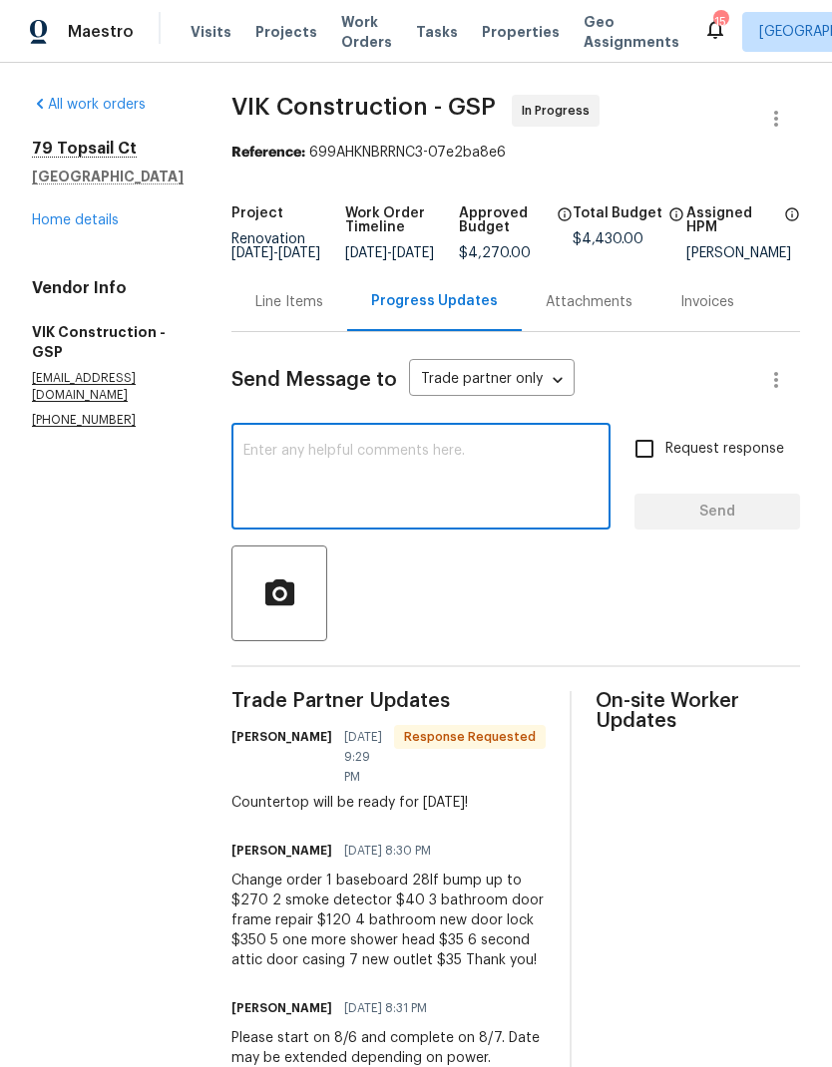
scroll to position [108, 0]
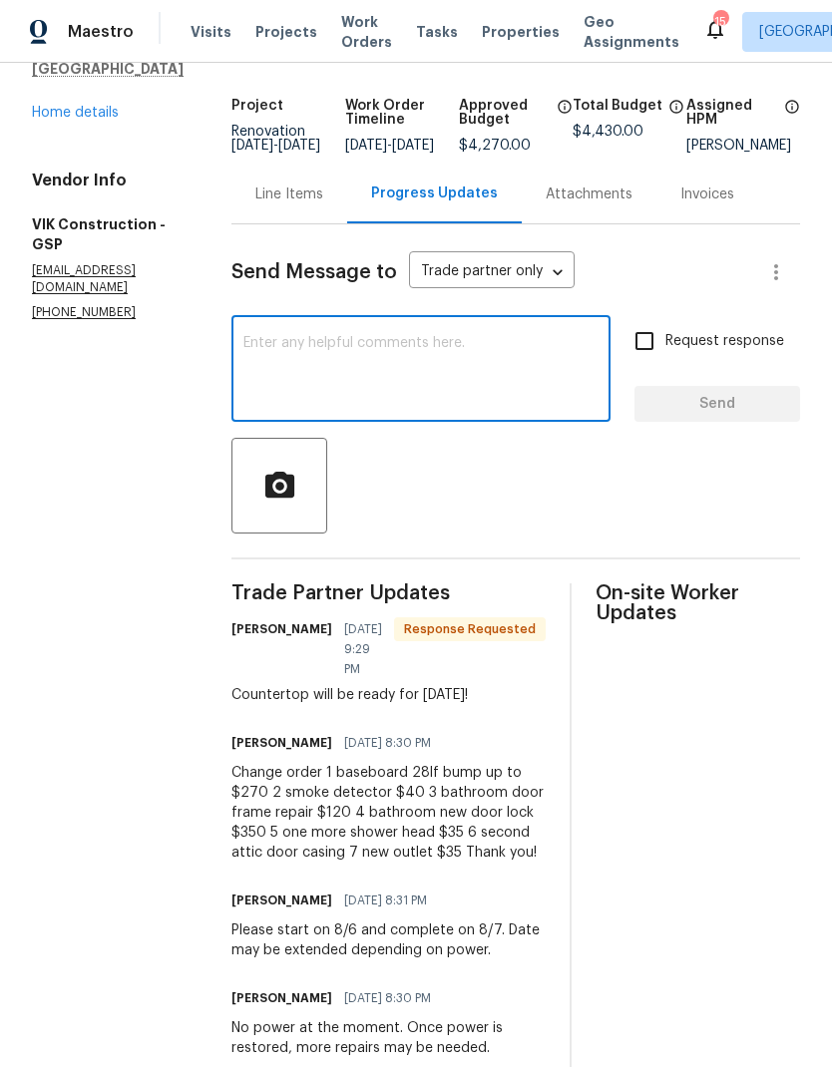
type textarea "H"
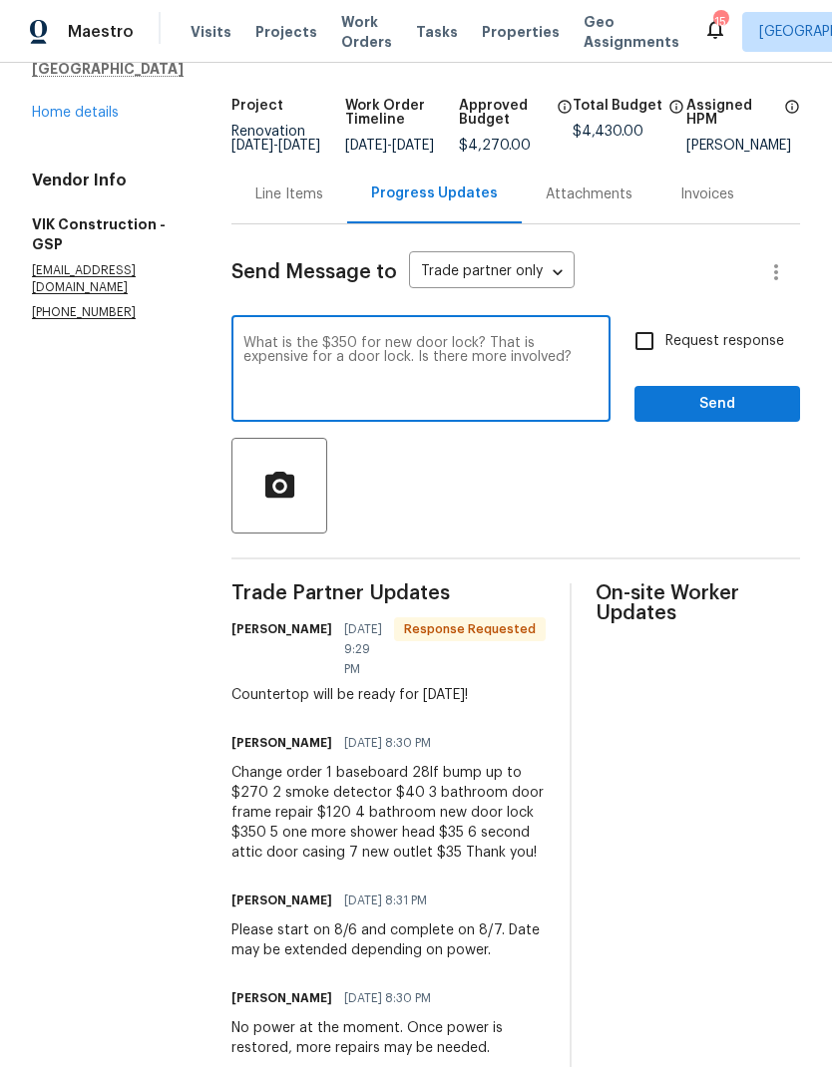
type textarea "What is the $350 for new door lock? That is expensive for a door lock. Is there…"
click at [650, 358] on input "Request response" at bounding box center [644, 341] width 42 height 42
checkbox input "true"
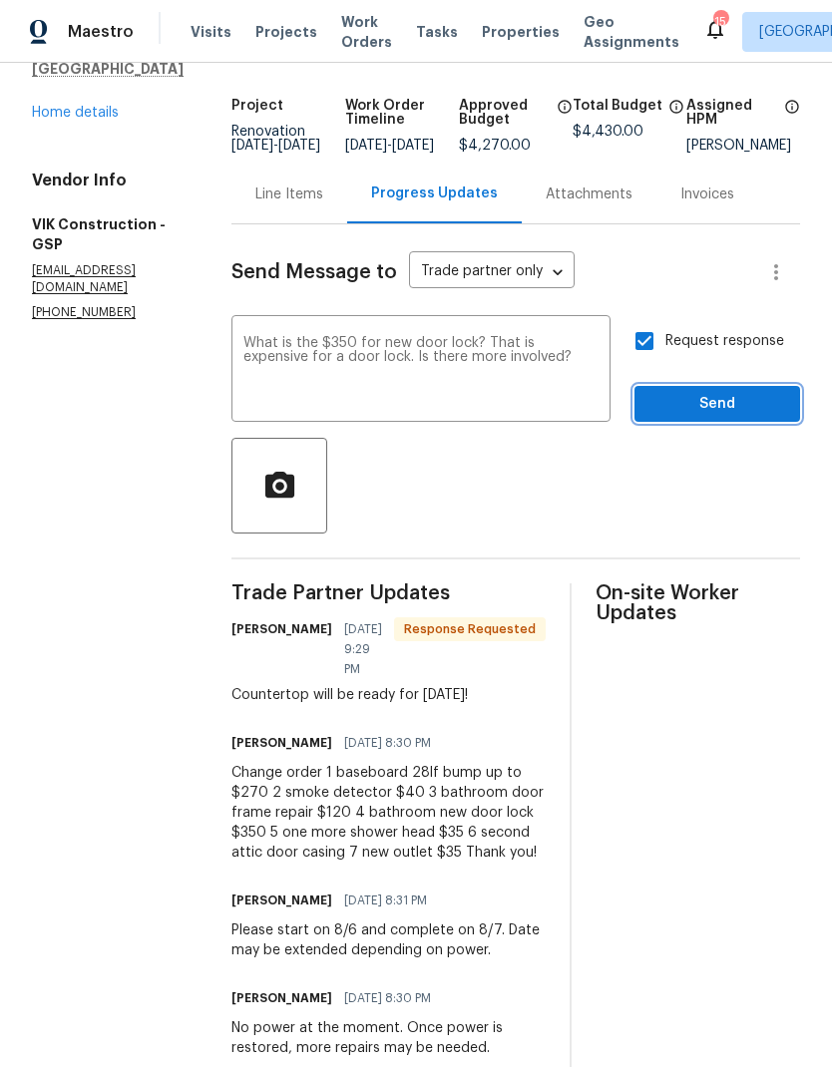
click at [751, 405] on button "Send" at bounding box center [717, 404] width 166 height 37
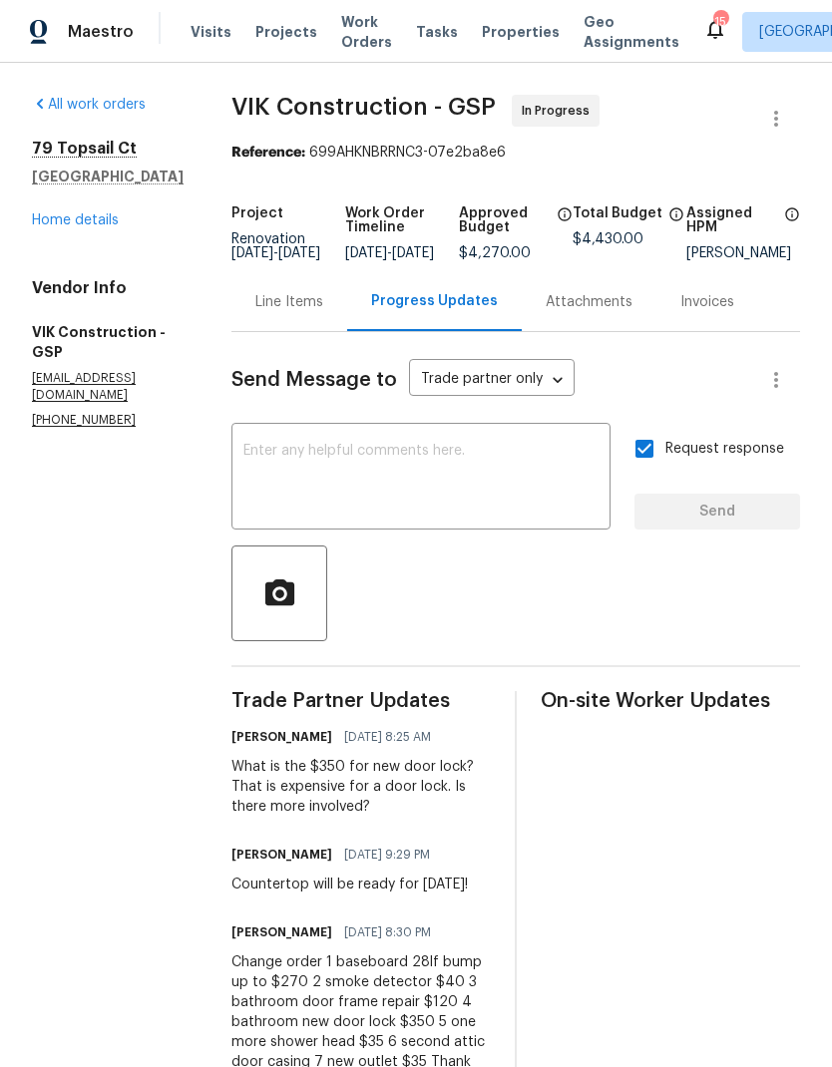
scroll to position [0, 0]
click at [323, 312] on div "Line Items" at bounding box center [289, 302] width 68 height 20
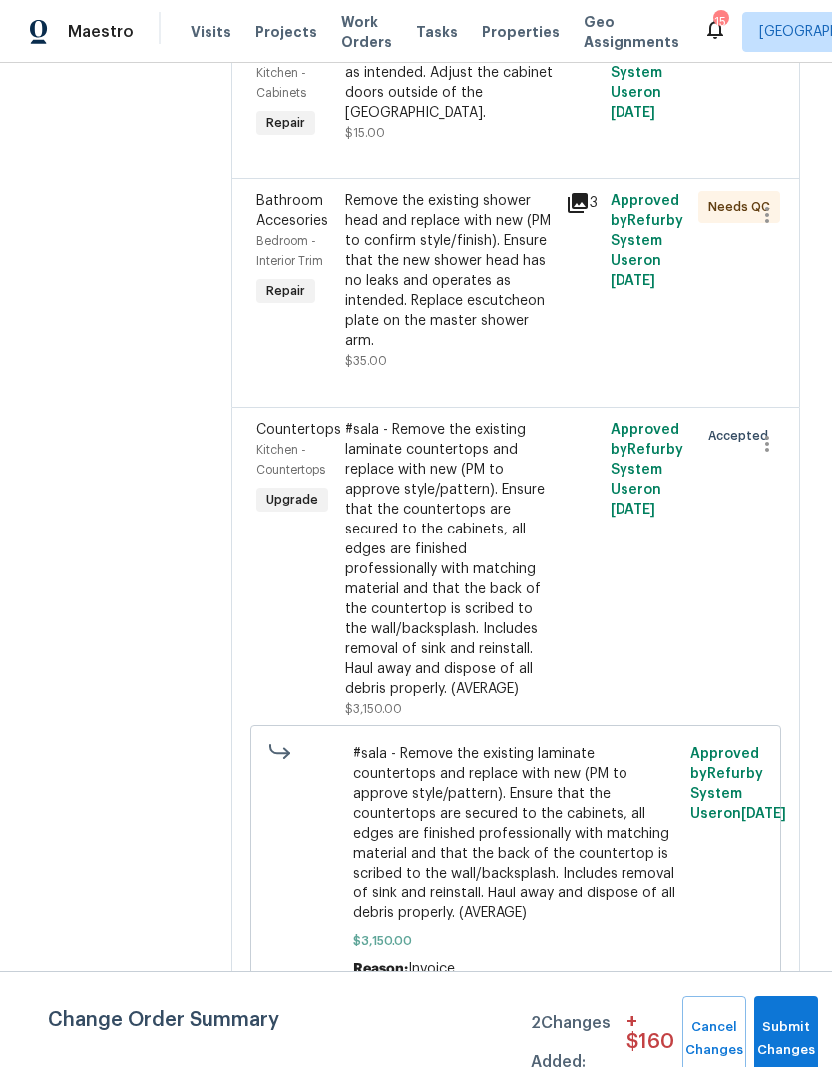
scroll to position [2890, 0]
click at [504, 352] on div "Remove the existing shower head and replace with new (PM to confirm style/finis…" at bounding box center [449, 273] width 209 height 160
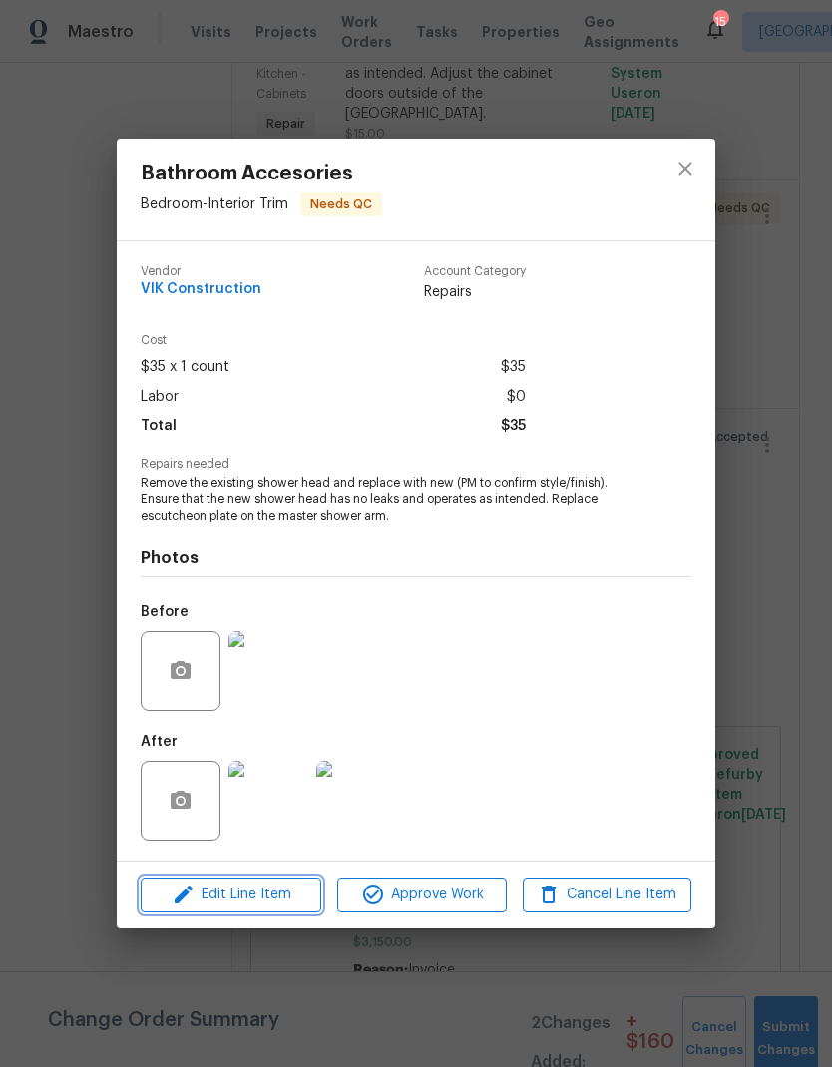
click at [277, 908] on span "Edit Line Item" at bounding box center [231, 895] width 169 height 25
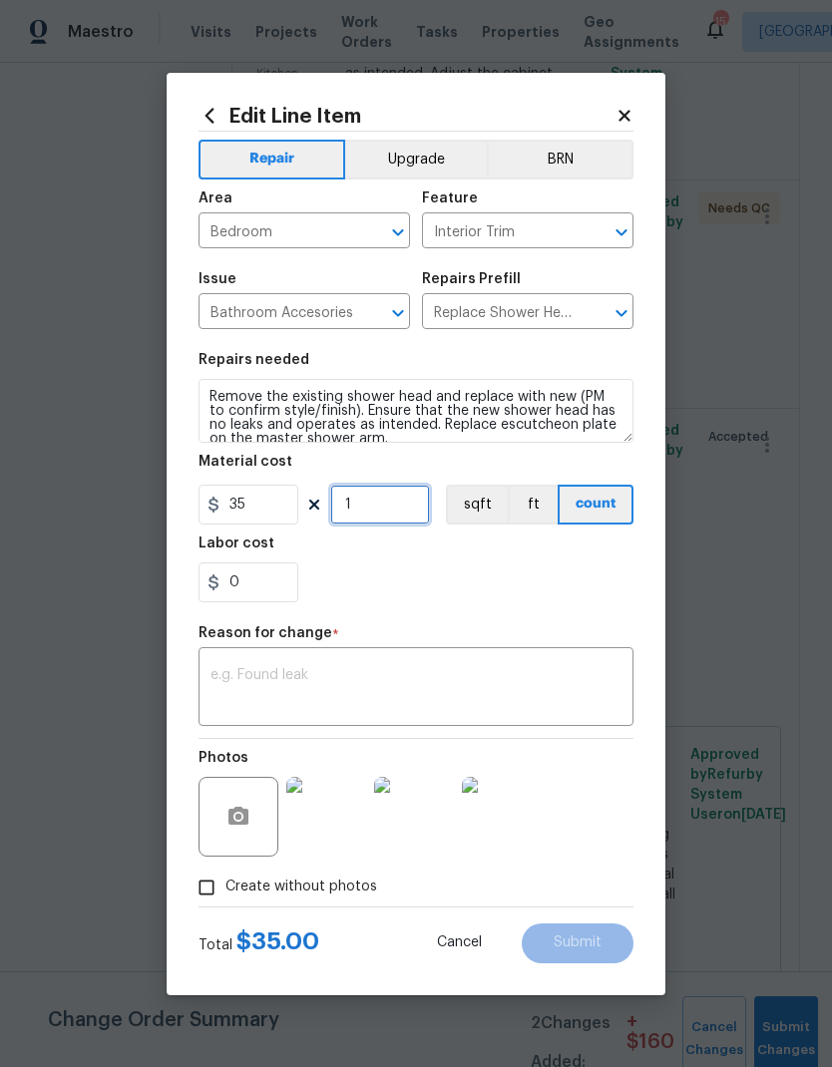
click at [354, 510] on input "1" at bounding box center [380, 505] width 100 height 40
click at [354, 509] on input "1" at bounding box center [380, 505] width 100 height 40
click at [347, 510] on input "1" at bounding box center [380, 505] width 100 height 40
click at [347, 509] on input "1" at bounding box center [380, 505] width 100 height 40
type input "2"
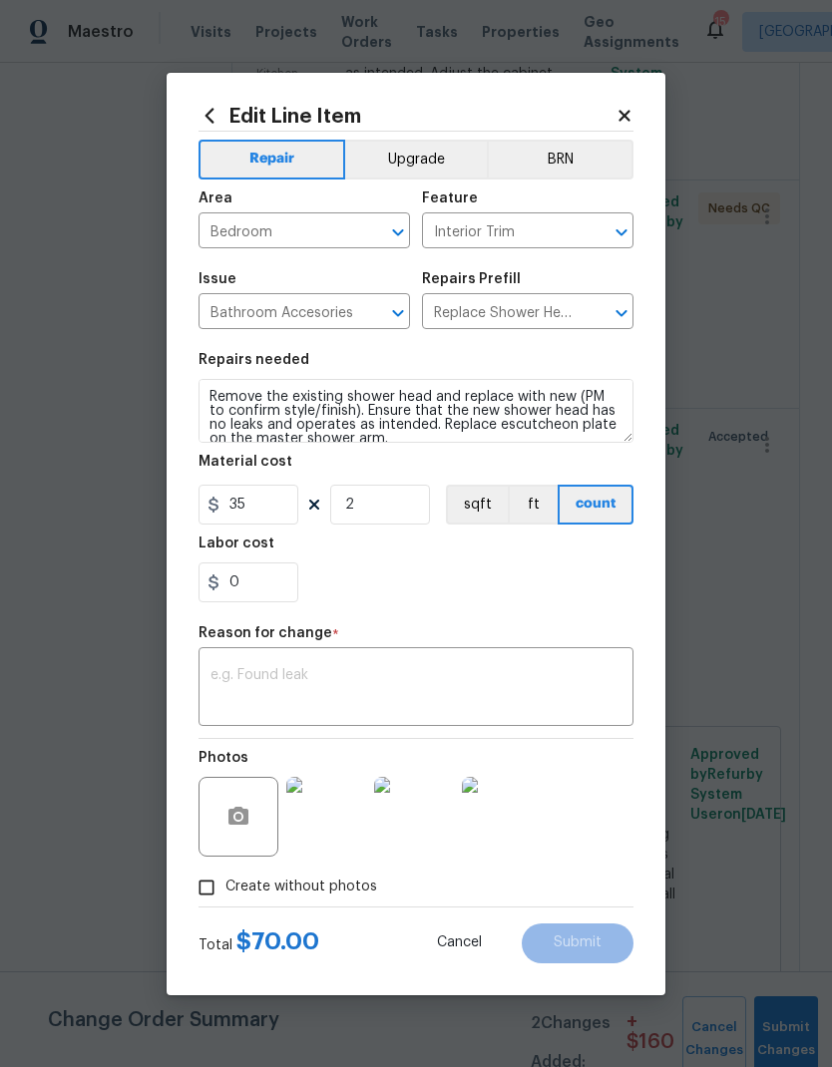
click at [483, 588] on div "0" at bounding box center [415, 583] width 435 height 40
click at [499, 683] on textarea at bounding box center [415, 689] width 411 height 42
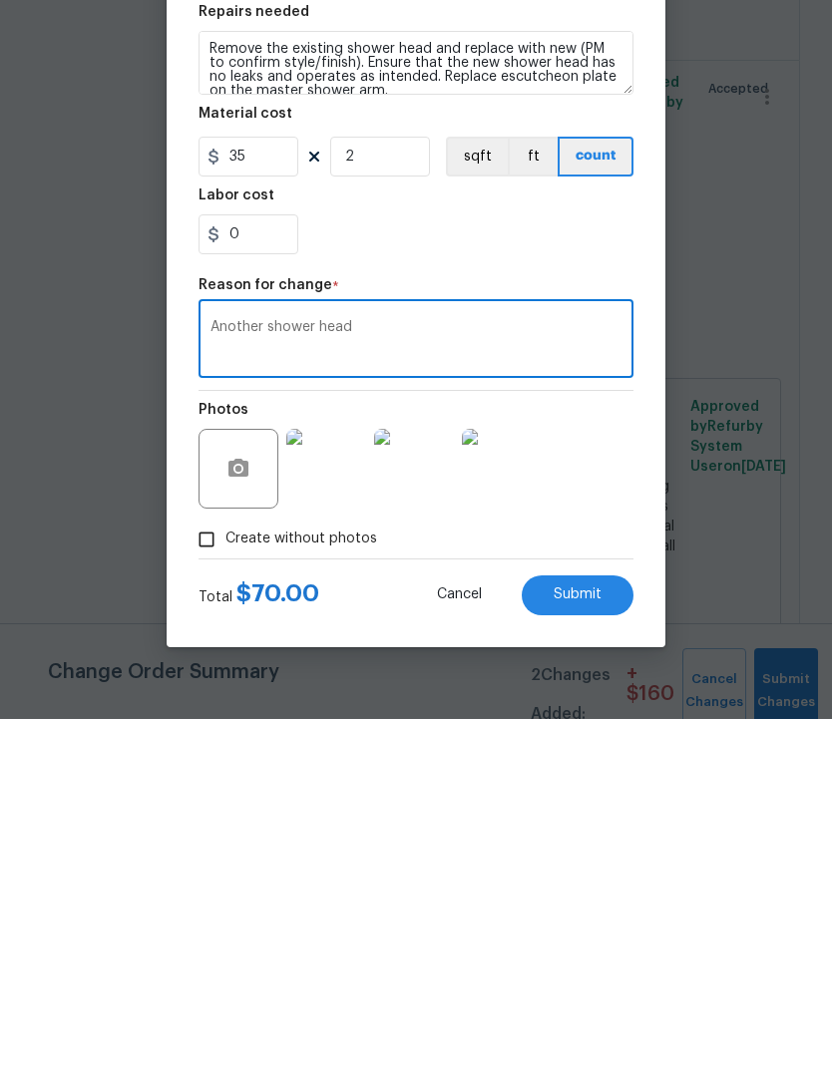
type textarea "Another shower head"
click at [558, 341] on section "Repairs needed Remove the existing shower head and replace with new (PM to conf…" at bounding box center [415, 477] width 435 height 273
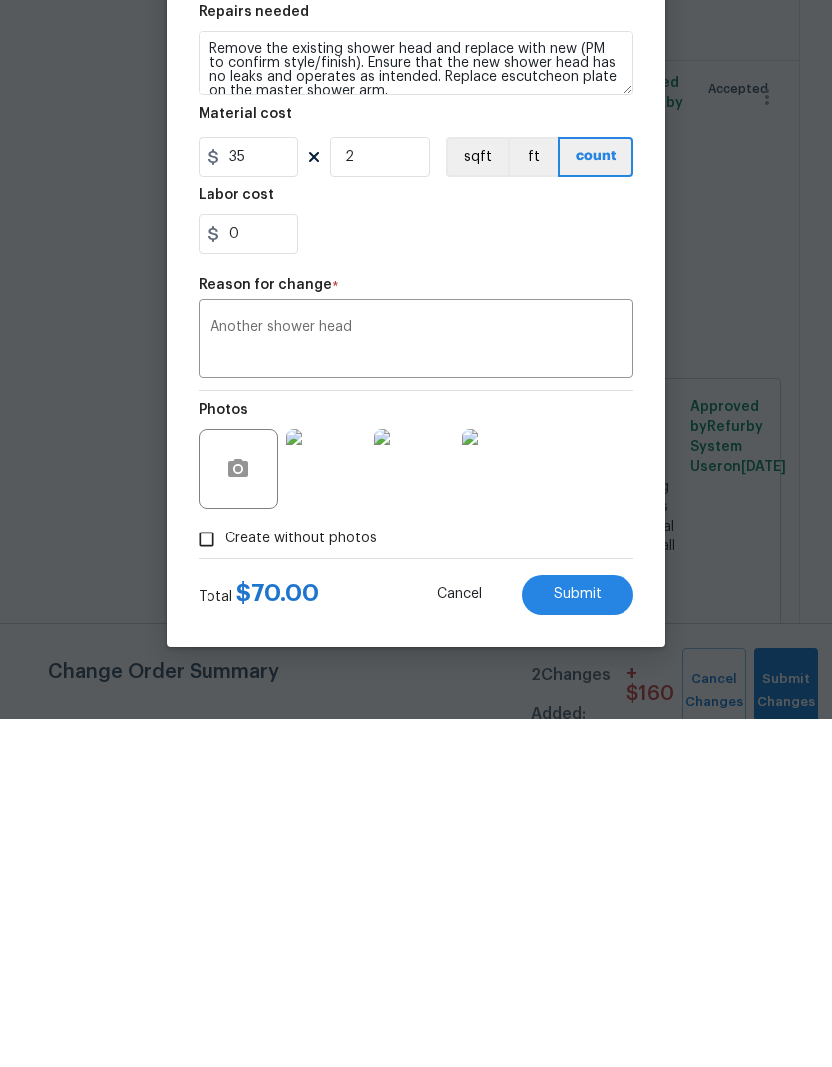
scroll to position [80, 0]
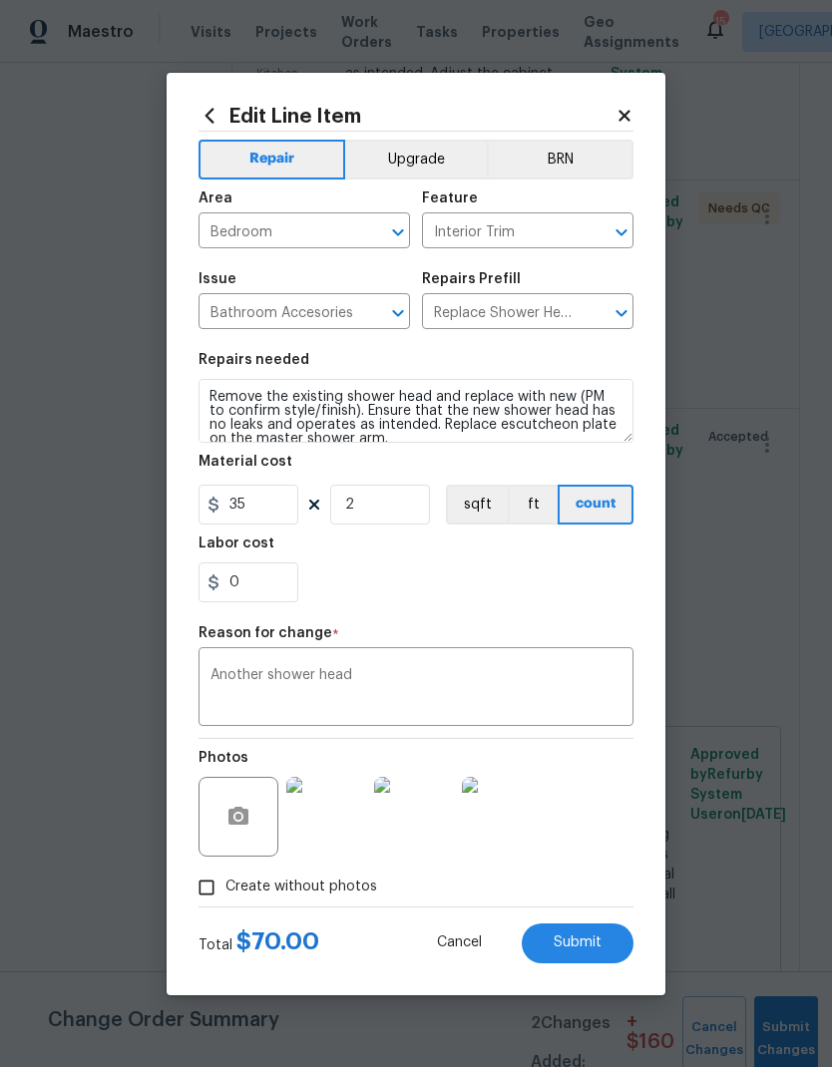
click at [592, 940] on span "Submit" at bounding box center [578, 943] width 48 height 15
type input "1"
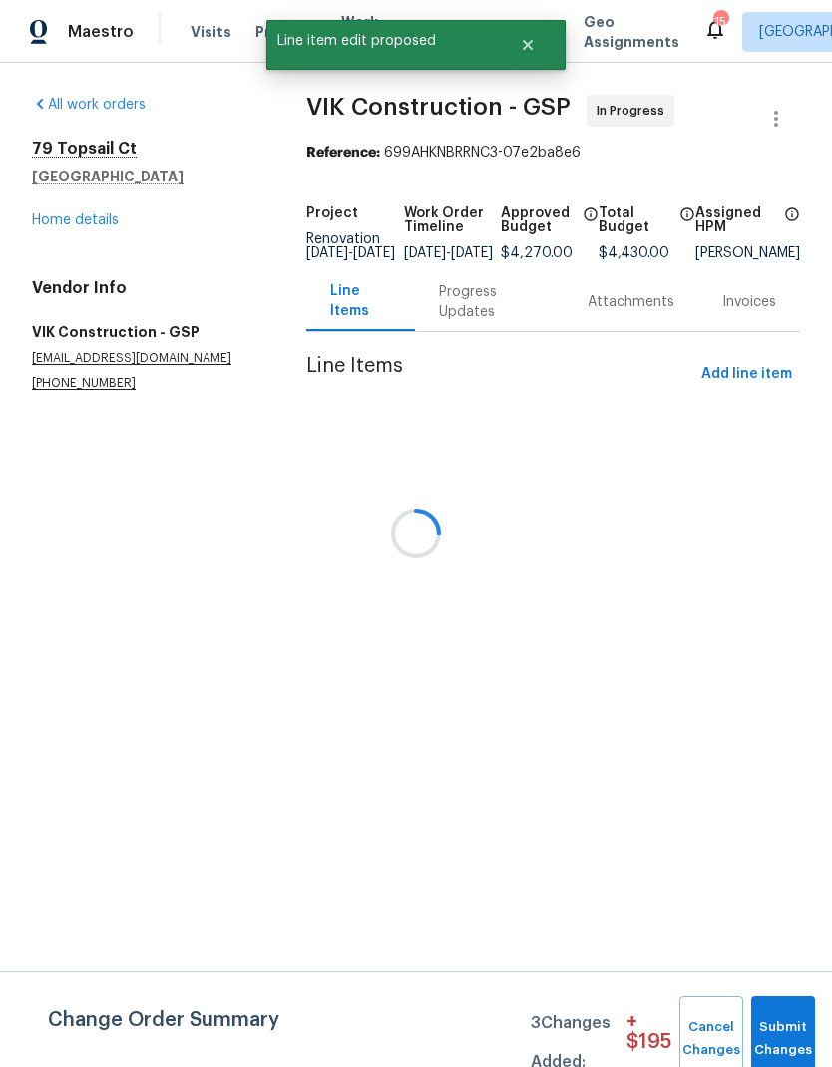
scroll to position [0, 0]
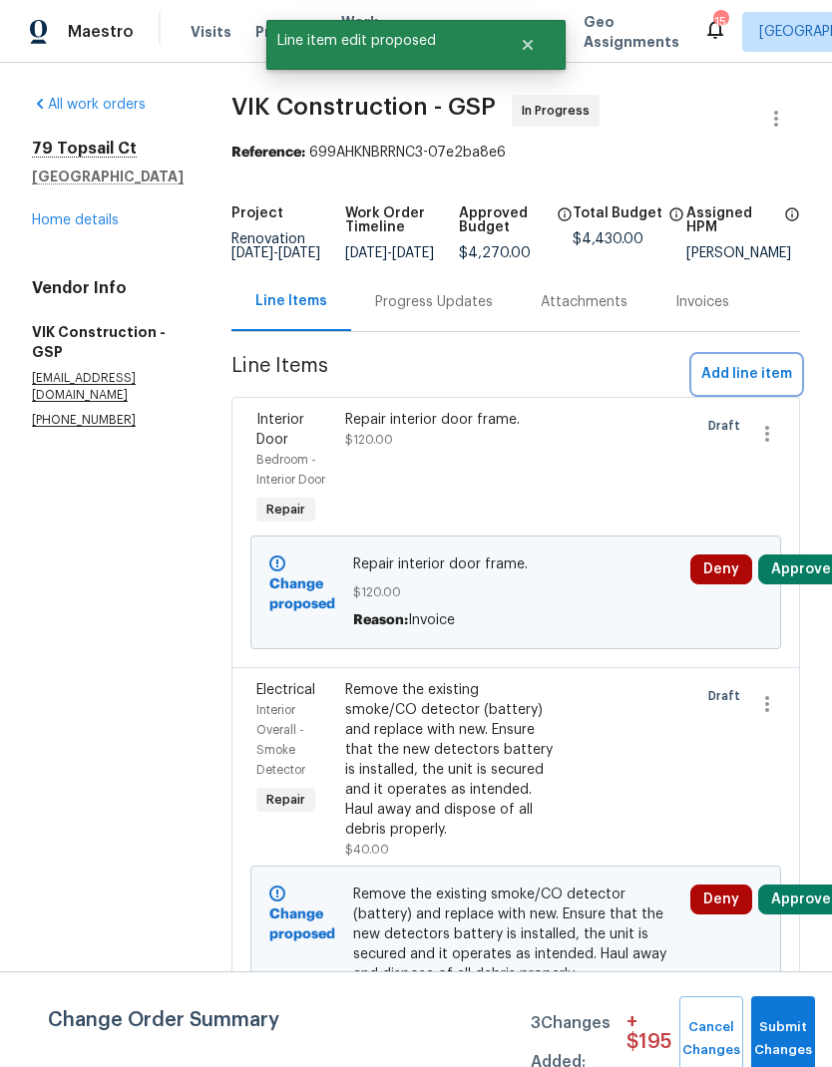
click at [760, 387] on span "Add line item" at bounding box center [746, 374] width 91 height 25
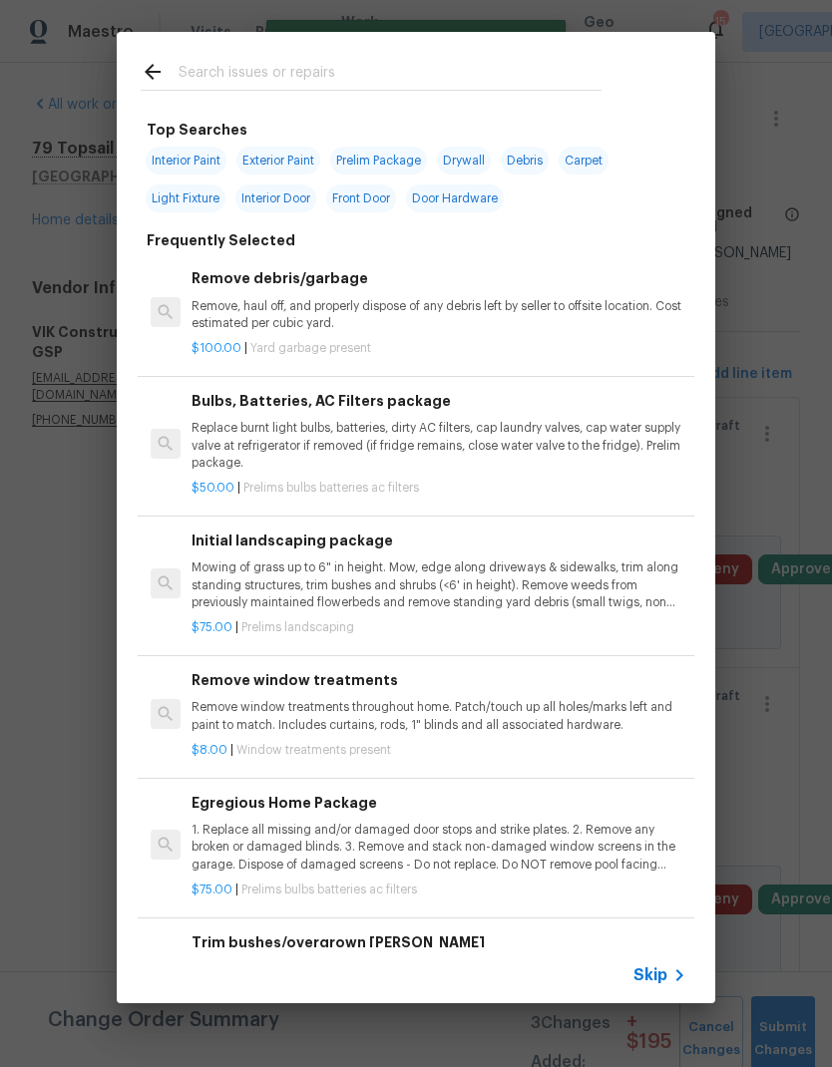
click at [490, 50] on div at bounding box center [371, 71] width 509 height 79
click at [235, 50] on div at bounding box center [371, 71] width 509 height 79
click at [235, 83] on input "text" at bounding box center [390, 75] width 423 height 30
type input "Interior trim"
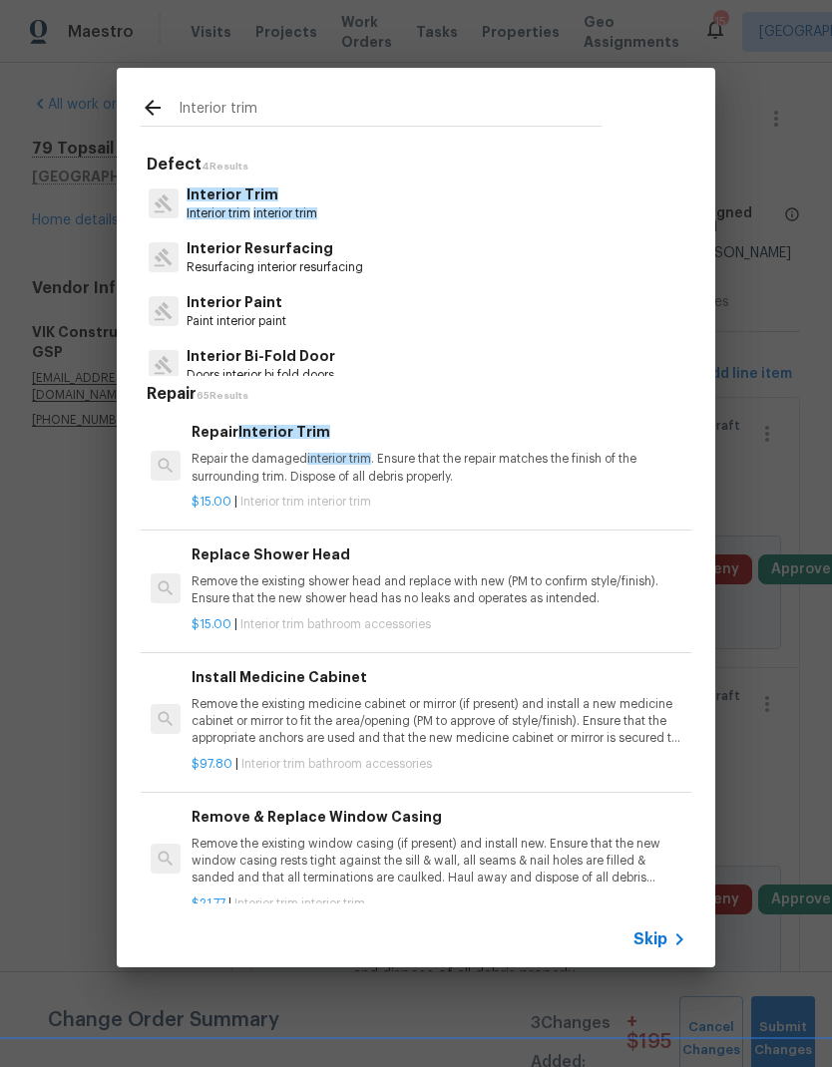
click at [316, 199] on p "Interior Trim" at bounding box center [252, 195] width 131 height 21
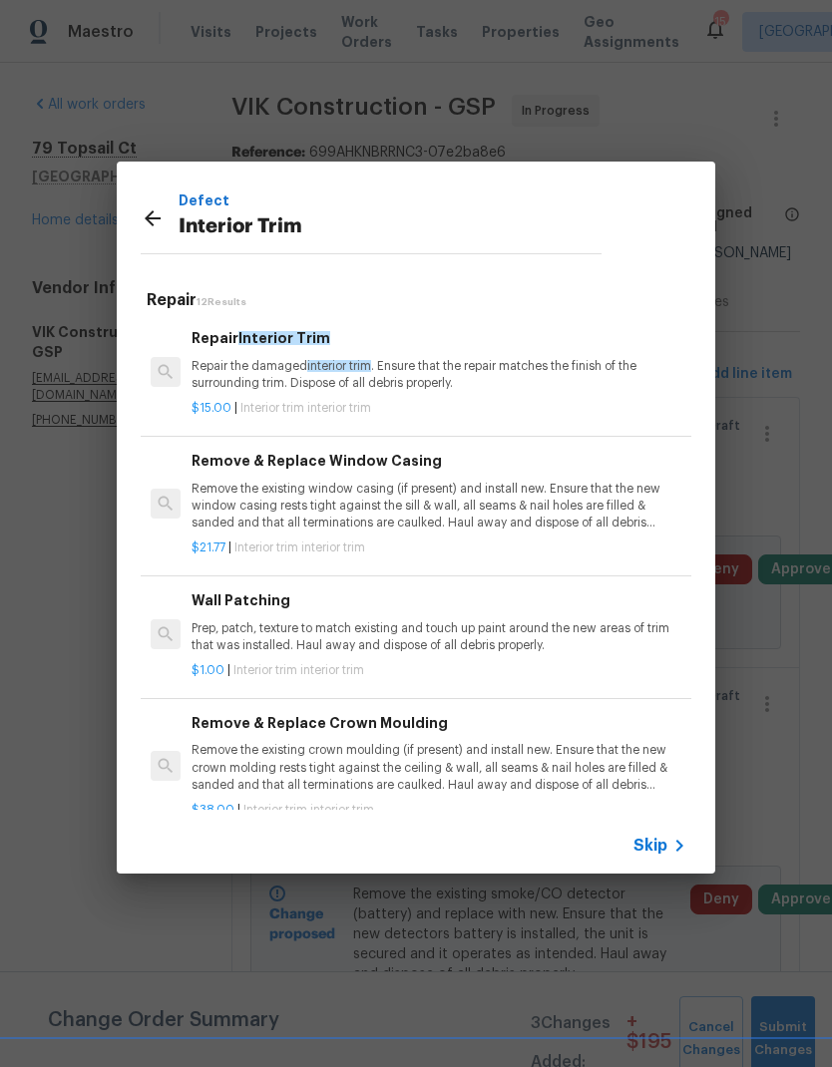
click at [439, 367] on p "Repair the damaged interior trim . Ensure that the repair matches the finish of…" at bounding box center [439, 375] width 495 height 34
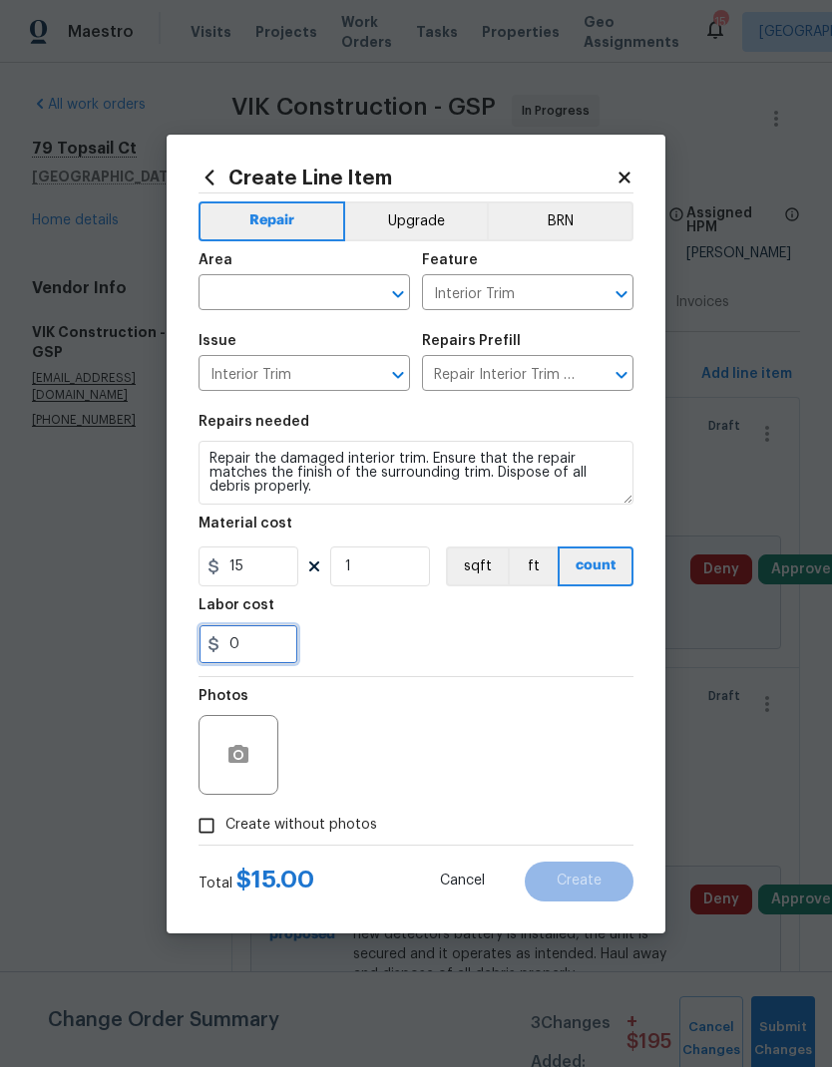
click at [223, 648] on input "0" at bounding box center [248, 644] width 100 height 40
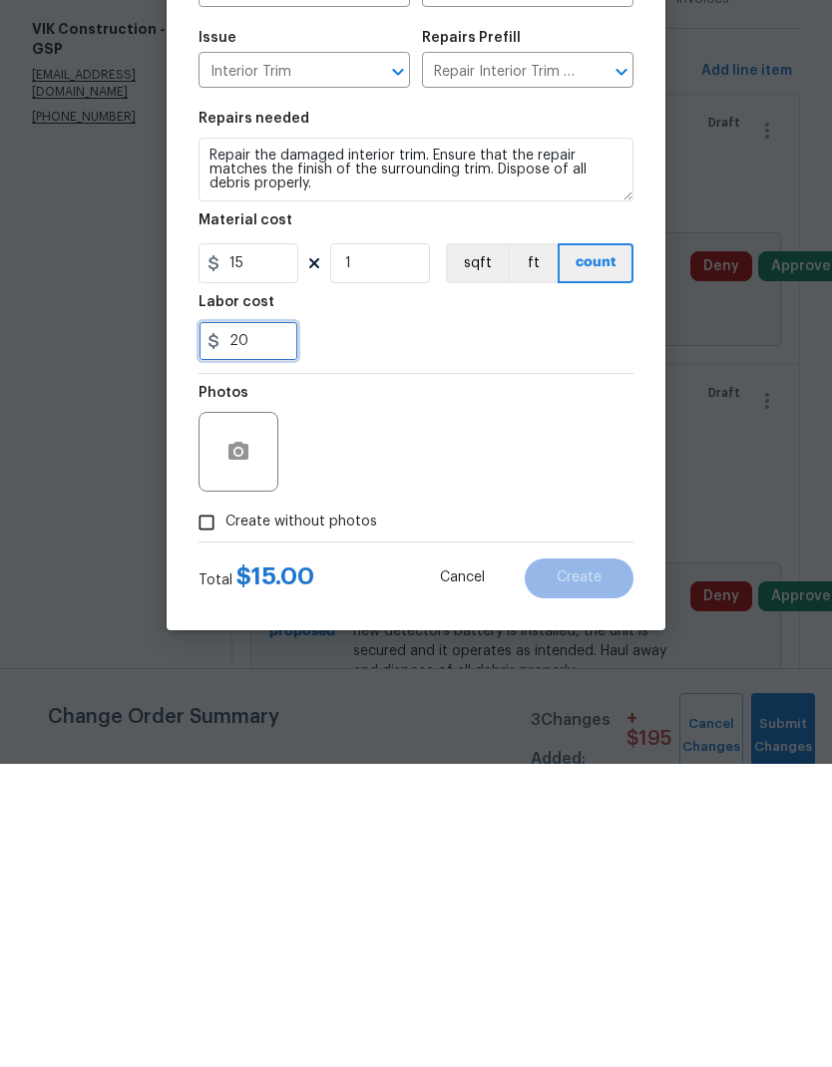
type input "20"
click at [425, 677] on div "Photos" at bounding box center [415, 742] width 435 height 130
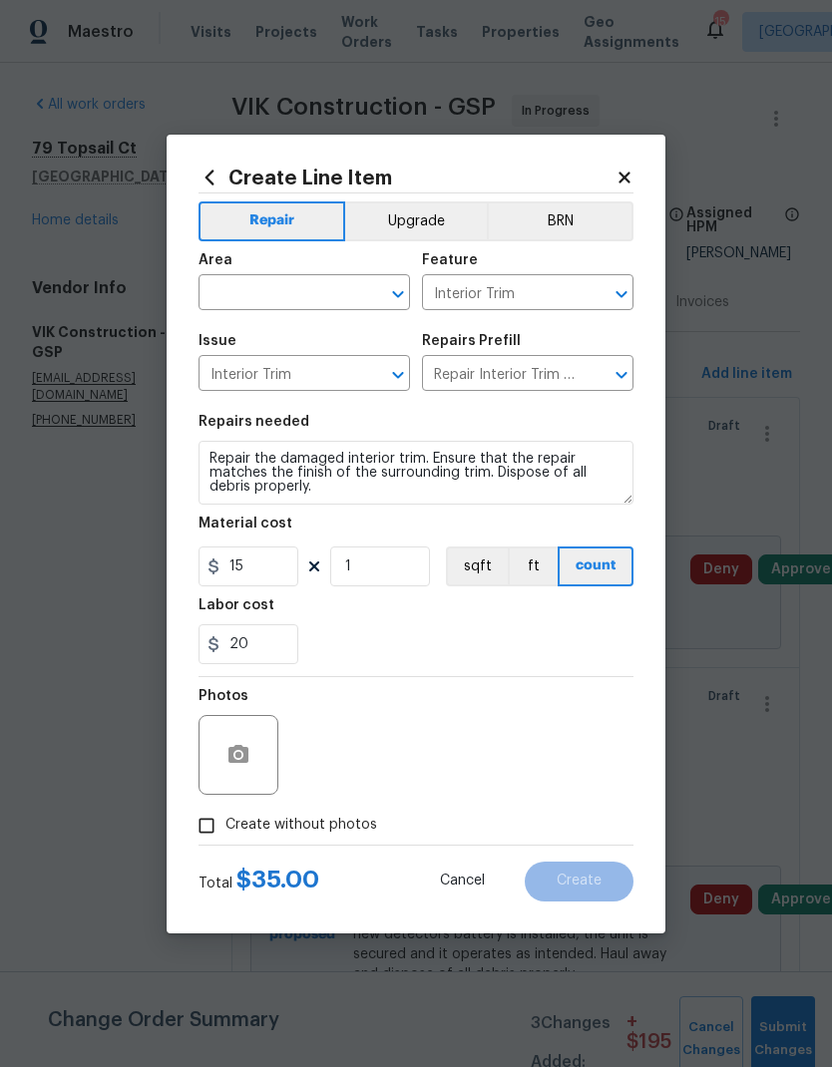
click at [320, 279] on input "text" at bounding box center [276, 294] width 156 height 31
click at [266, 349] on li "Attic" at bounding box center [303, 338] width 211 height 33
type input "Attic"
click at [567, 403] on div "Issue Interior Trim ​ Repairs Prefill Repair Interior Trim $15.00 ​" at bounding box center [415, 362] width 435 height 81
click at [217, 829] on input "Create without photos" at bounding box center [207, 826] width 38 height 38
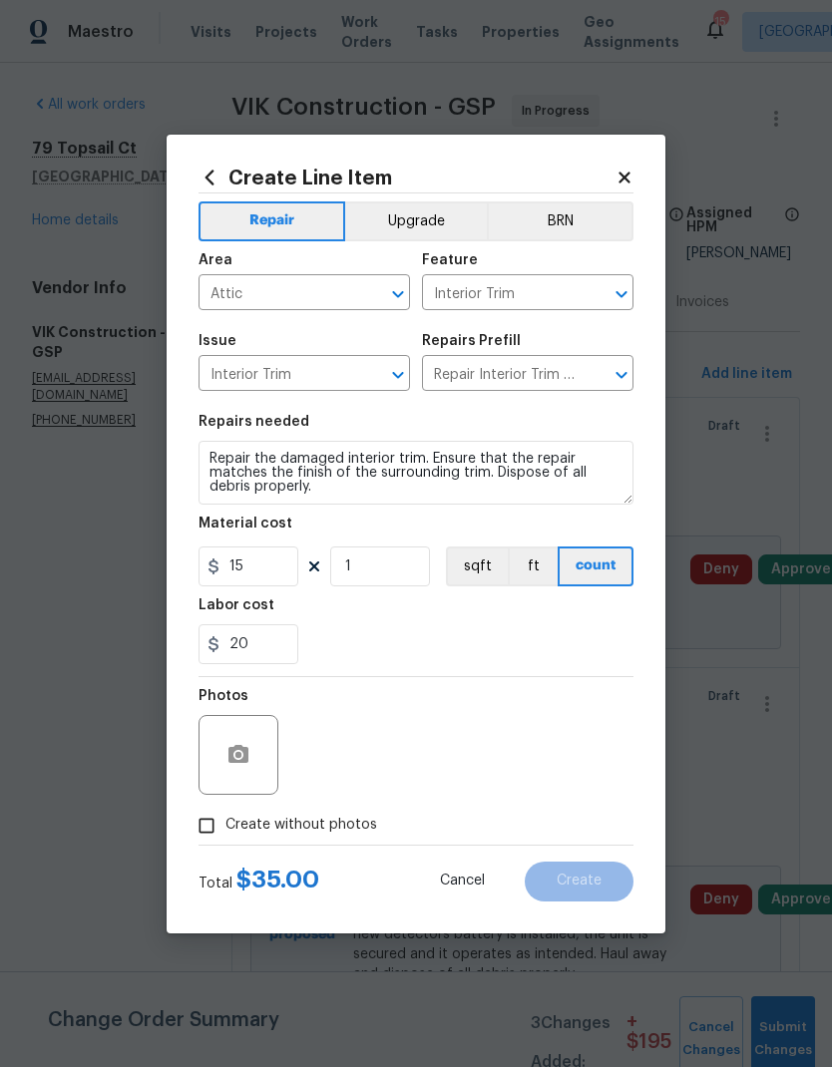
checkbox input "true"
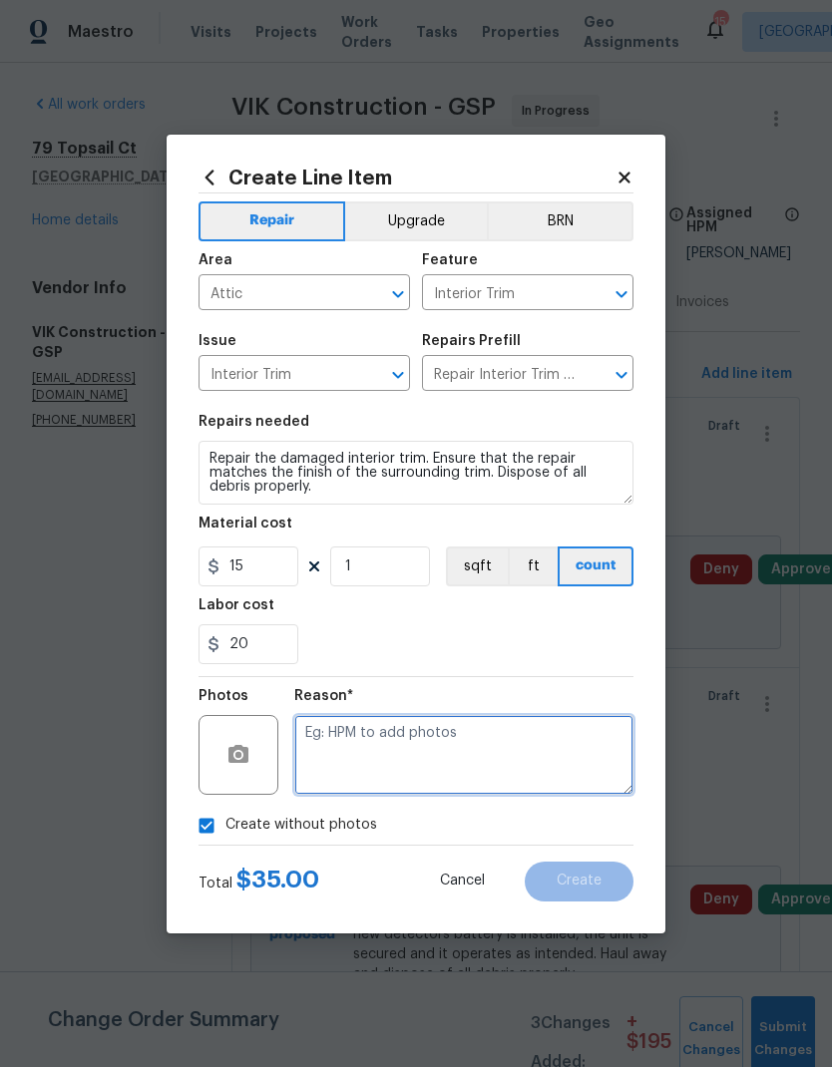
click at [465, 768] on textarea at bounding box center [463, 755] width 339 height 80
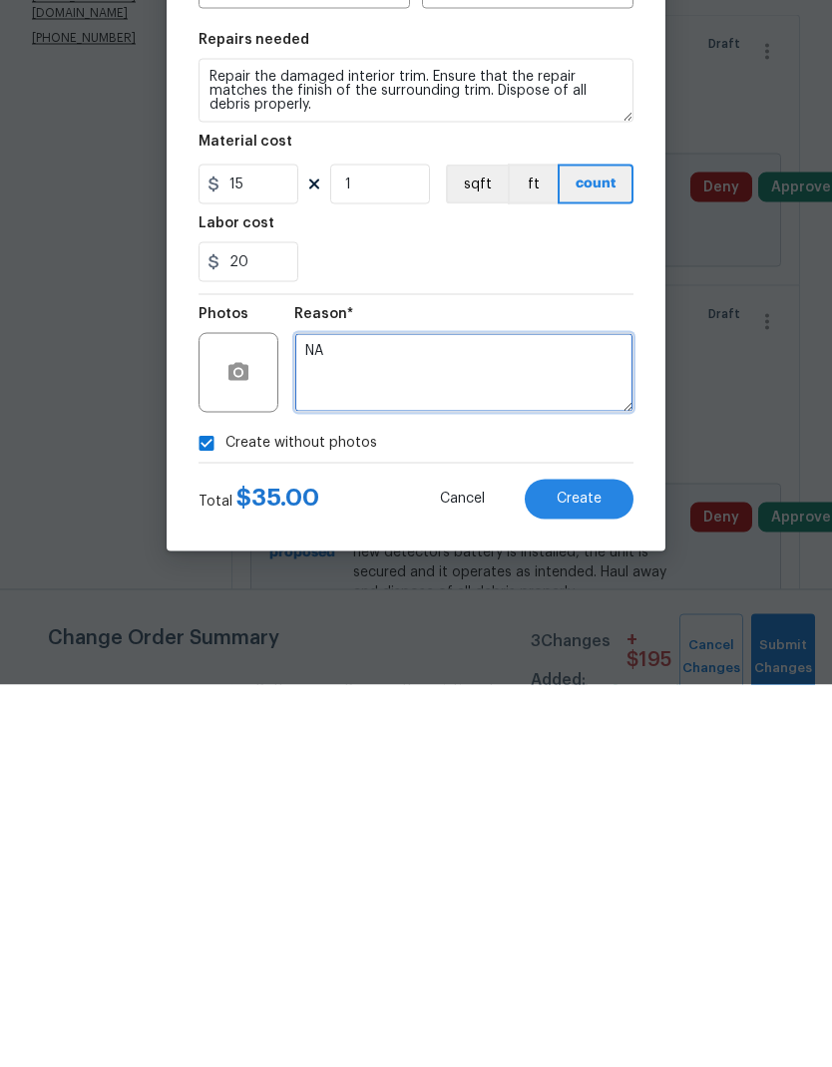
type textarea "NA"
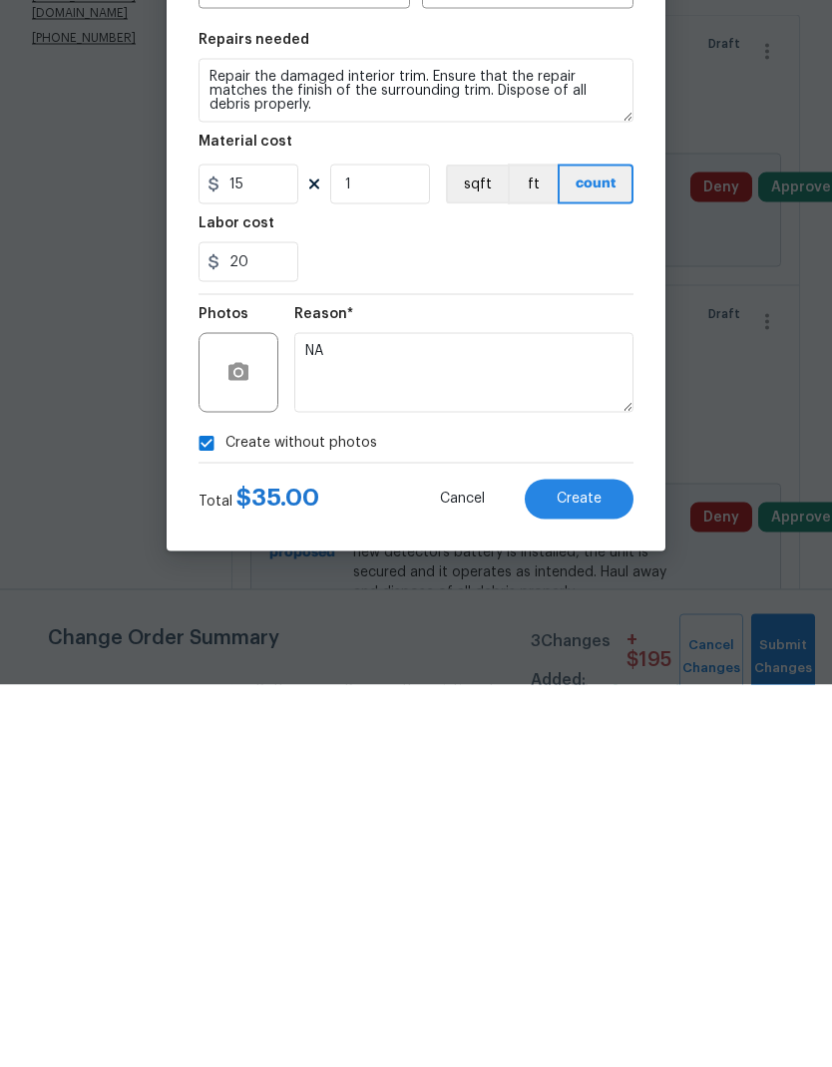
click at [604, 862] on button "Create" at bounding box center [579, 882] width 109 height 40
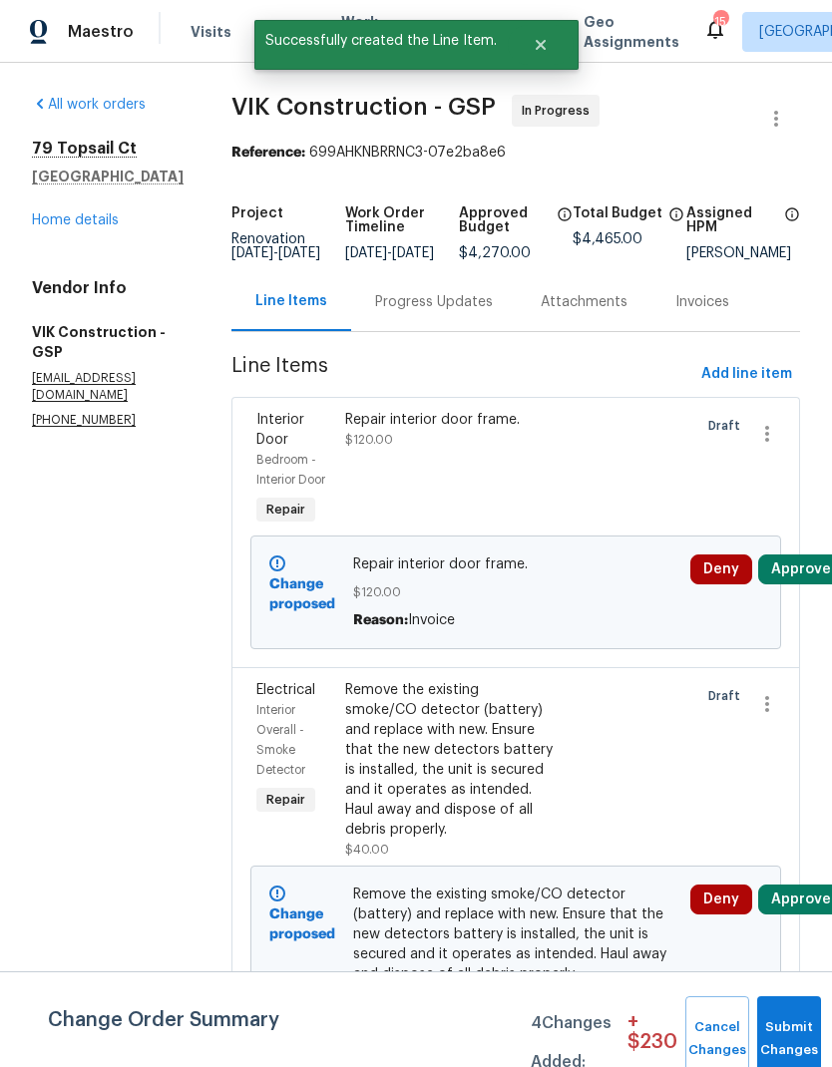
scroll to position [0, 0]
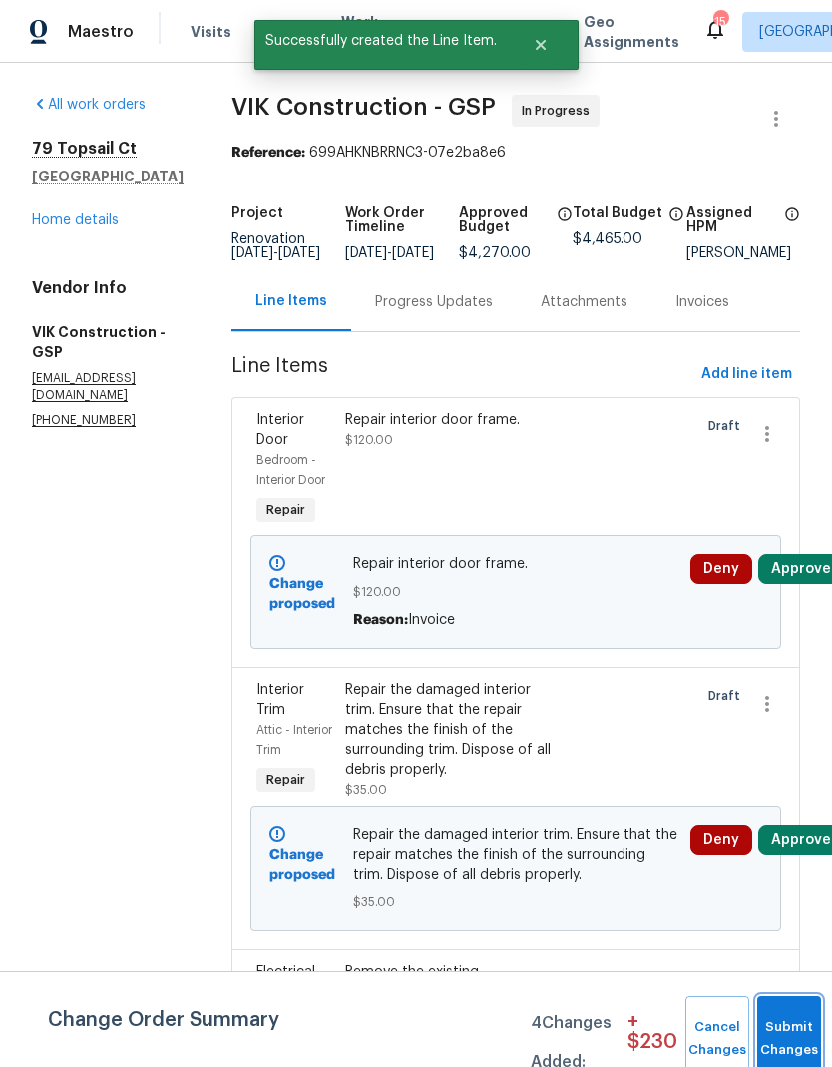
click at [789, 1029] on button "Submit Changes" at bounding box center [789, 1039] width 64 height 86
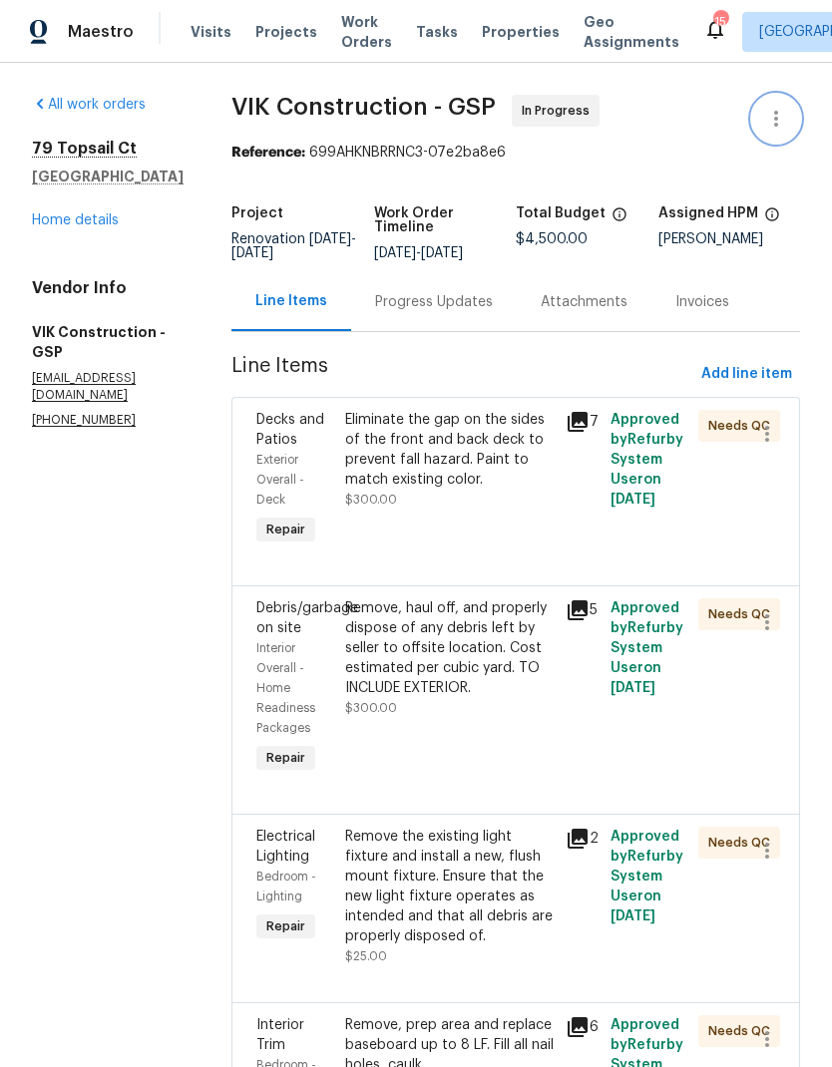
click at [768, 108] on icon "button" at bounding box center [776, 119] width 24 height 24
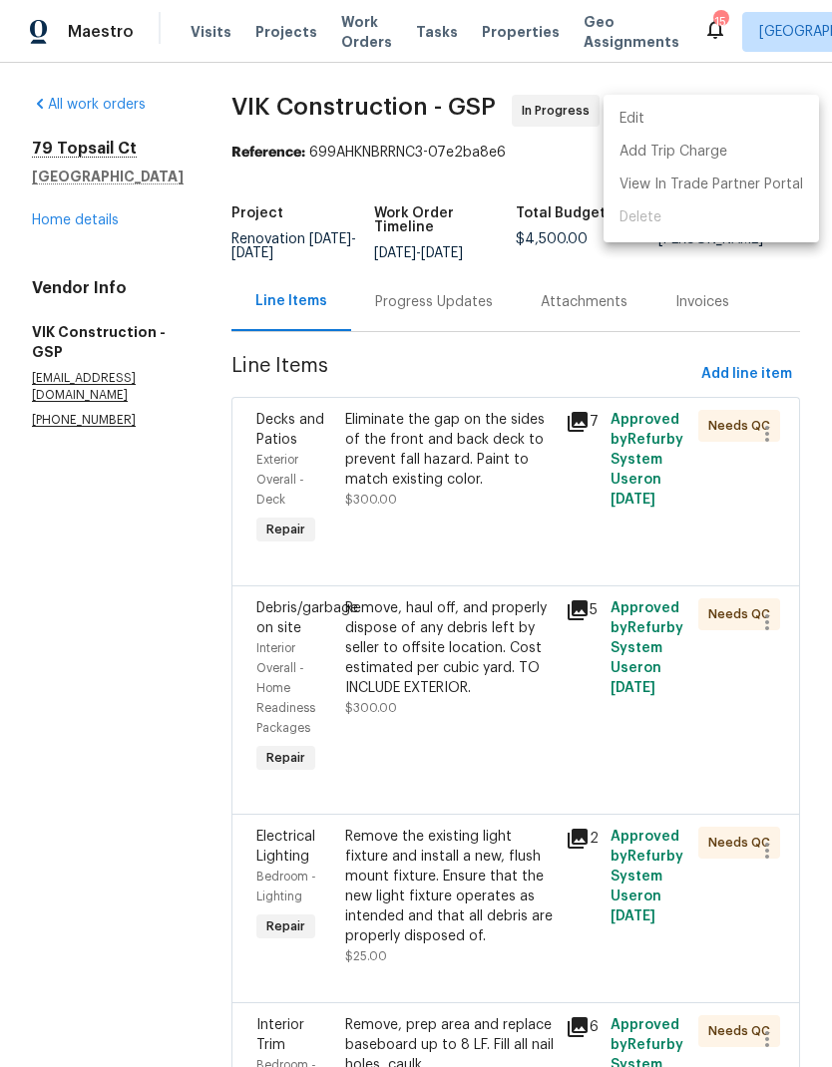
click at [665, 111] on li "Edit" at bounding box center [710, 119] width 215 height 33
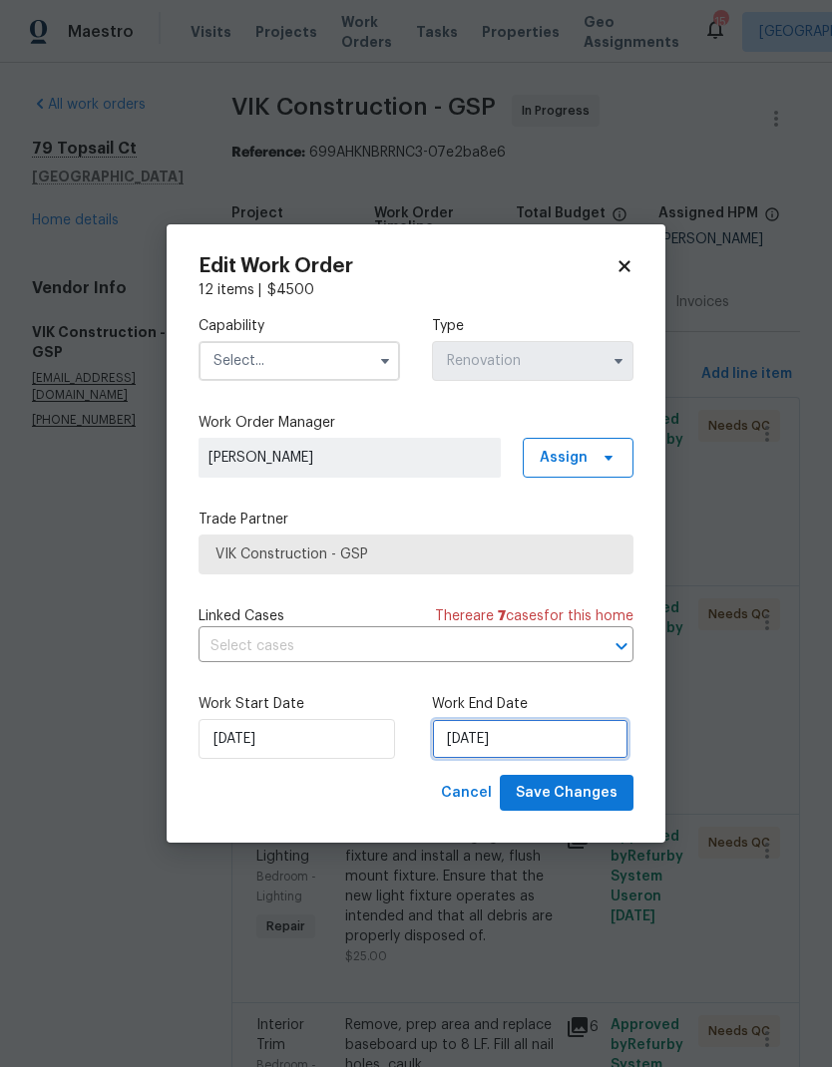
click at [519, 740] on input "[DATE]" at bounding box center [530, 739] width 196 height 40
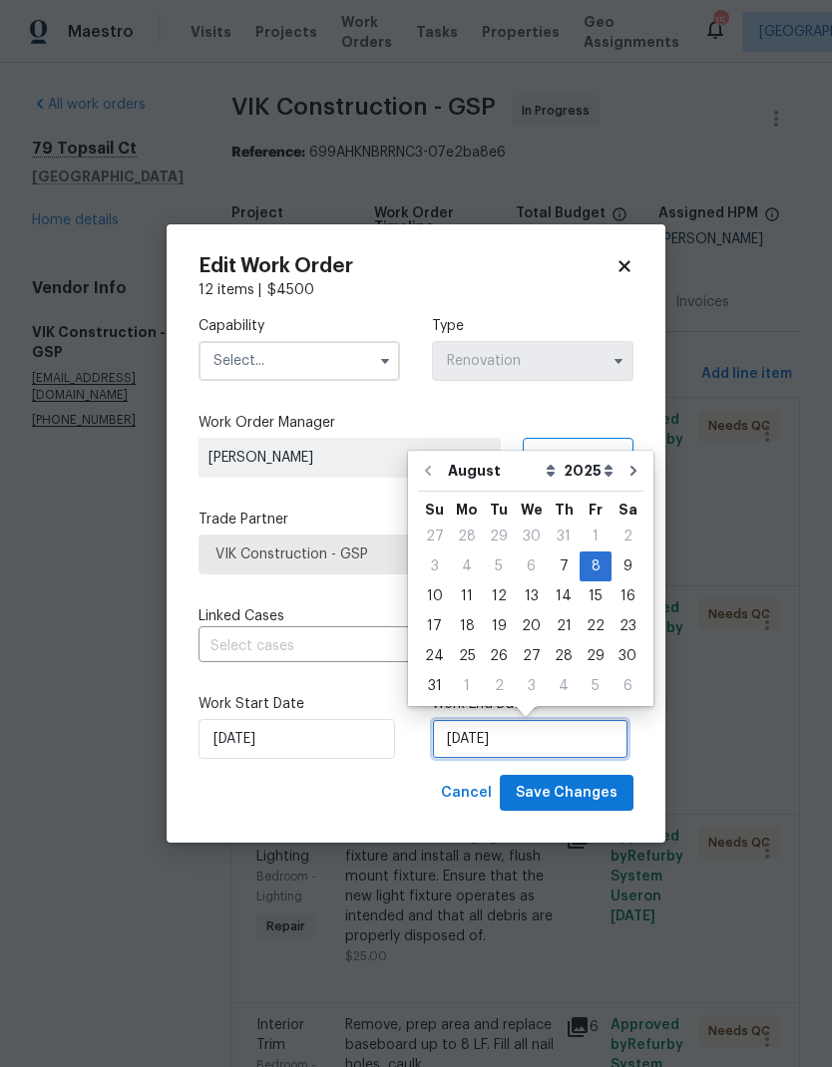
scroll to position [15, 0]
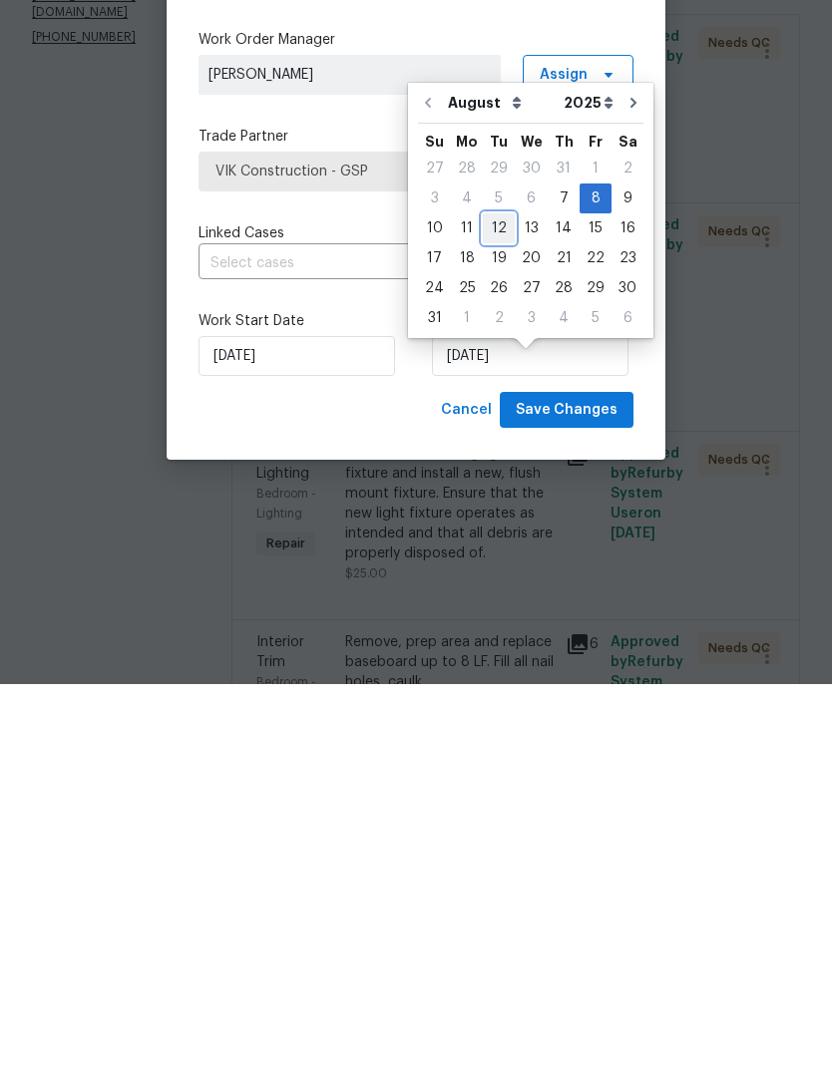
click at [492, 597] on div "12" at bounding box center [499, 611] width 32 height 28
type input "[DATE]"
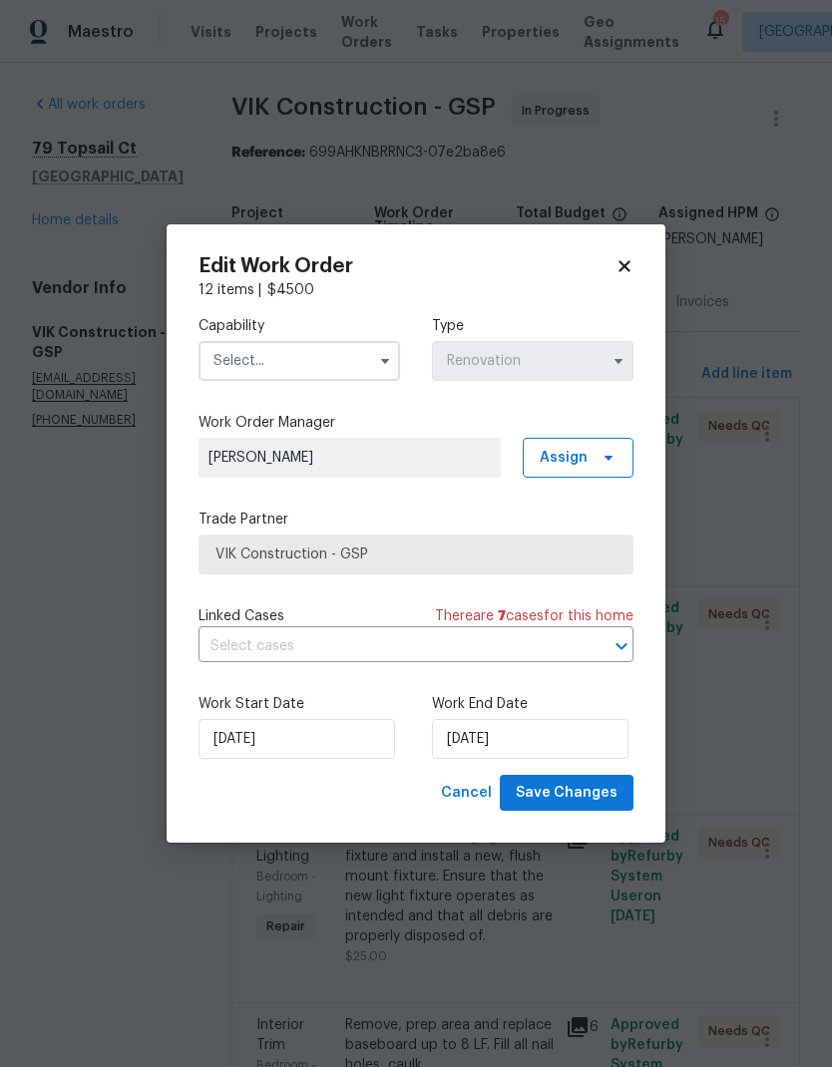
click at [356, 341] on input "text" at bounding box center [298, 361] width 201 height 40
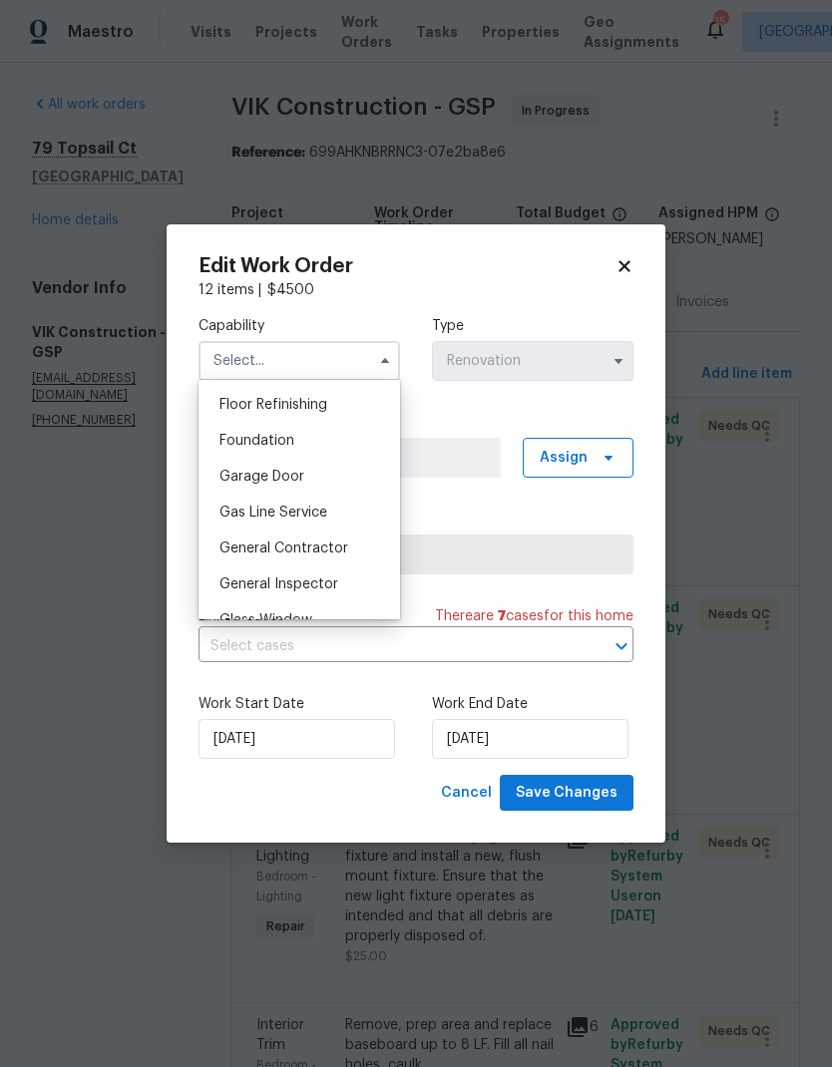
scroll to position [810, 0]
click at [328, 544] on span "General Contractor" at bounding box center [283, 547] width 129 height 14
type input "General Contractor"
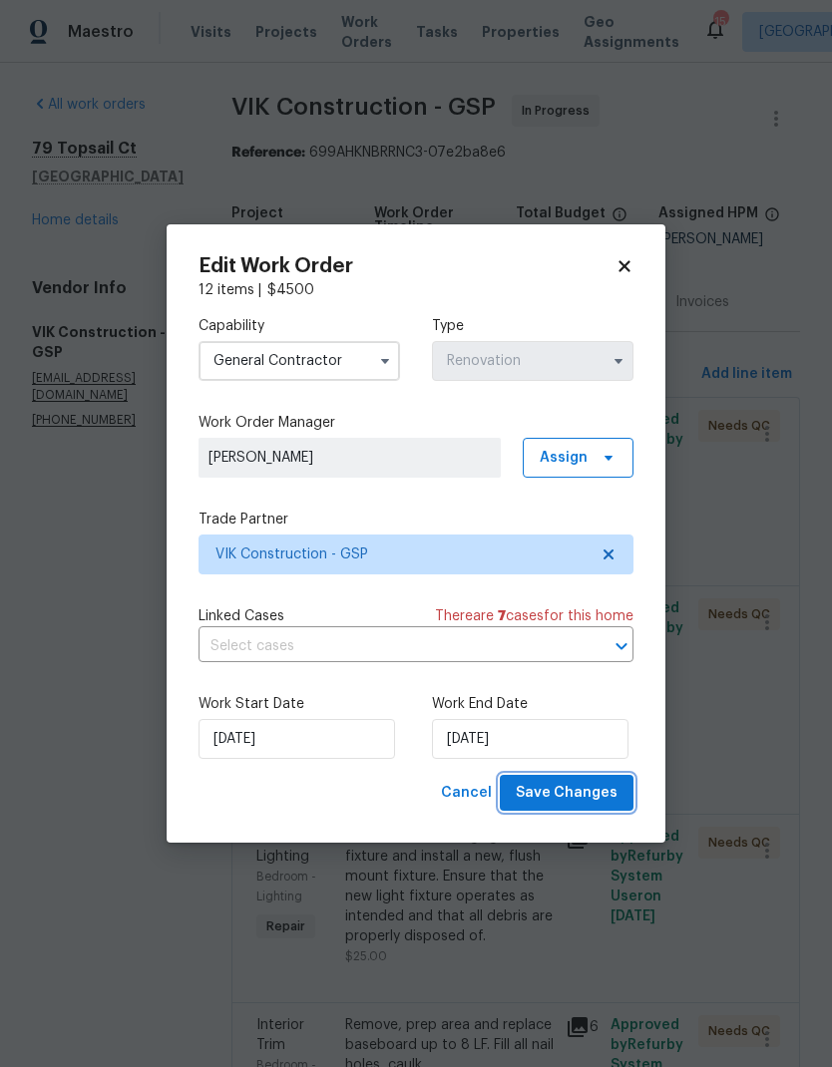
click at [590, 788] on span "Save Changes" at bounding box center [567, 793] width 102 height 25
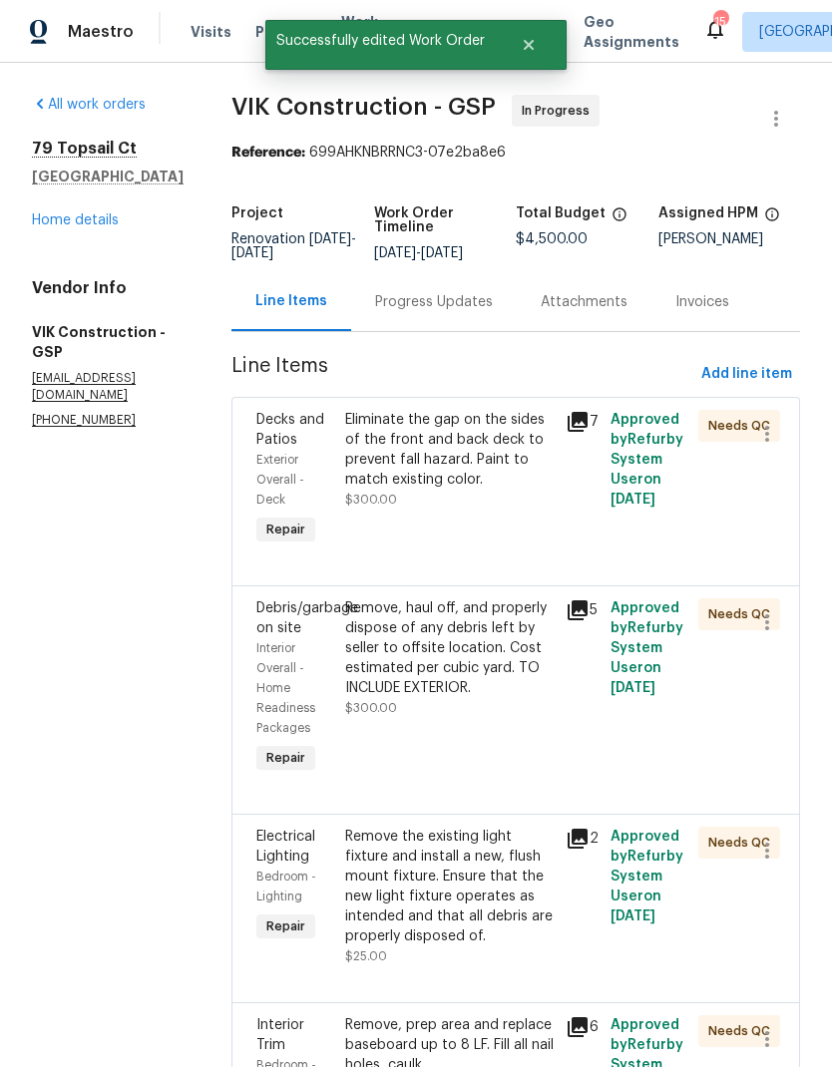
click at [56, 213] on link "Home details" at bounding box center [75, 220] width 87 height 14
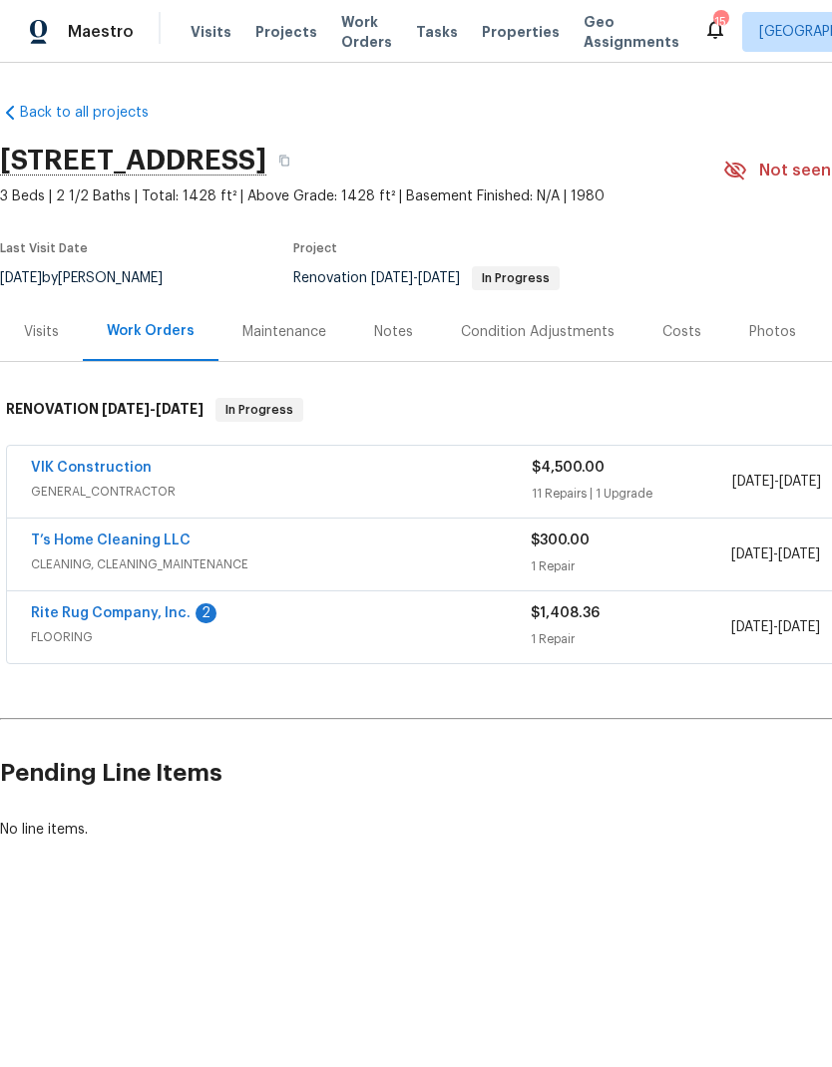
click at [81, 534] on link "T’s Home Cleaning LLC" at bounding box center [111, 541] width 160 height 14
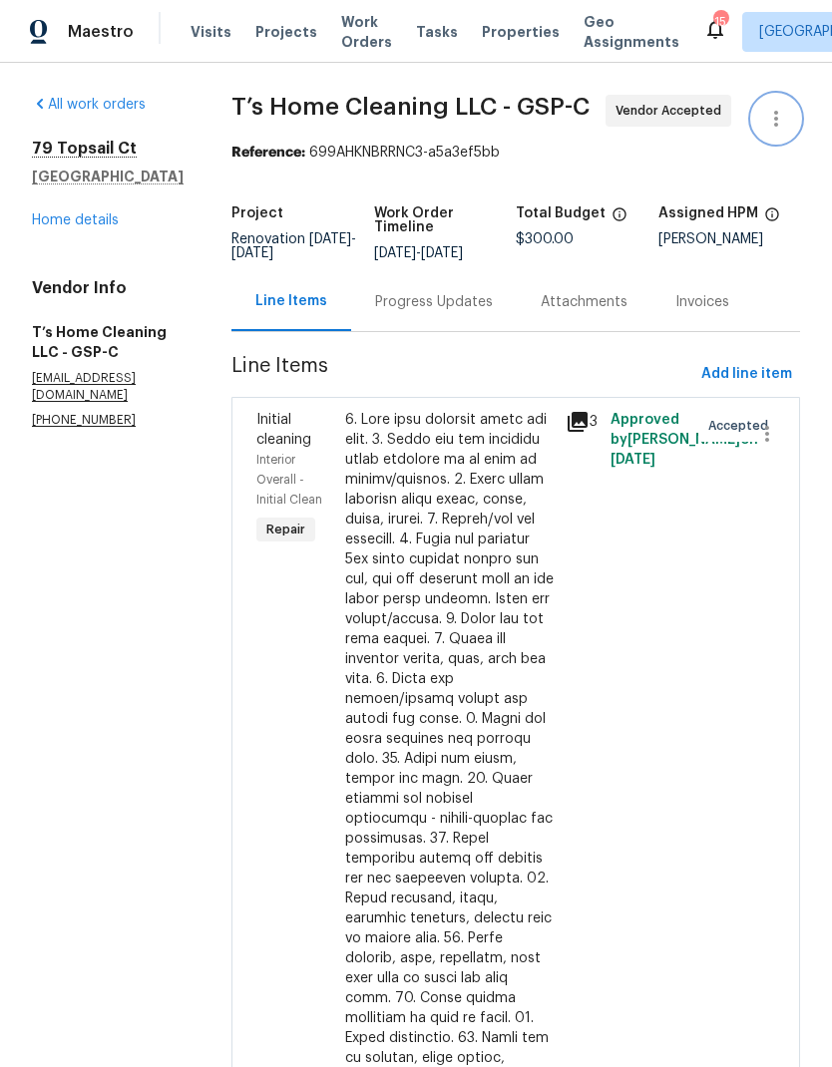
click at [776, 123] on icon "button" at bounding box center [776, 119] width 4 height 16
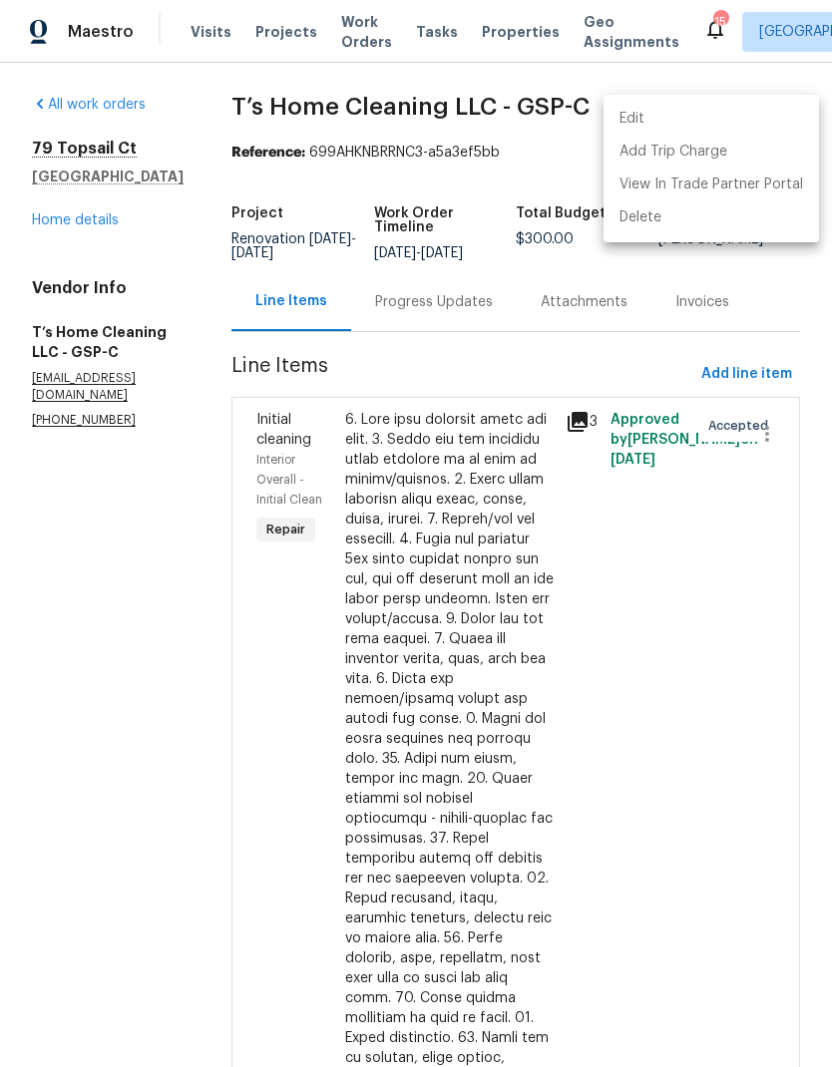
click at [649, 123] on li "Edit" at bounding box center [710, 119] width 215 height 33
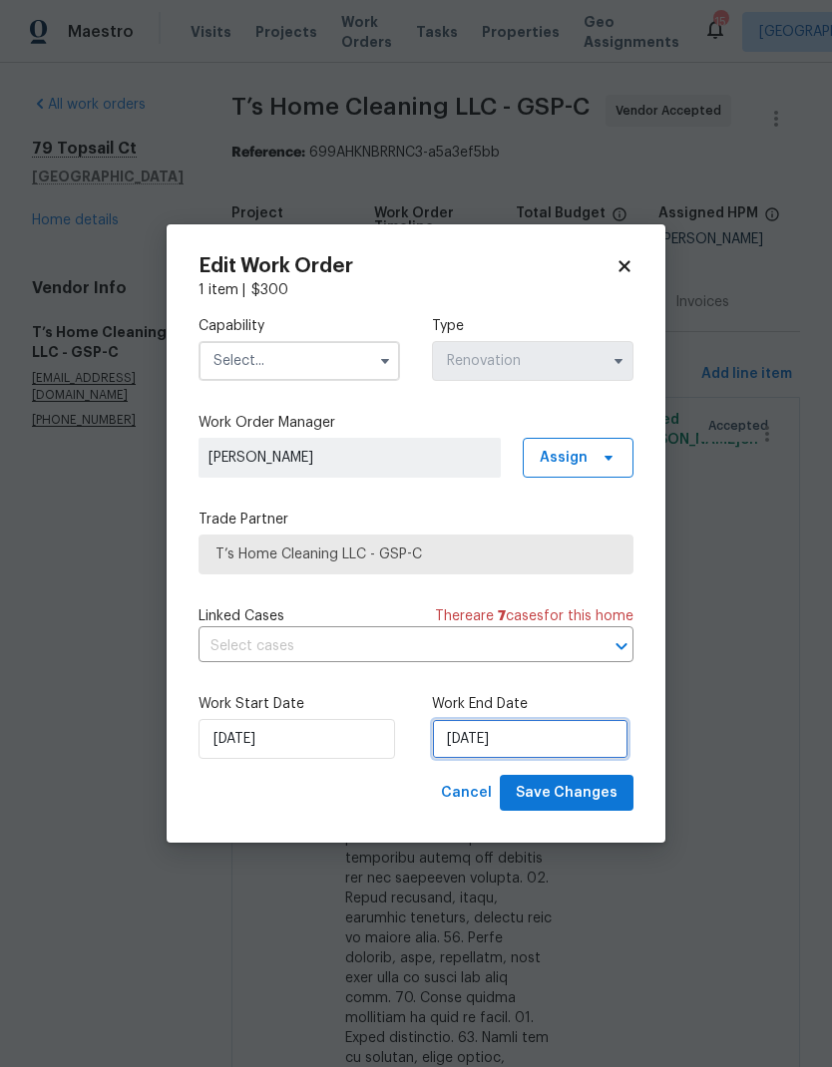
click at [484, 744] on input "[DATE]" at bounding box center [530, 739] width 196 height 40
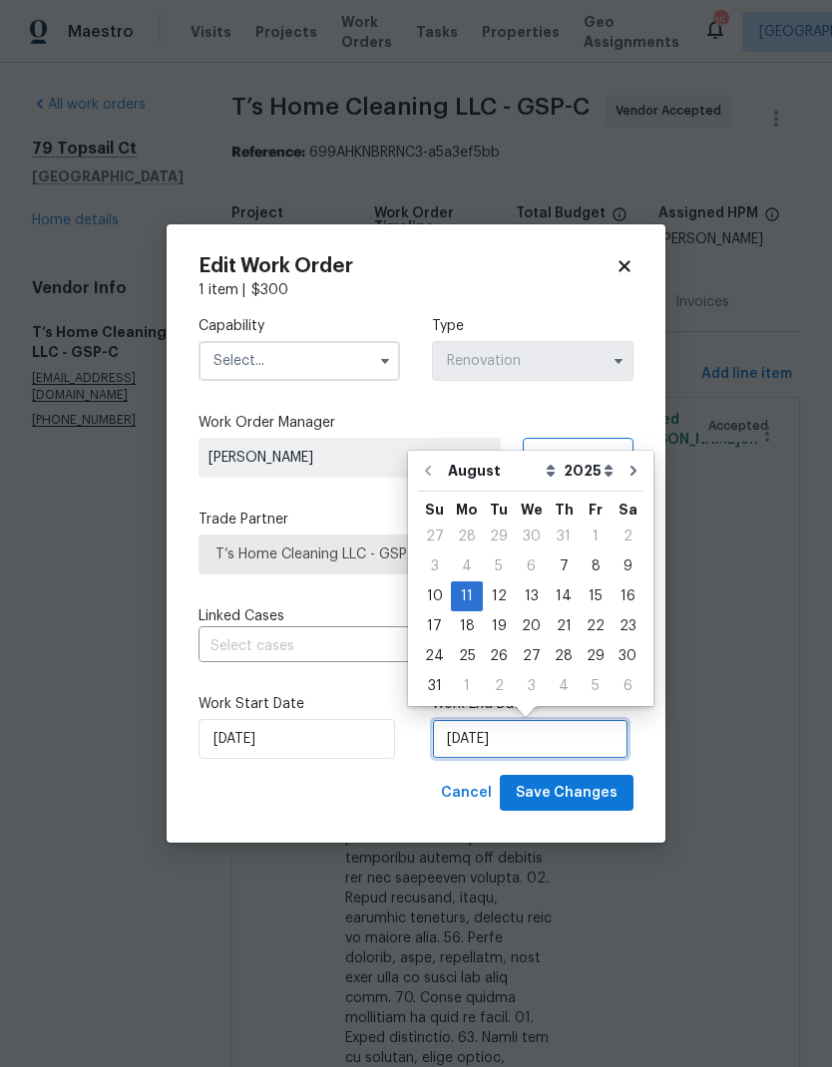
scroll to position [15, 0]
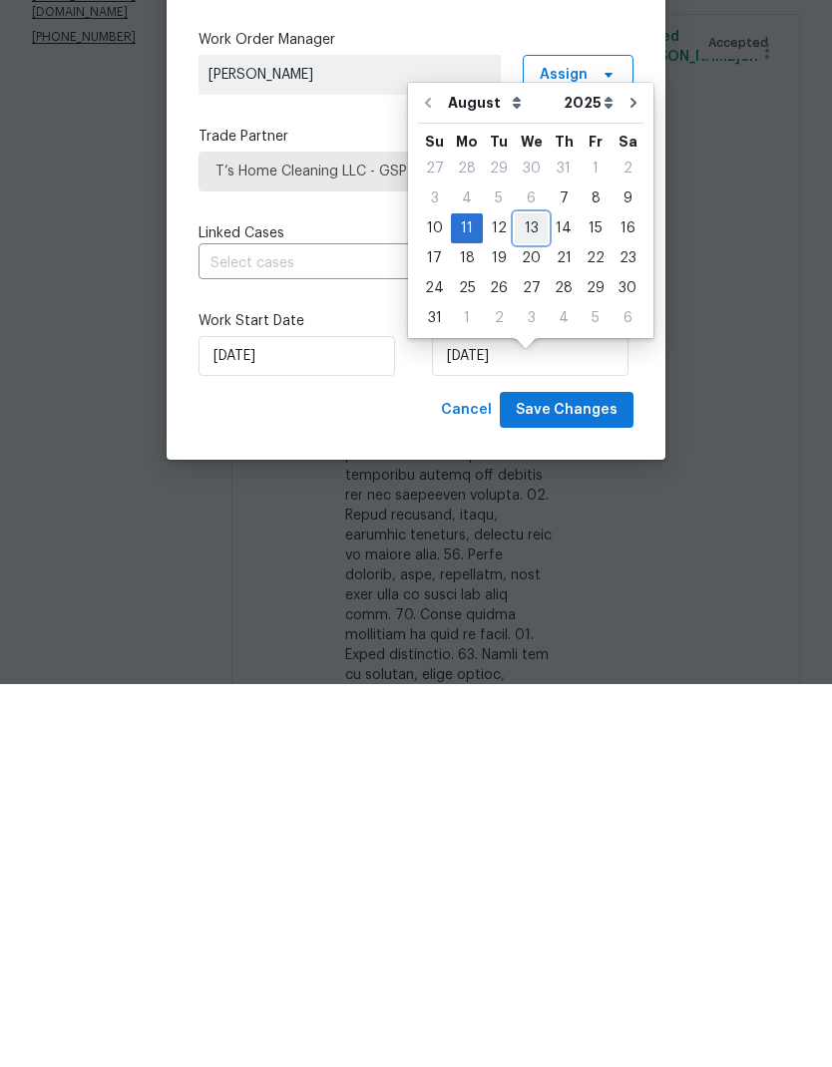
click at [525, 597] on div "13" at bounding box center [531, 611] width 33 height 28
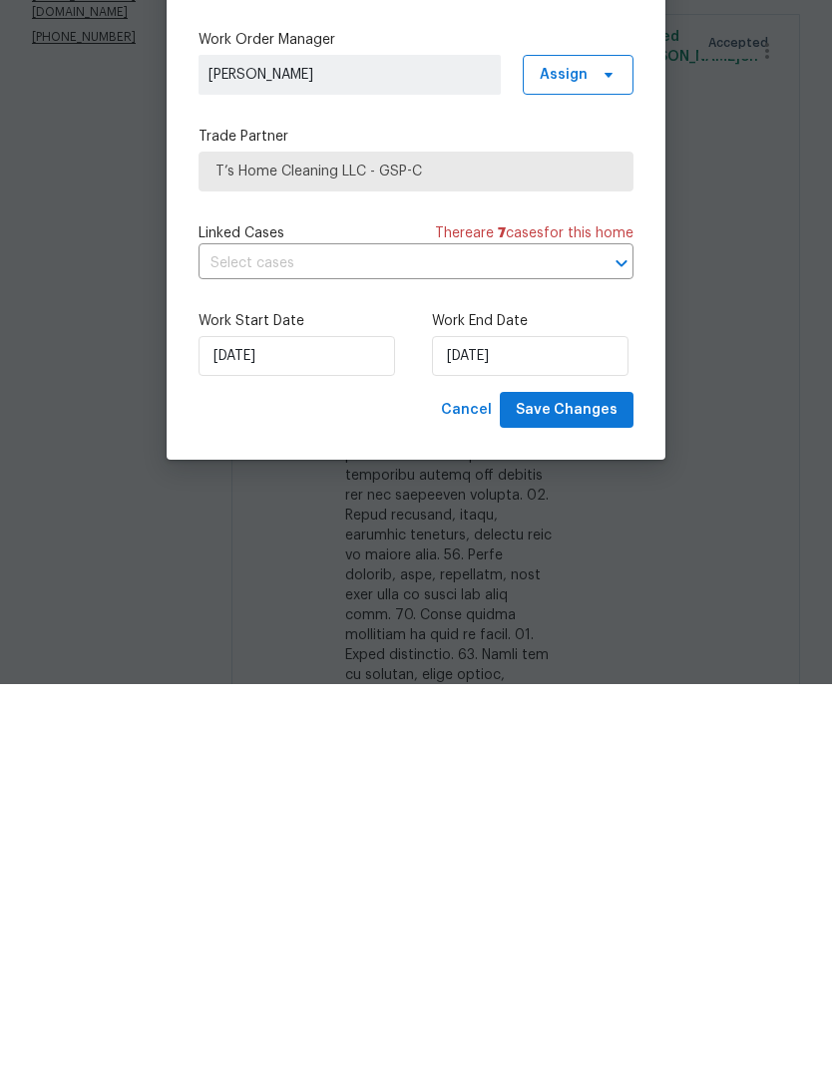
scroll to position [80, 0]
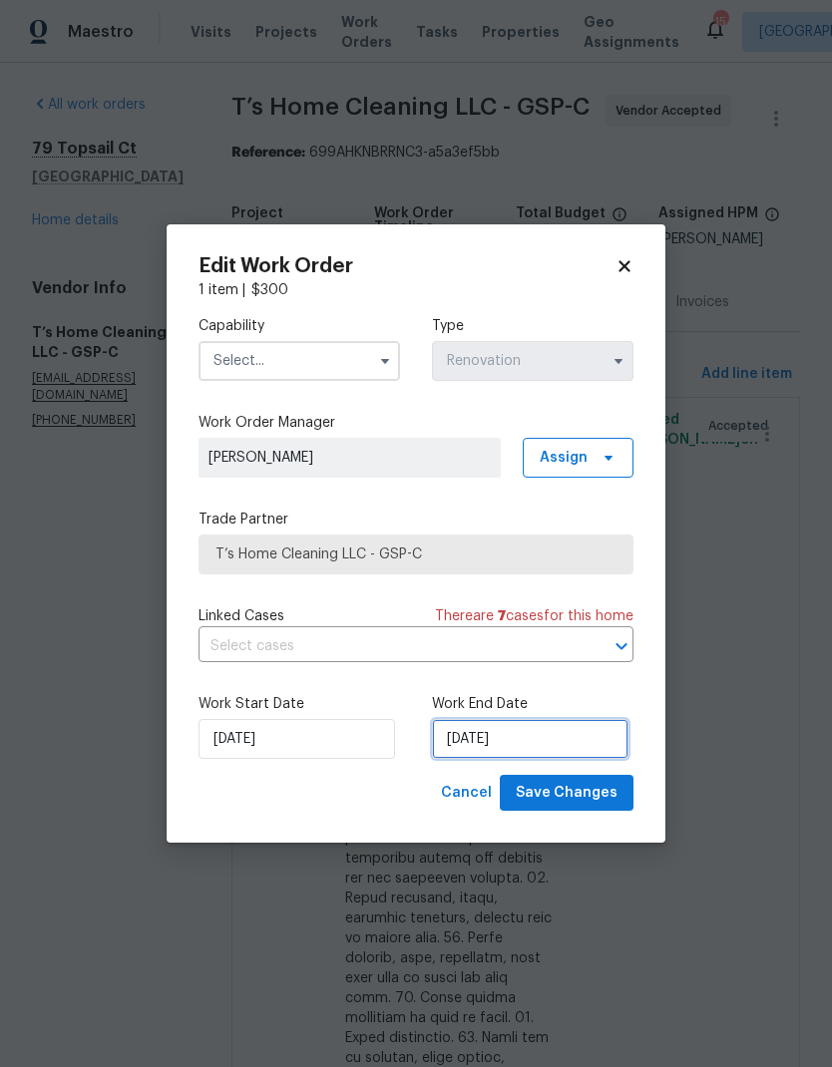
click at [483, 748] on input "[DATE]" at bounding box center [530, 739] width 196 height 40
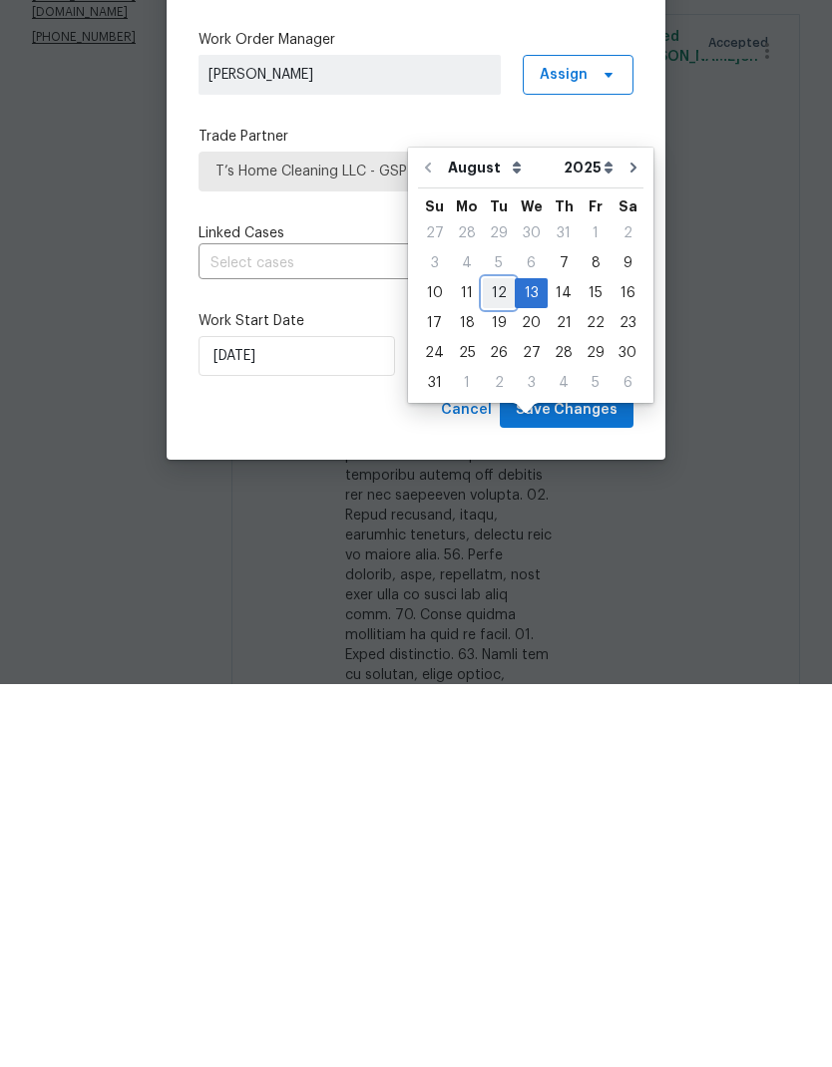
click at [496, 662] on div "12" at bounding box center [499, 676] width 32 height 28
type input "[DATE]"
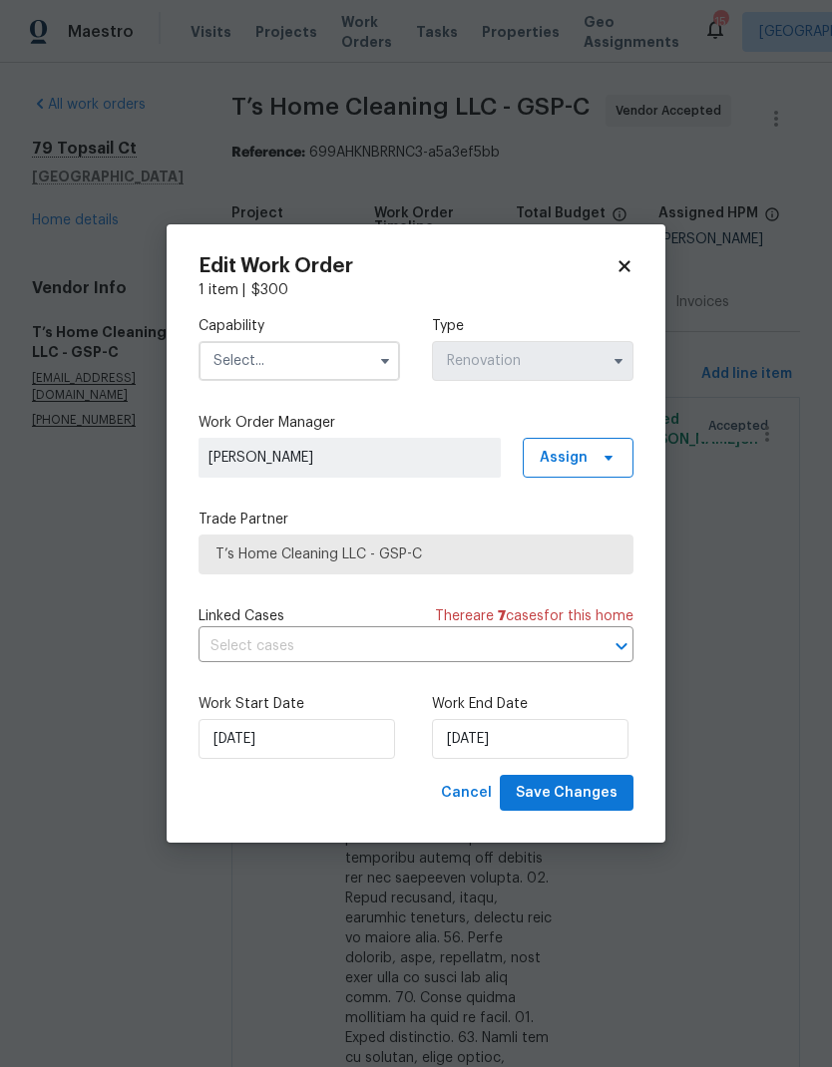
click at [340, 350] on input "text" at bounding box center [298, 361] width 201 height 40
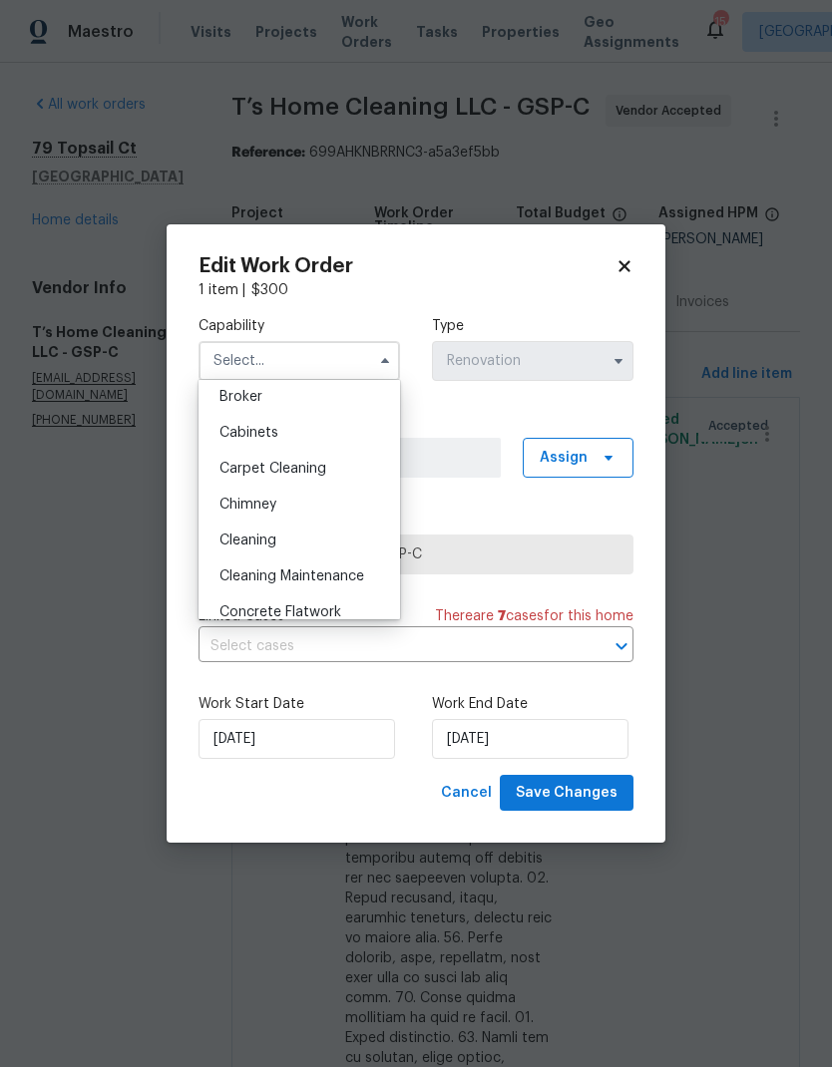
scroll to position [155, 0]
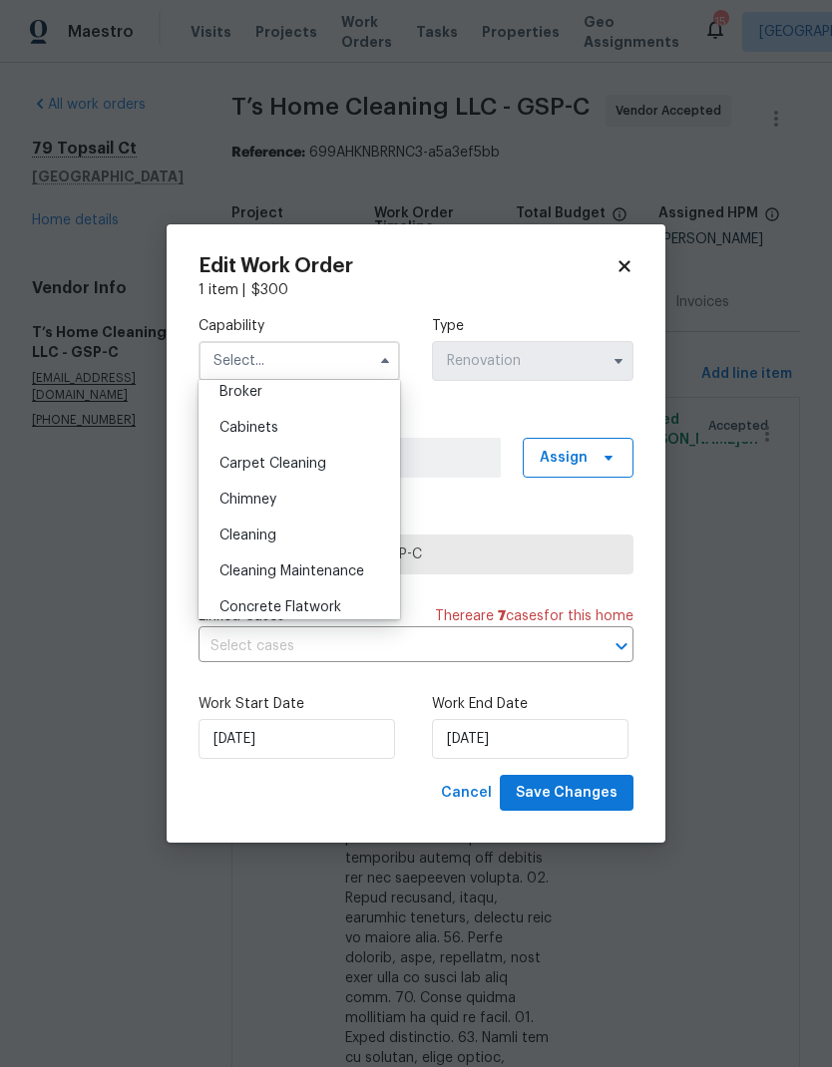
click at [264, 538] on span "Cleaning" at bounding box center [247, 536] width 57 height 14
type input "Cleaning"
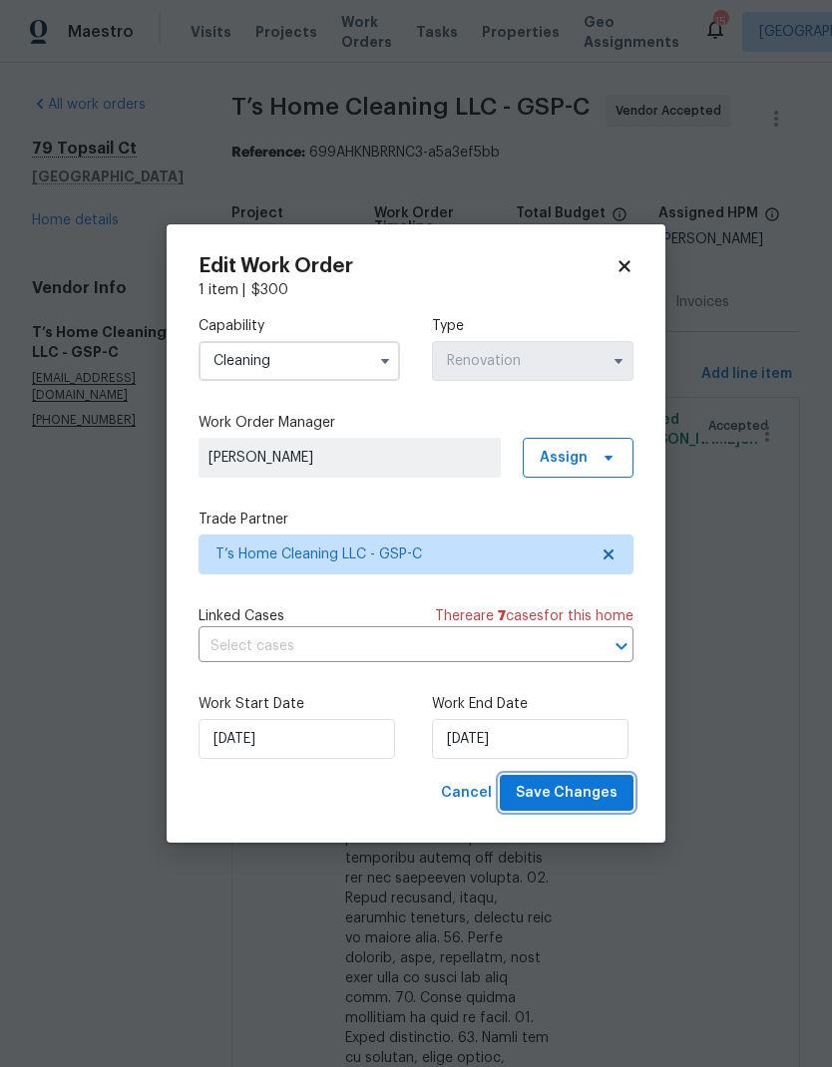
click at [583, 791] on span "Save Changes" at bounding box center [567, 793] width 102 height 25
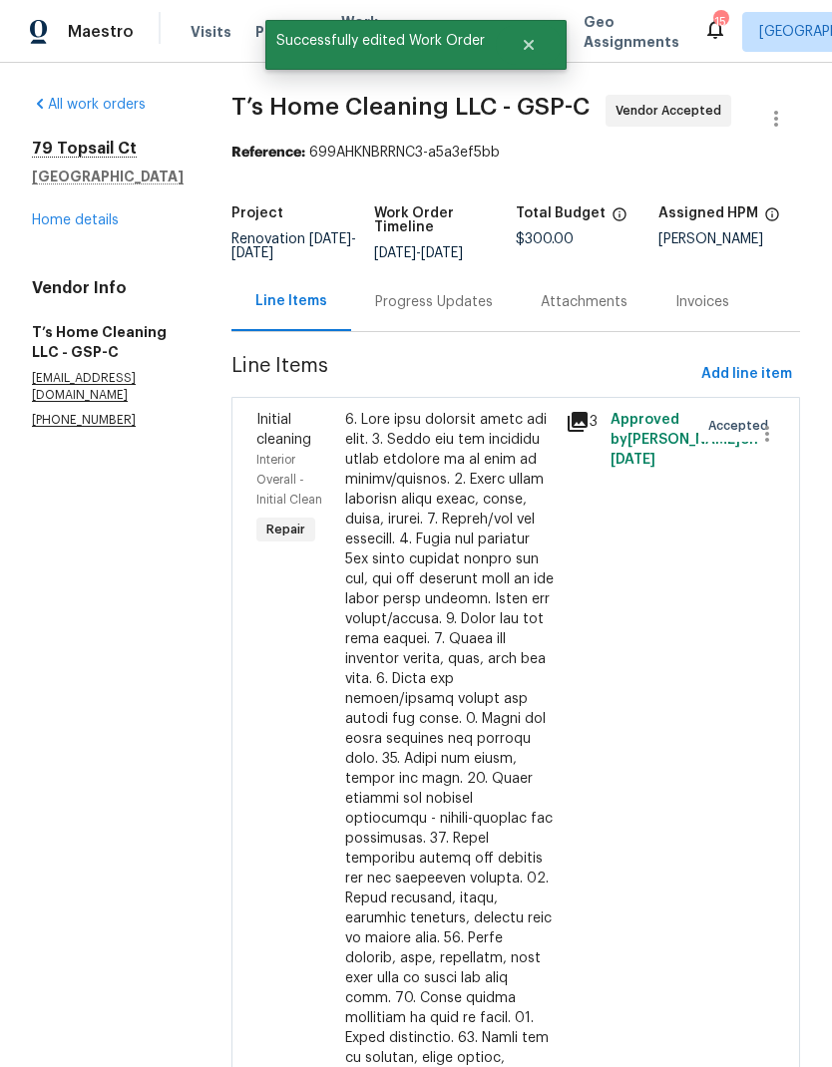
click at [456, 272] on div "Progress Updates" at bounding box center [434, 301] width 166 height 59
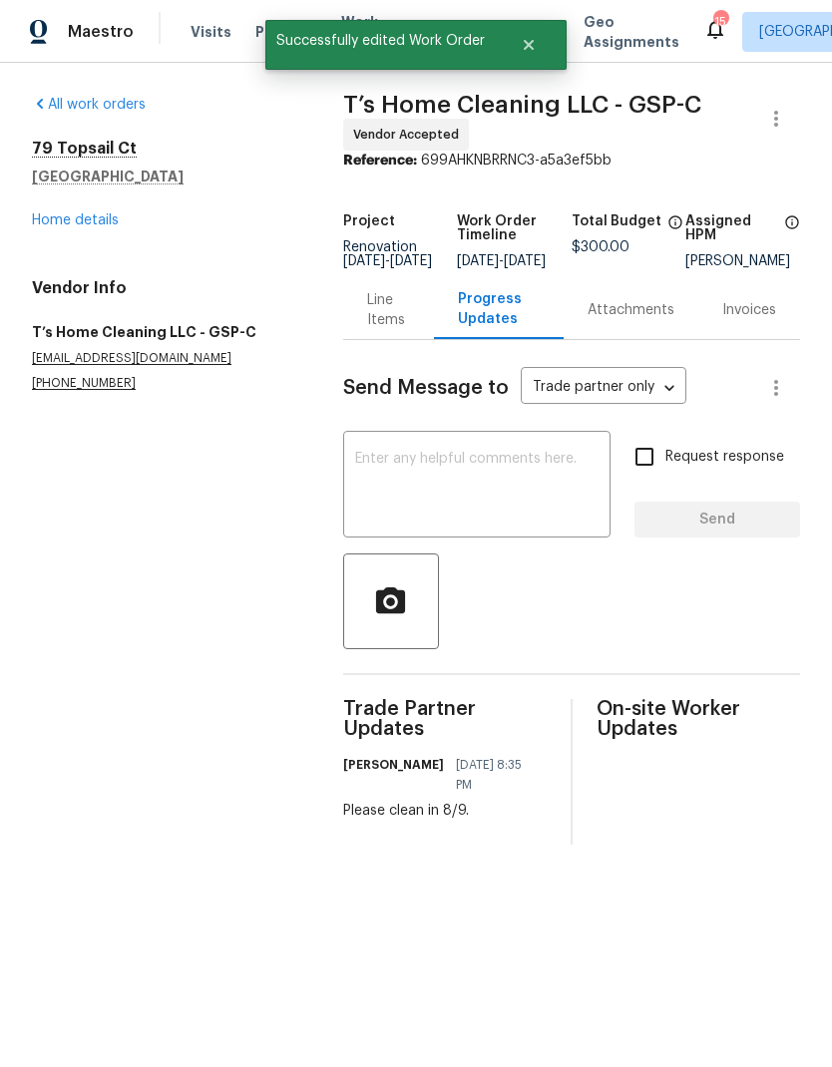
click at [480, 502] on textarea at bounding box center [476, 487] width 243 height 70
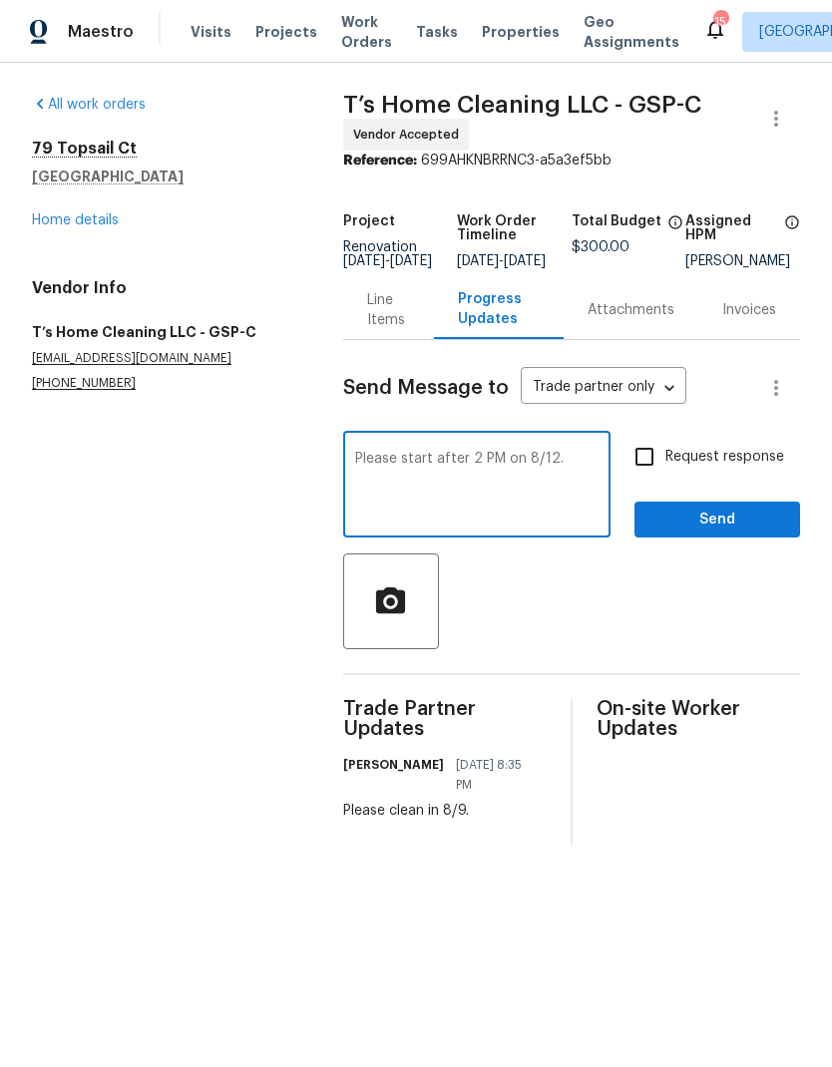
type textarea "Please start after 2 PM on 8/12."
click at [641, 478] on input "Request response" at bounding box center [644, 457] width 42 height 42
checkbox input "true"
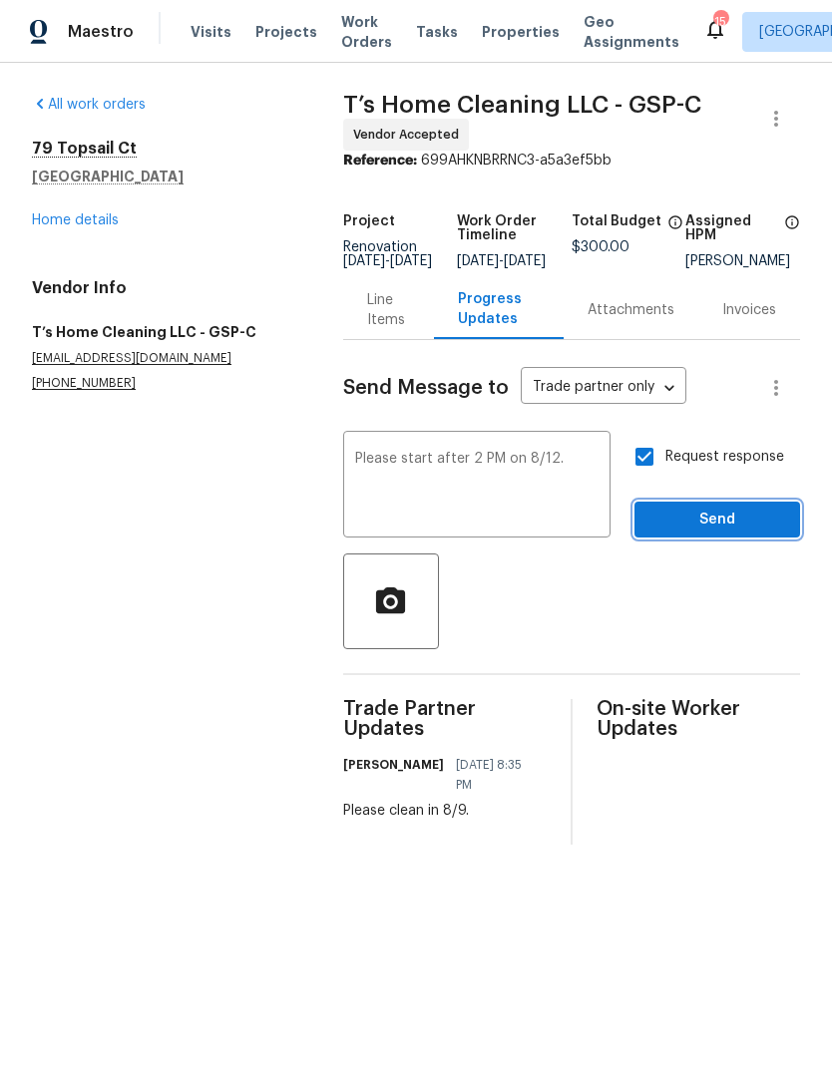
click at [727, 528] on span "Send" at bounding box center [717, 520] width 134 height 25
